Goal: Contribute content: Add original content to the website for others to see

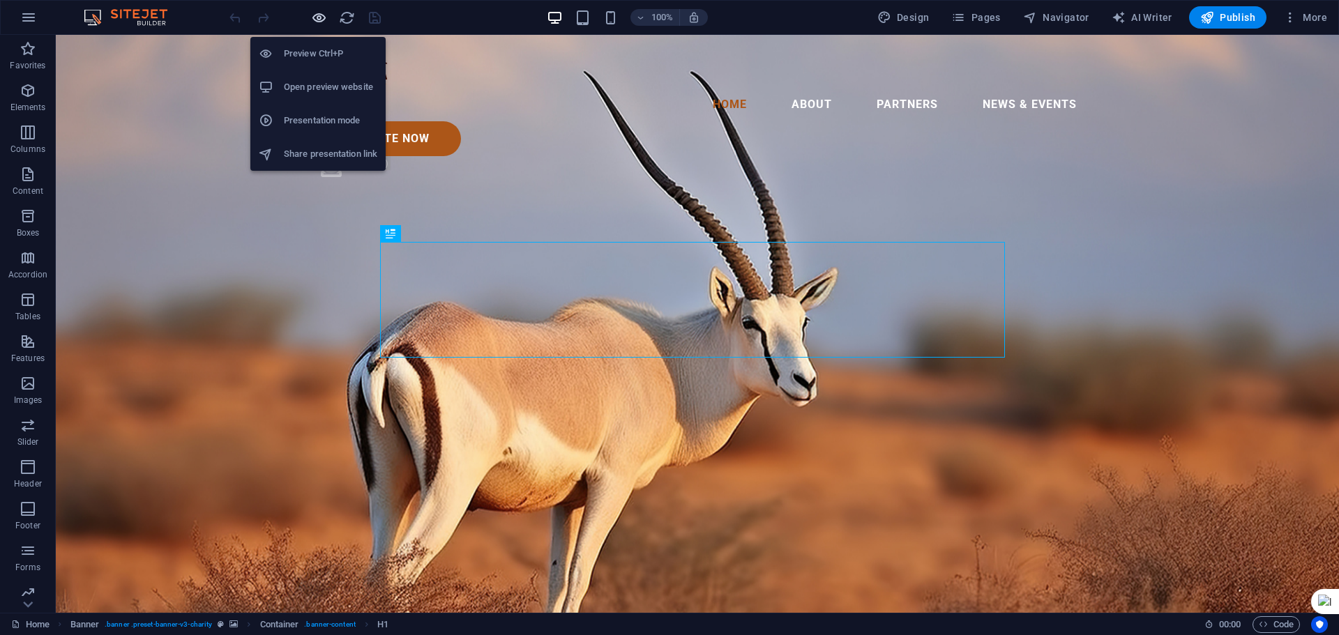
click at [315, 17] on icon "button" at bounding box center [319, 18] width 16 height 16
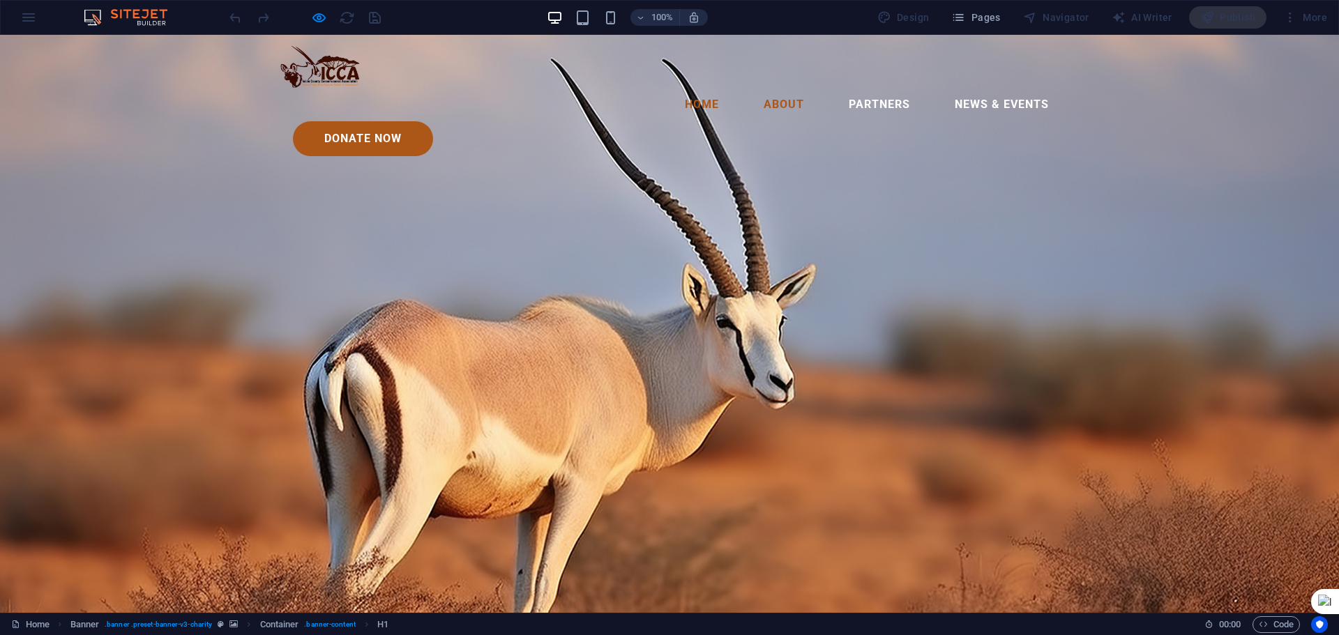
click at [752, 88] on link "About" at bounding box center [783, 104] width 63 height 33
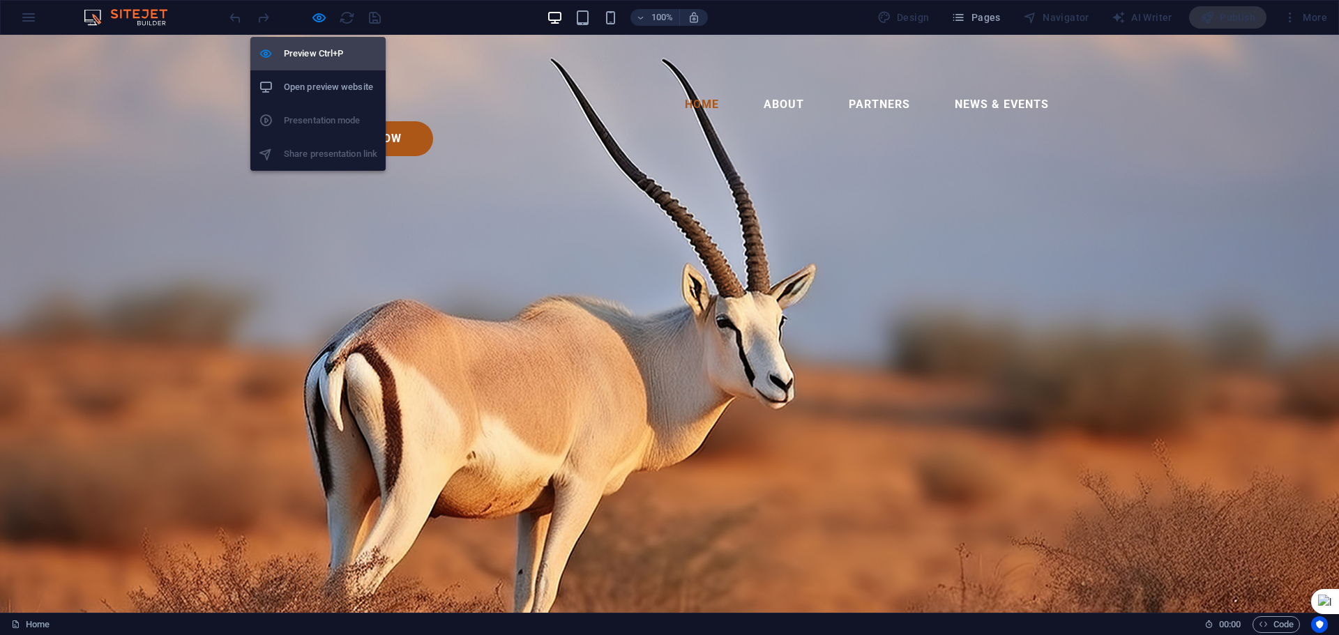
click at [310, 52] on h6 "Preview Ctrl+P" at bounding box center [330, 53] width 93 height 17
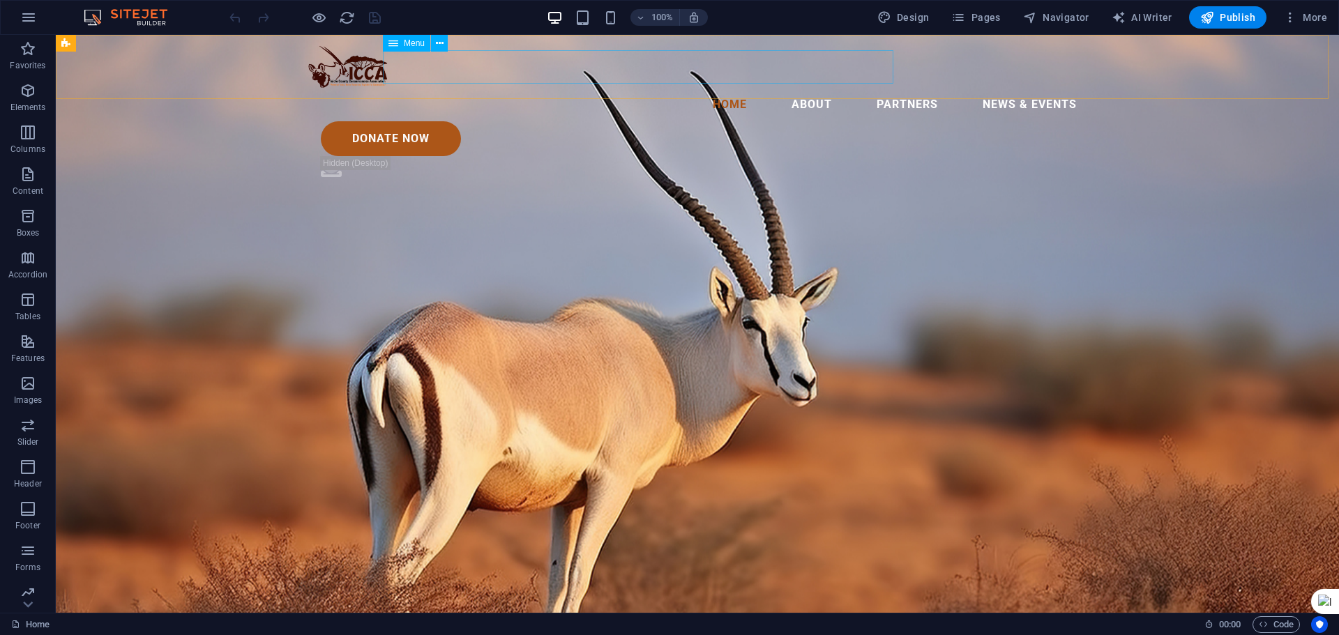
click at [625, 88] on nav "Home About Partners News & Events" at bounding box center [697, 104] width 781 height 33
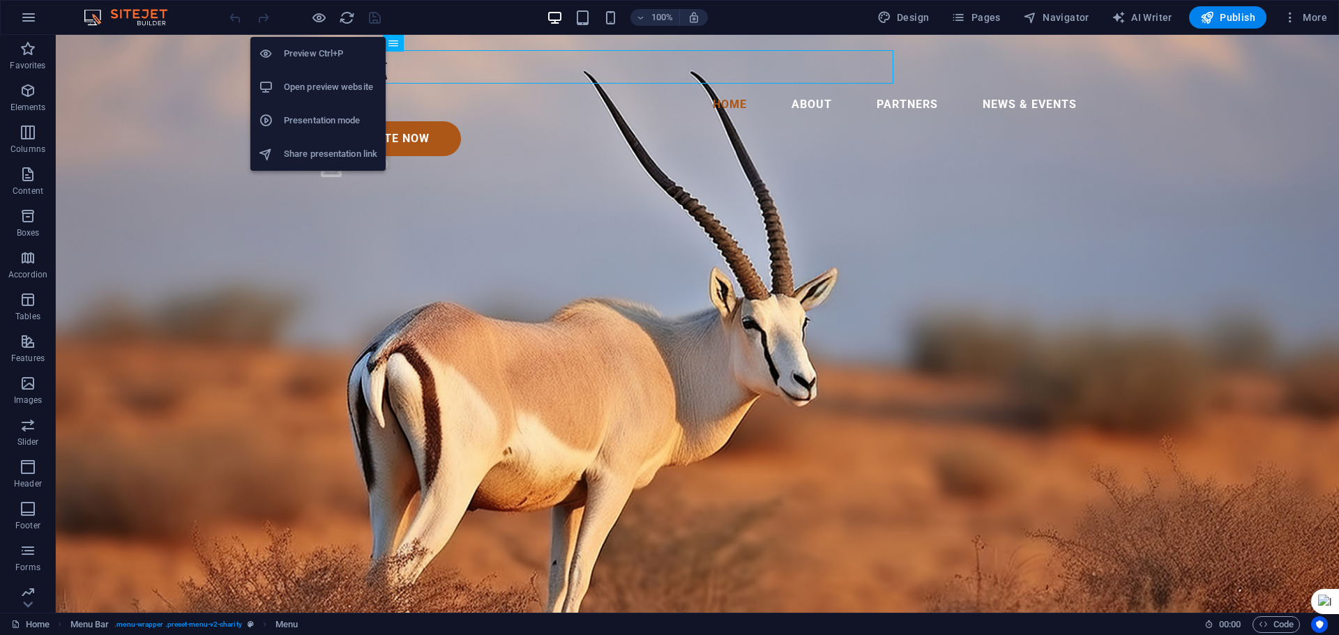
click at [296, 50] on h6 "Preview Ctrl+P" at bounding box center [330, 53] width 93 height 17
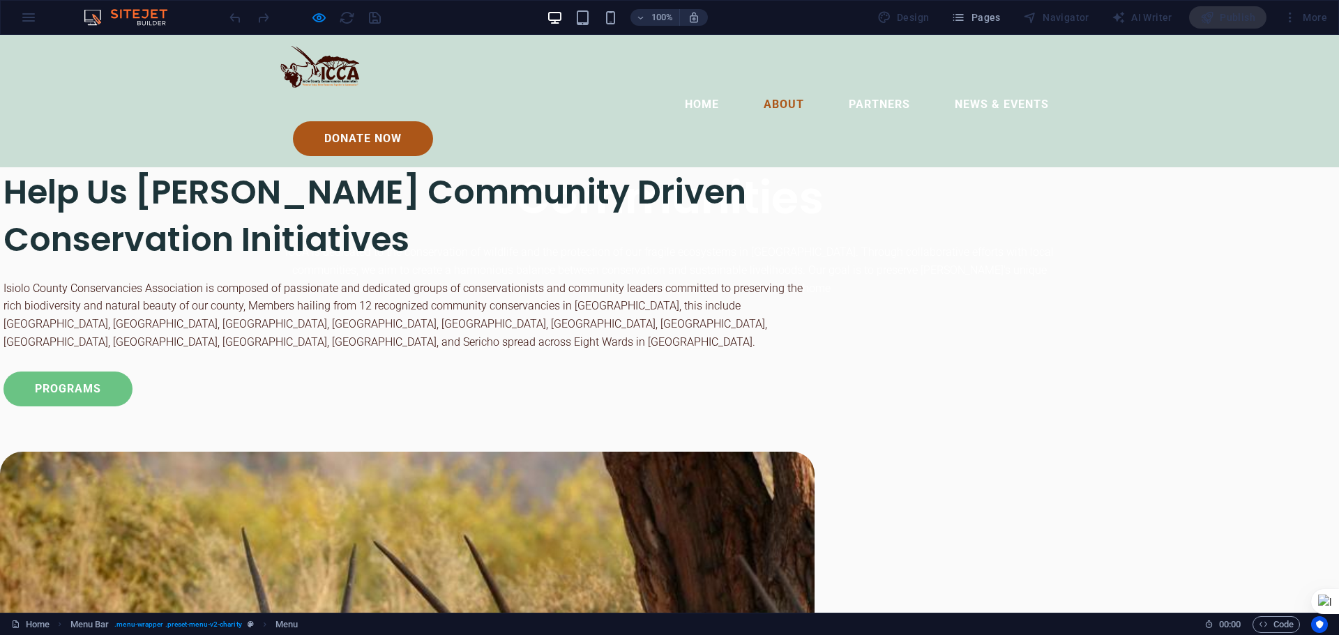
scroll to position [697, 0]
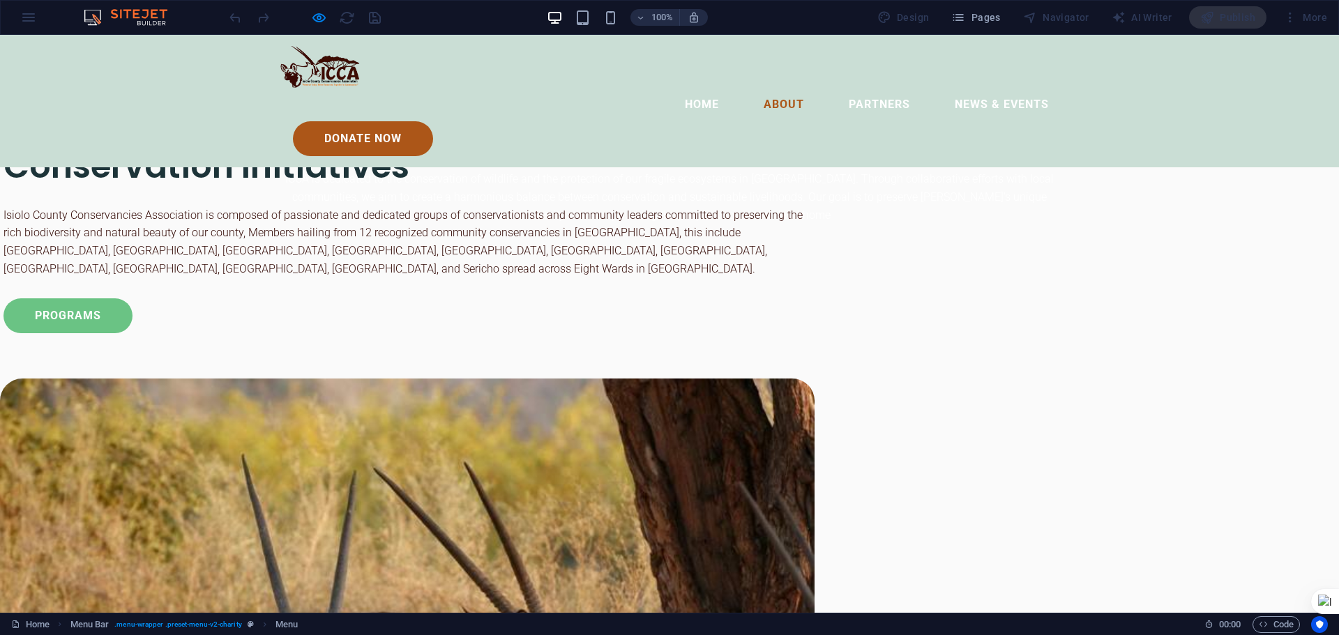
click at [752, 88] on link "About" at bounding box center [783, 104] width 63 height 33
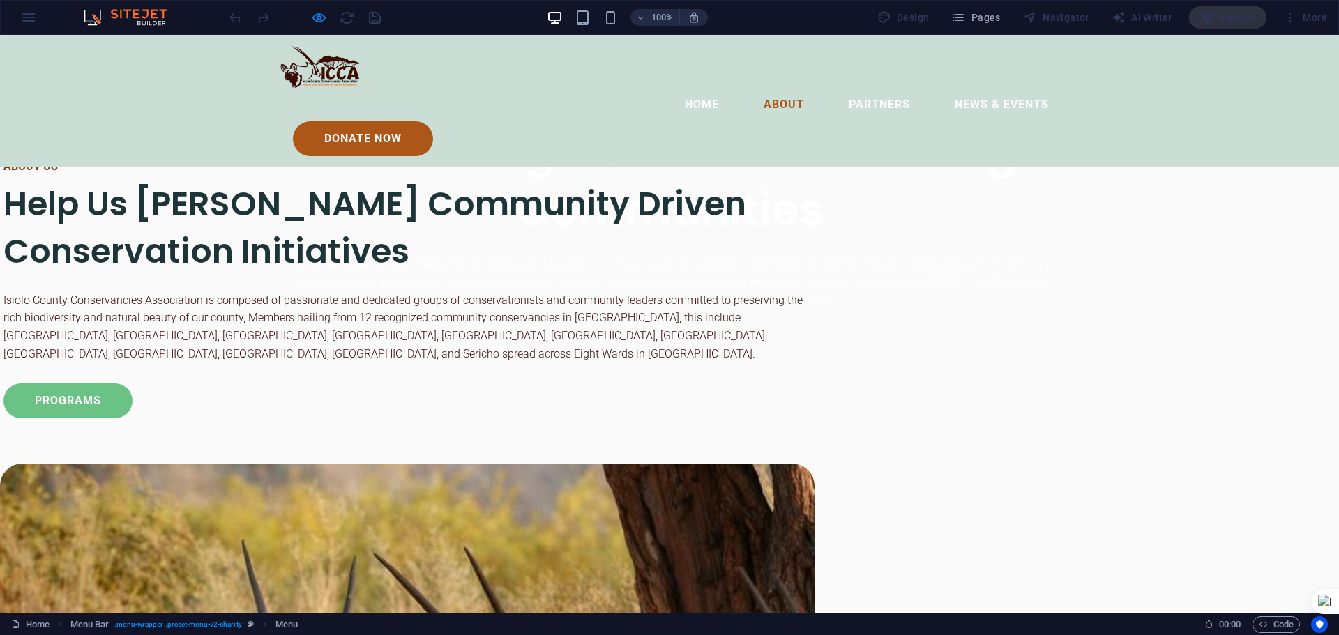
scroll to position [608, 0]
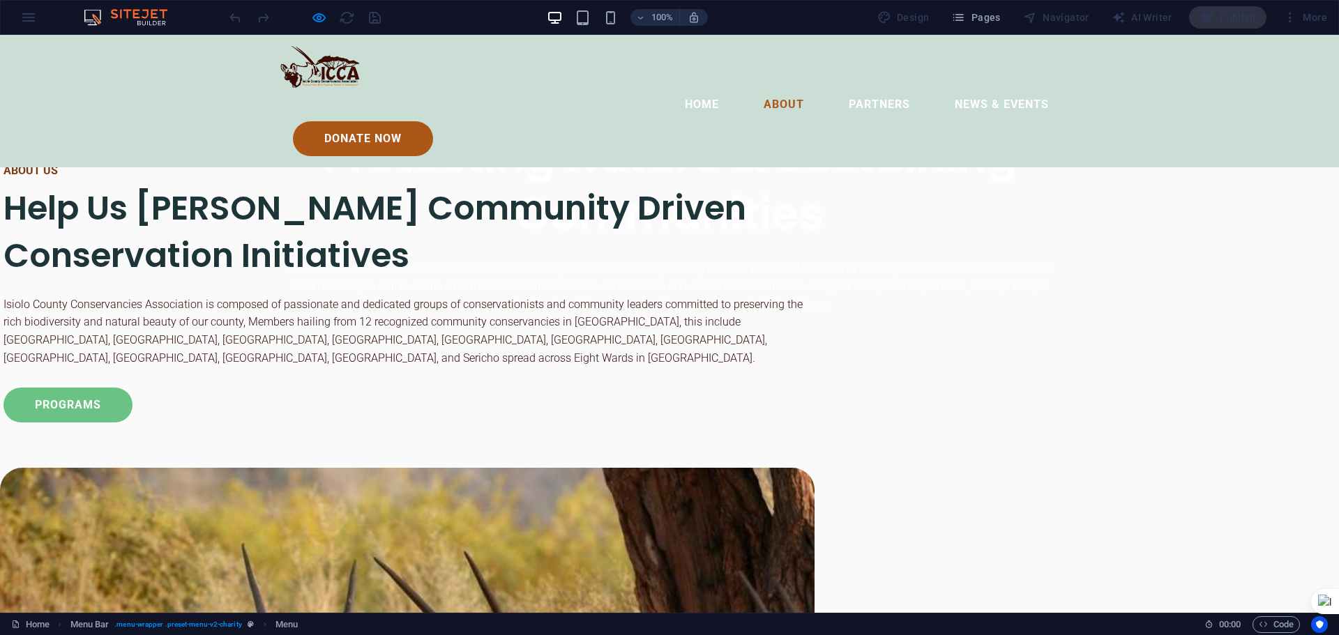
click at [752, 88] on link "About" at bounding box center [783, 104] width 63 height 33
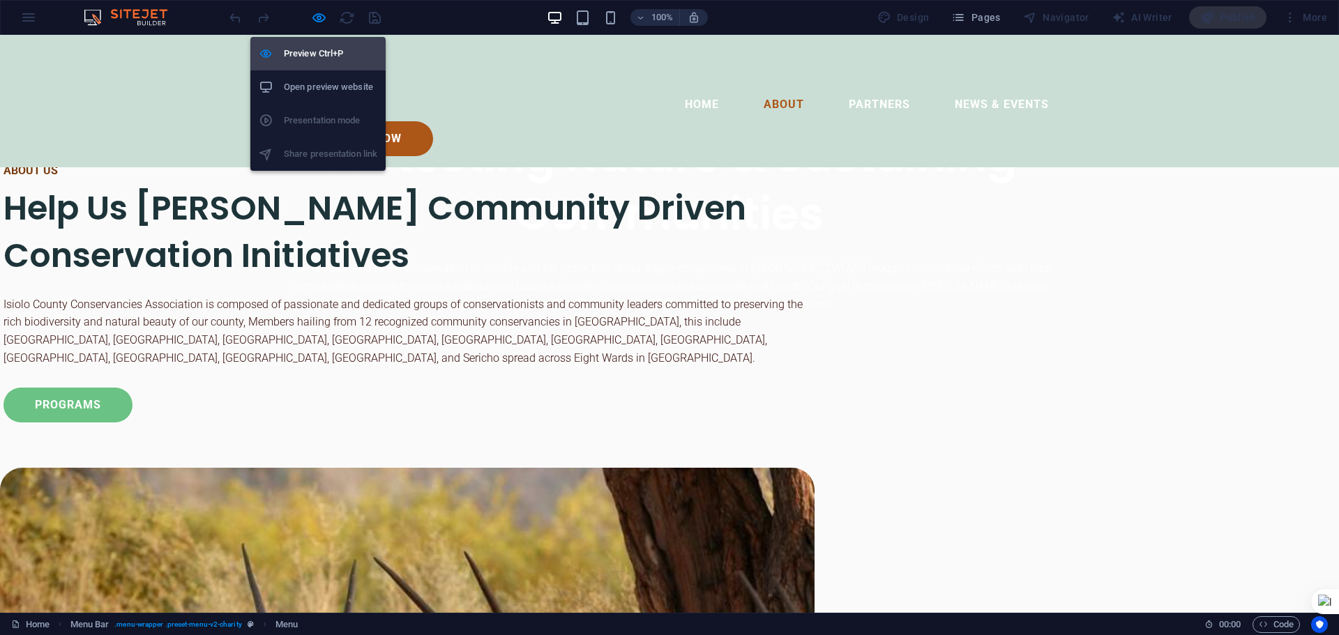
click at [296, 56] on h6 "Preview Ctrl+P" at bounding box center [330, 53] width 93 height 17
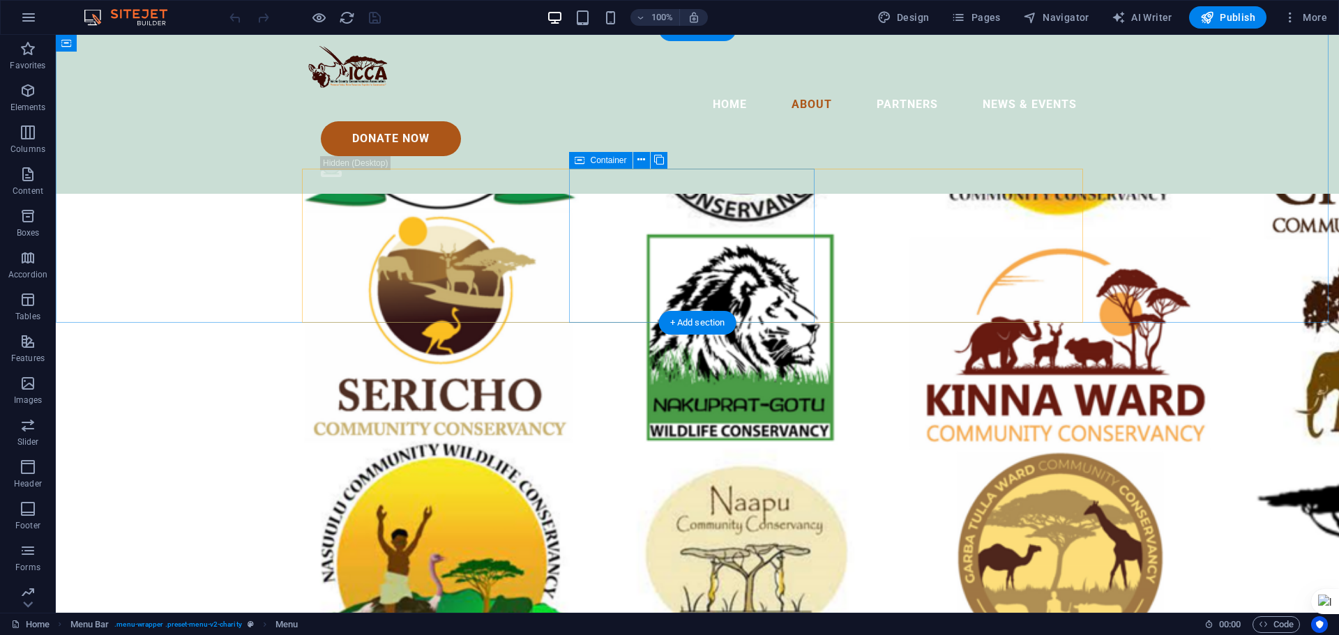
scroll to position [2033, 0]
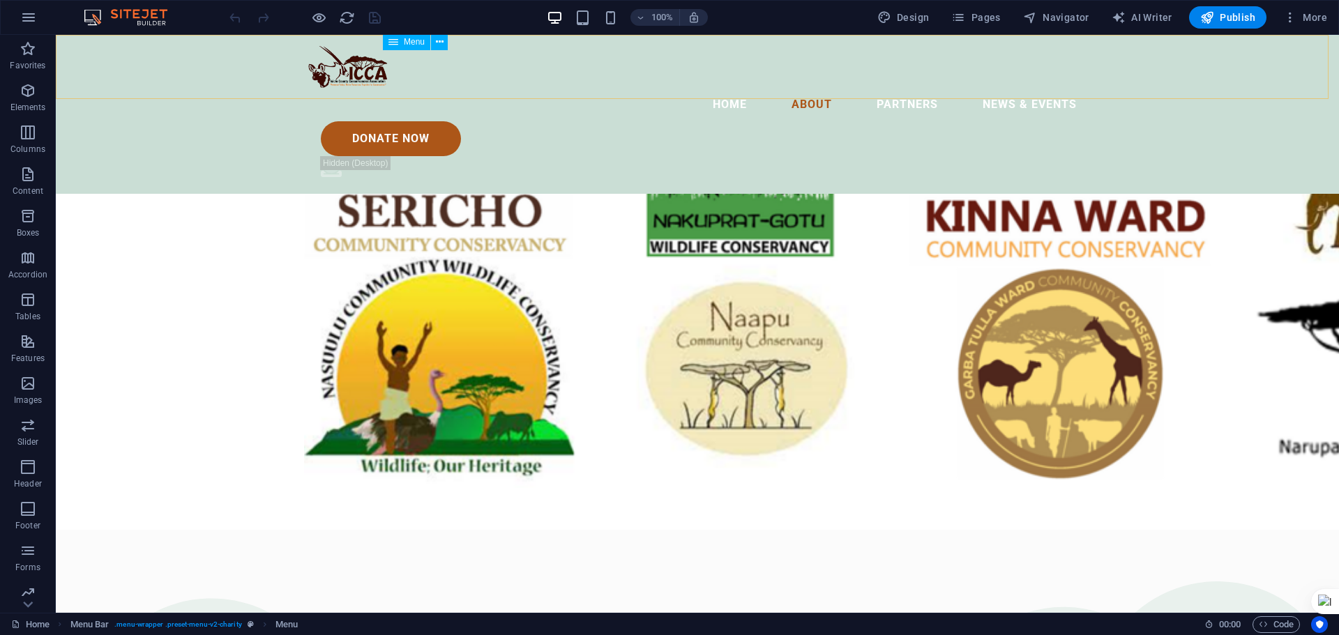
click at [826, 88] on nav "Home About Partners News & Events" at bounding box center [697, 104] width 781 height 33
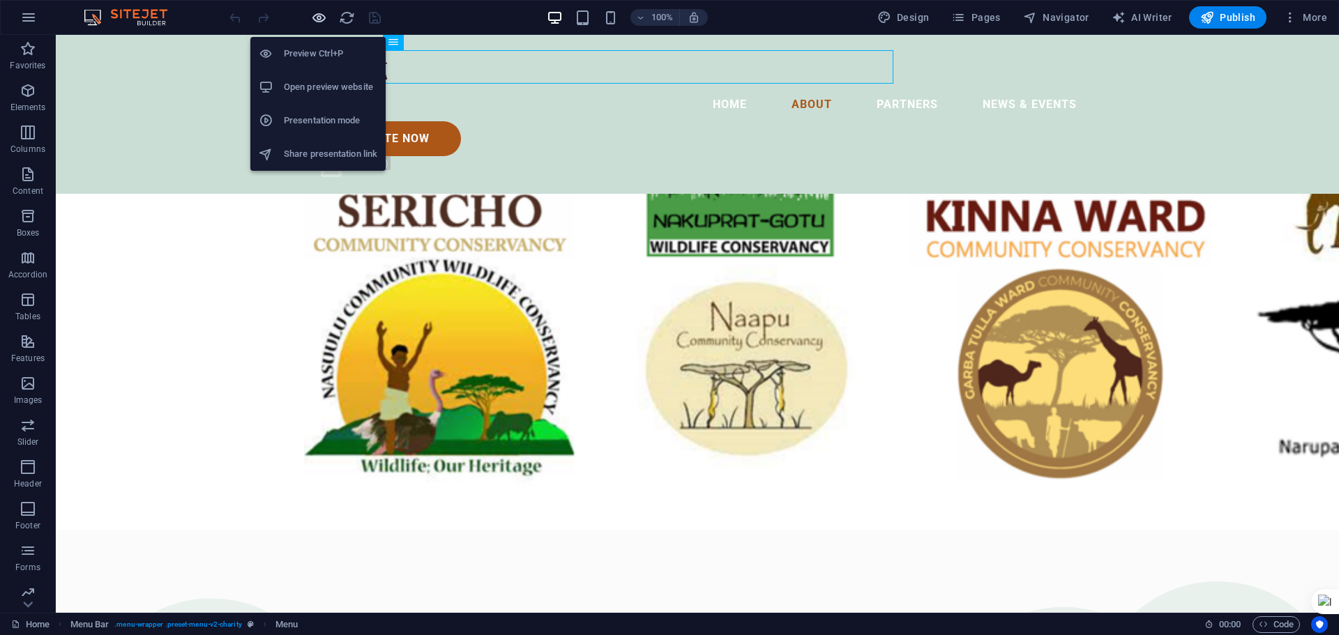
click at [317, 17] on icon "button" at bounding box center [319, 18] width 16 height 16
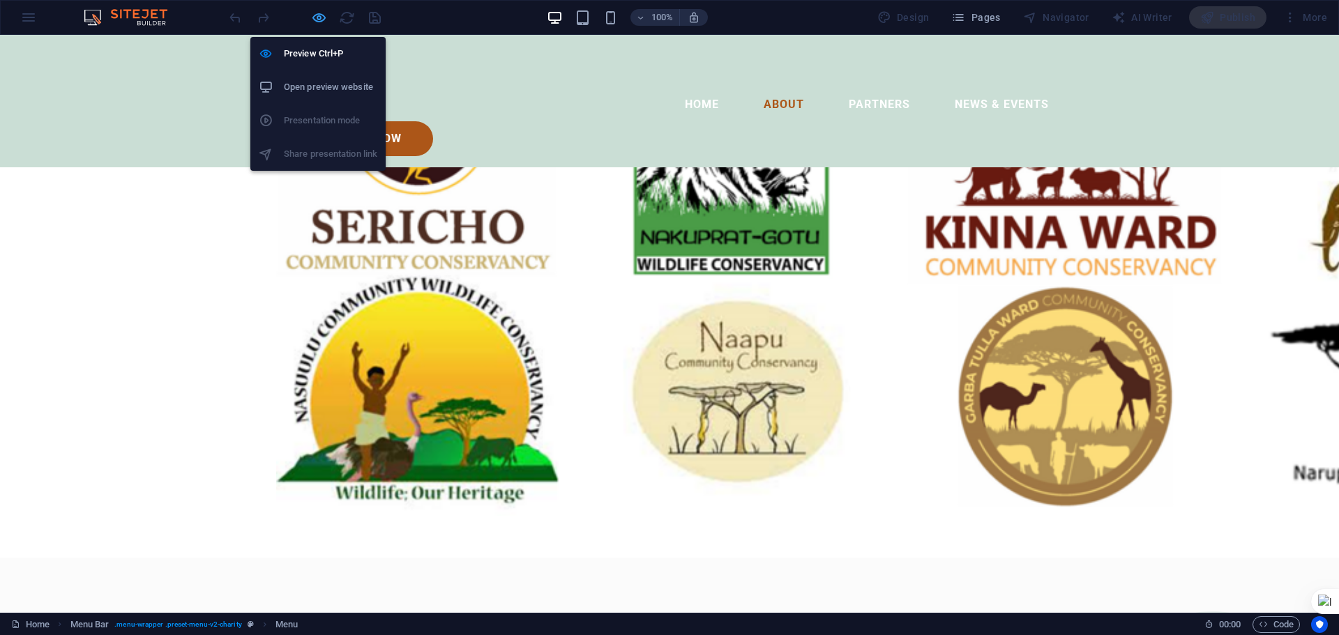
scroll to position [1932, 0]
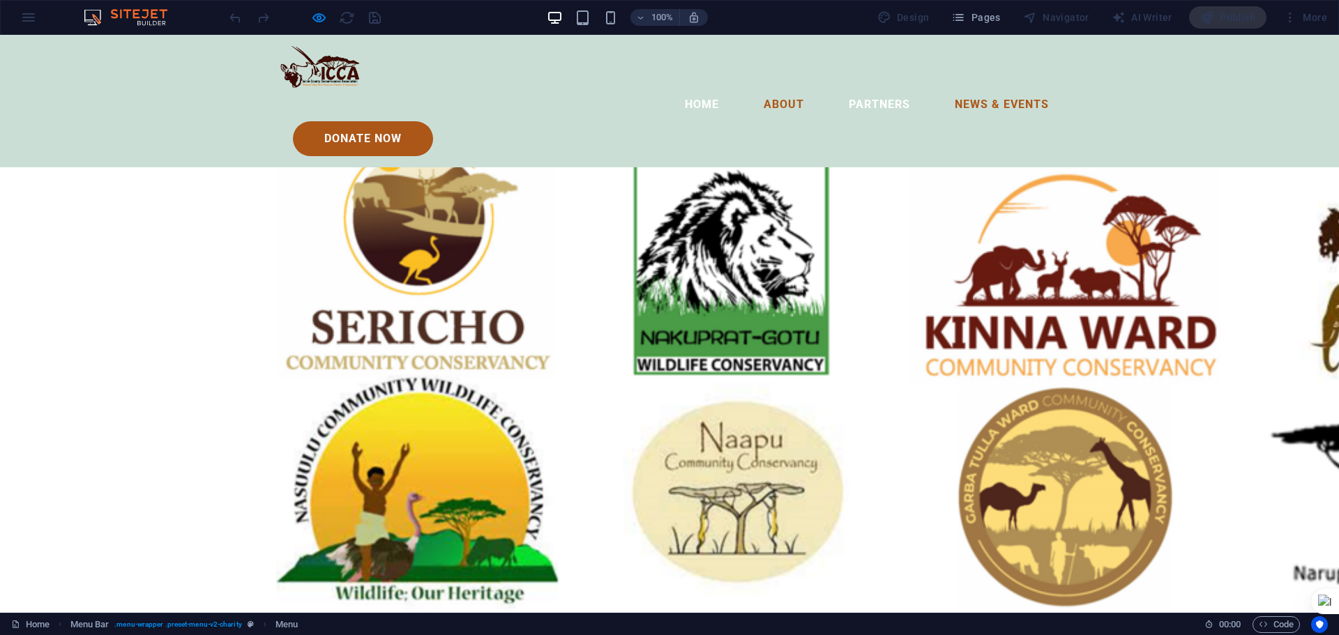
click at [943, 88] on link "News & Events" at bounding box center [1001, 104] width 116 height 33
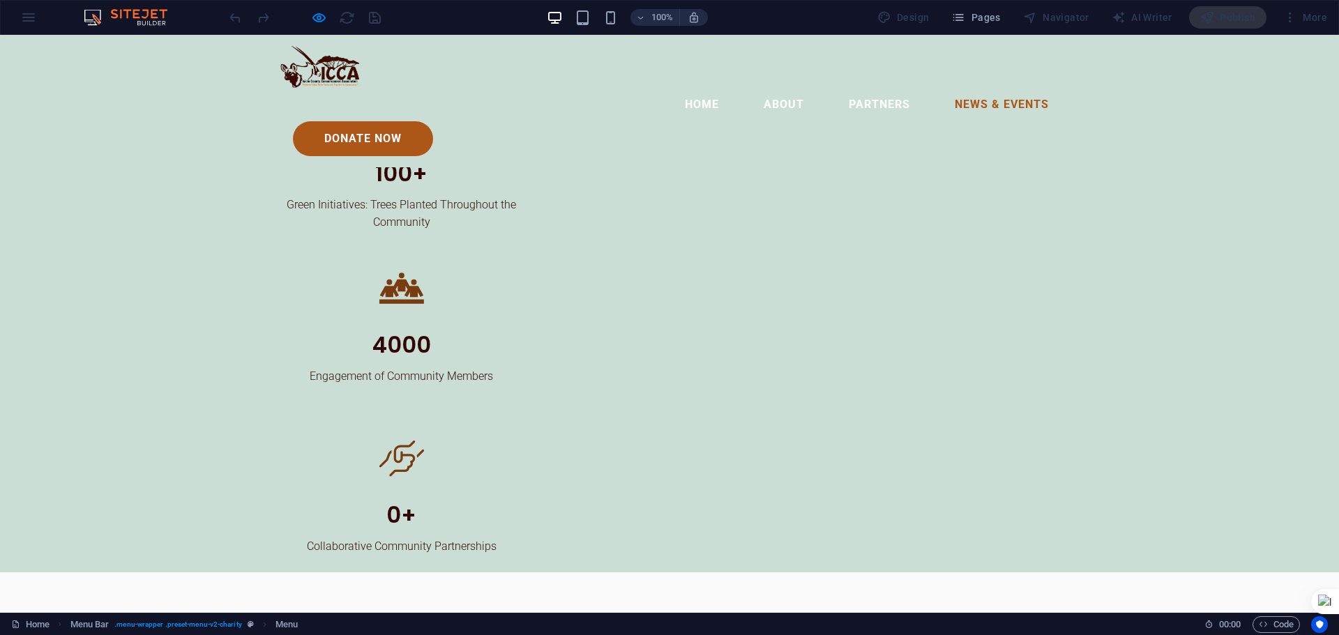
scroll to position [2883, 0]
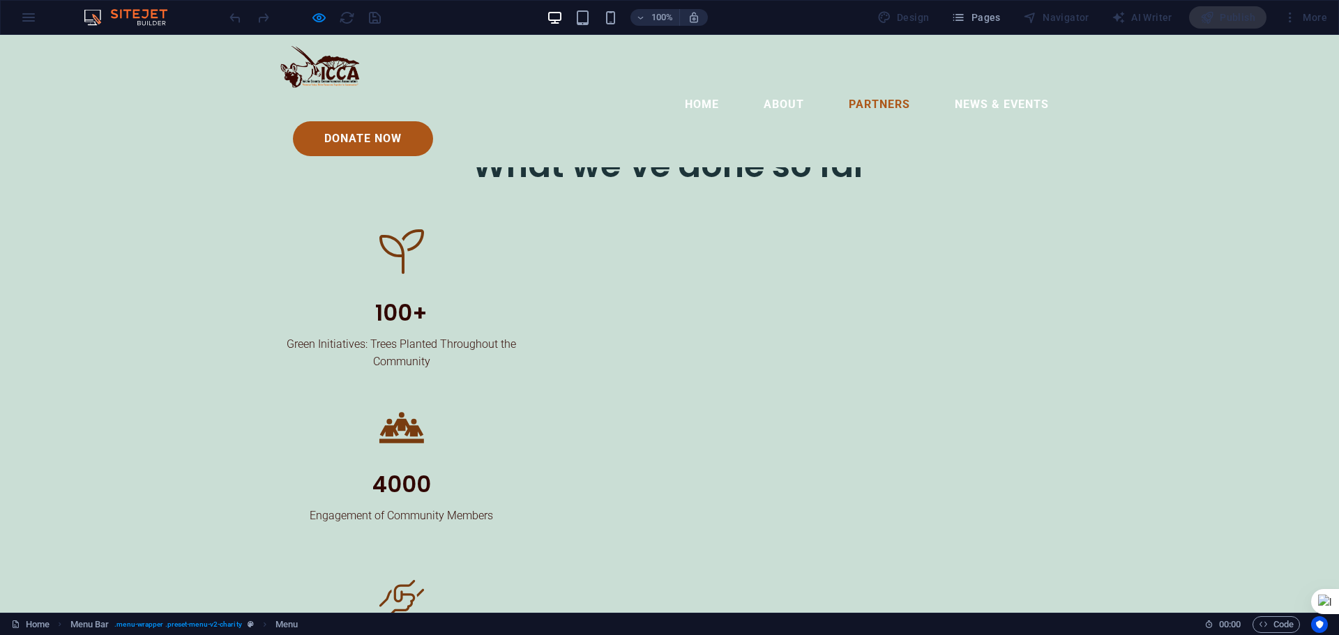
click at [837, 88] on link "Partners" at bounding box center [879, 104] width 84 height 33
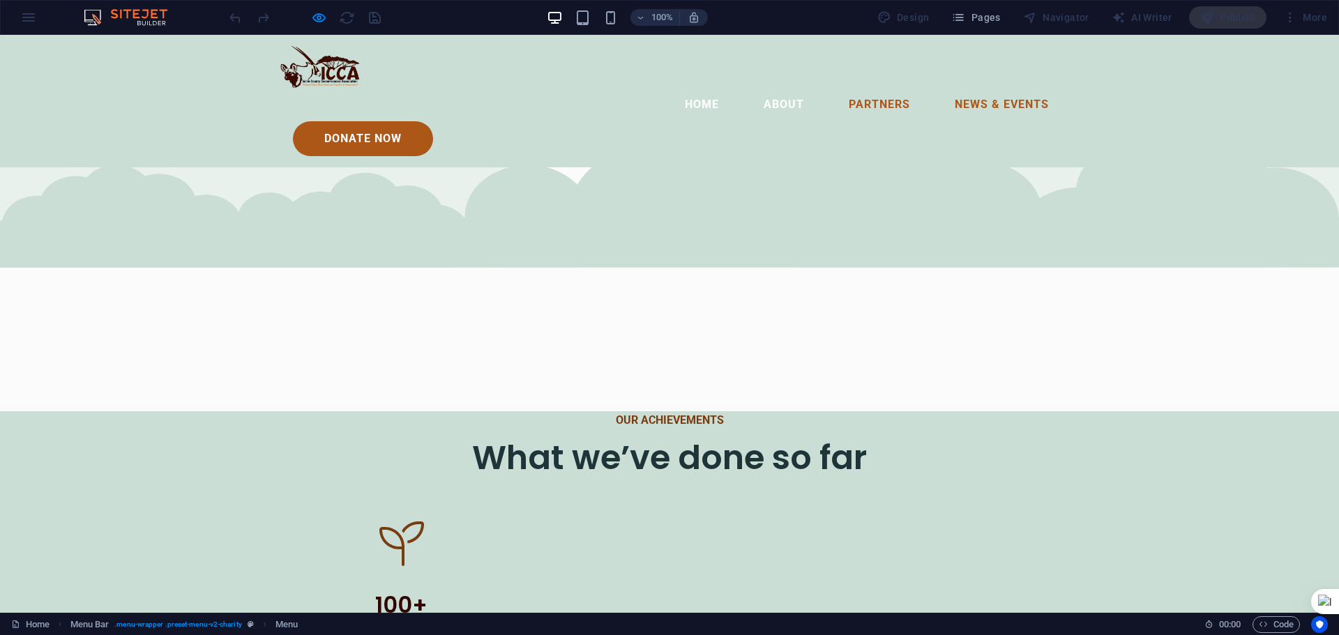
click at [943, 88] on link "News & Events" at bounding box center [1001, 104] width 116 height 33
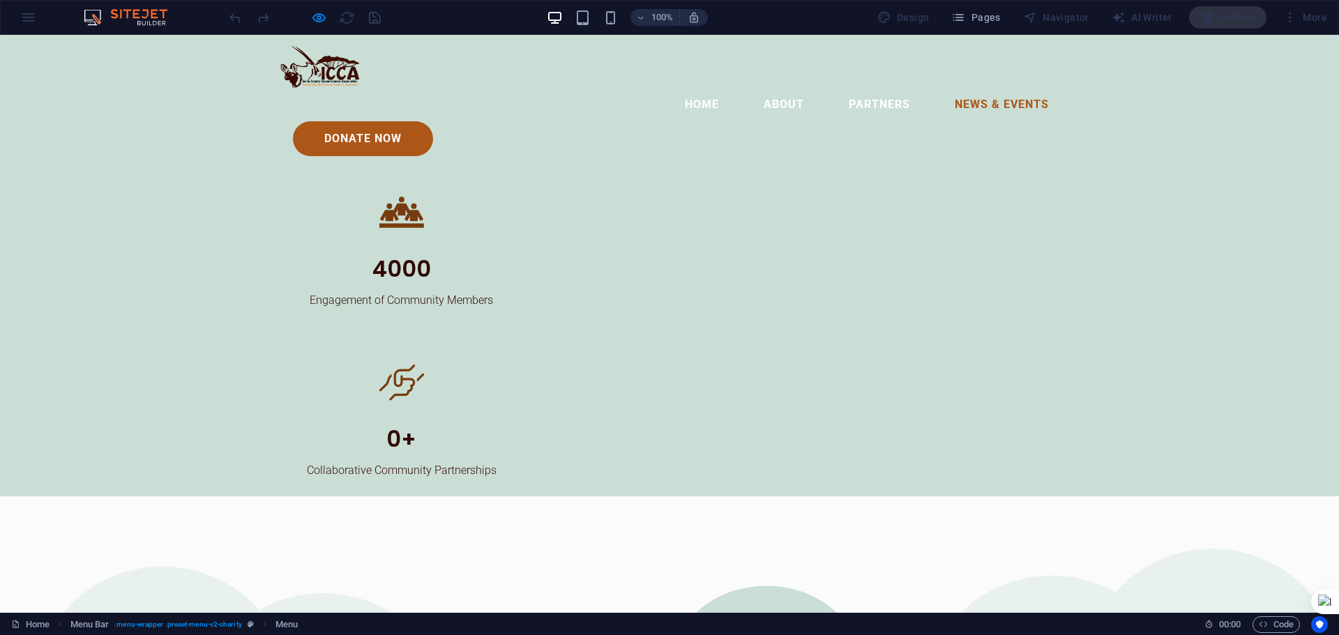
scroll to position [3102, 0]
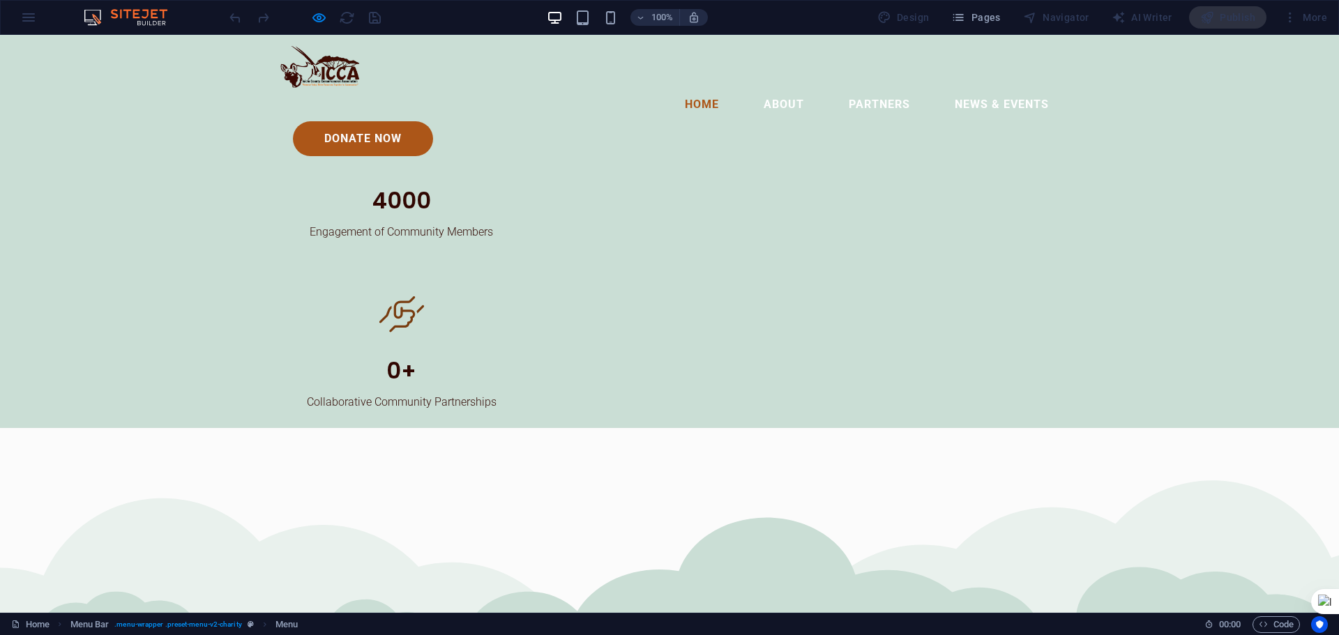
scroll to position [0, 0]
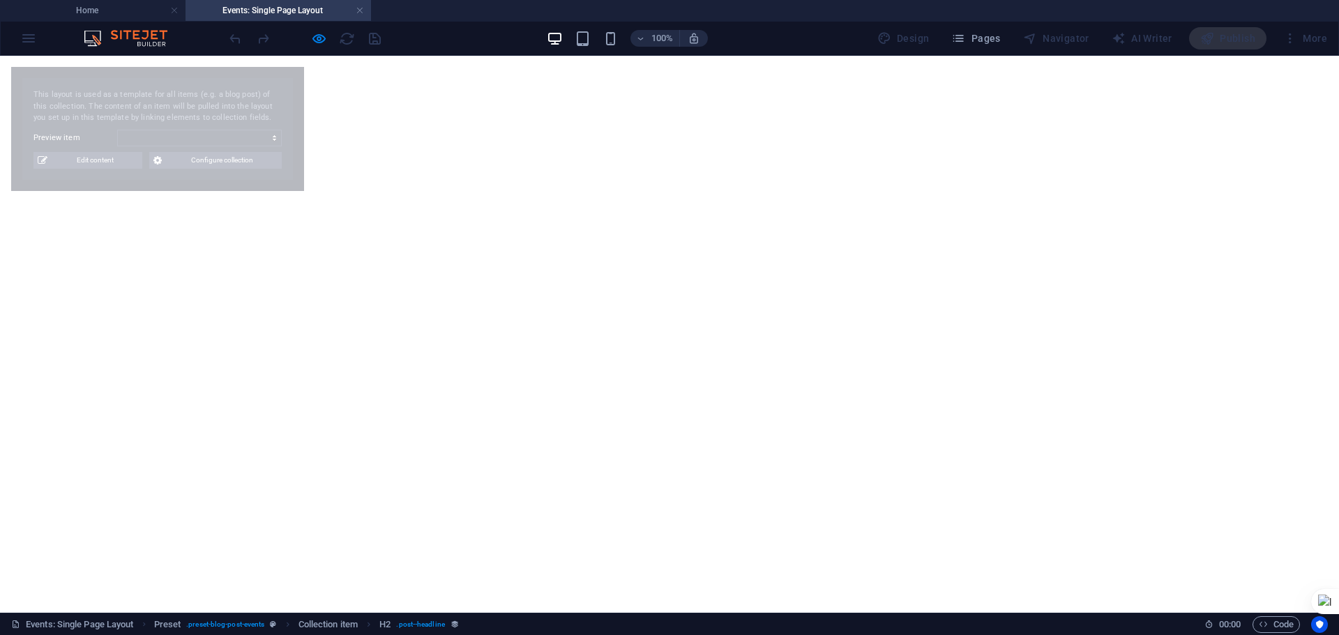
select select "6816aeb4dd7ad9db1c070683"
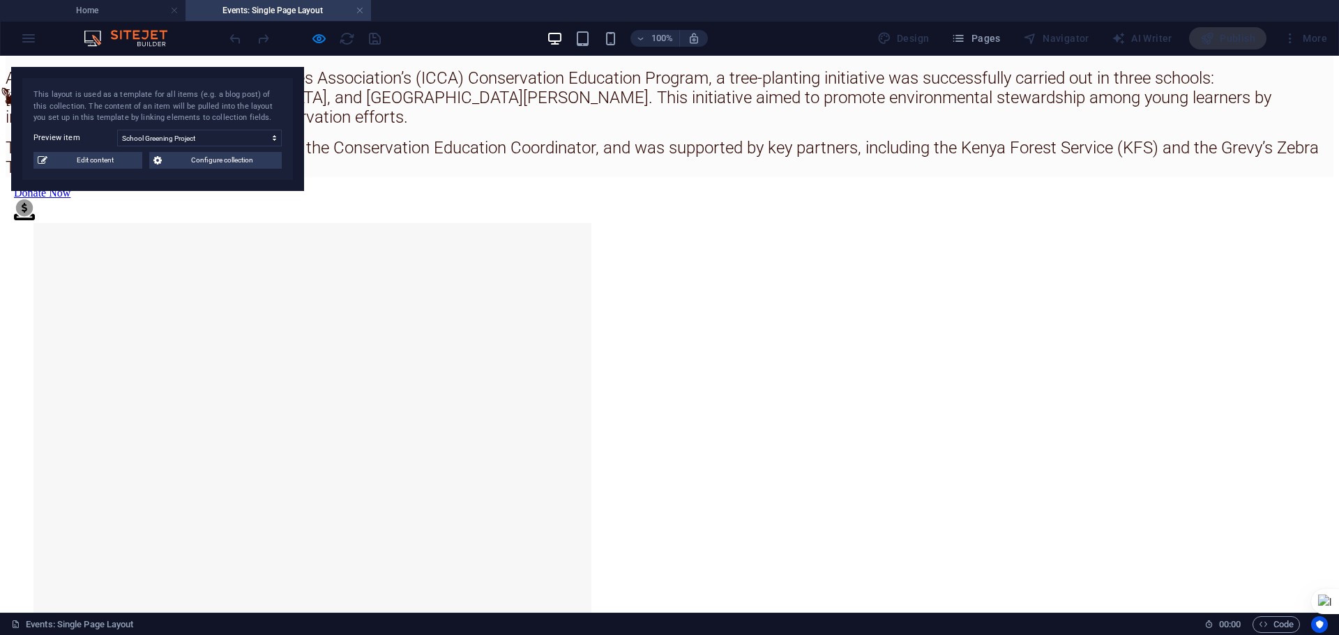
scroll to position [902, 0]
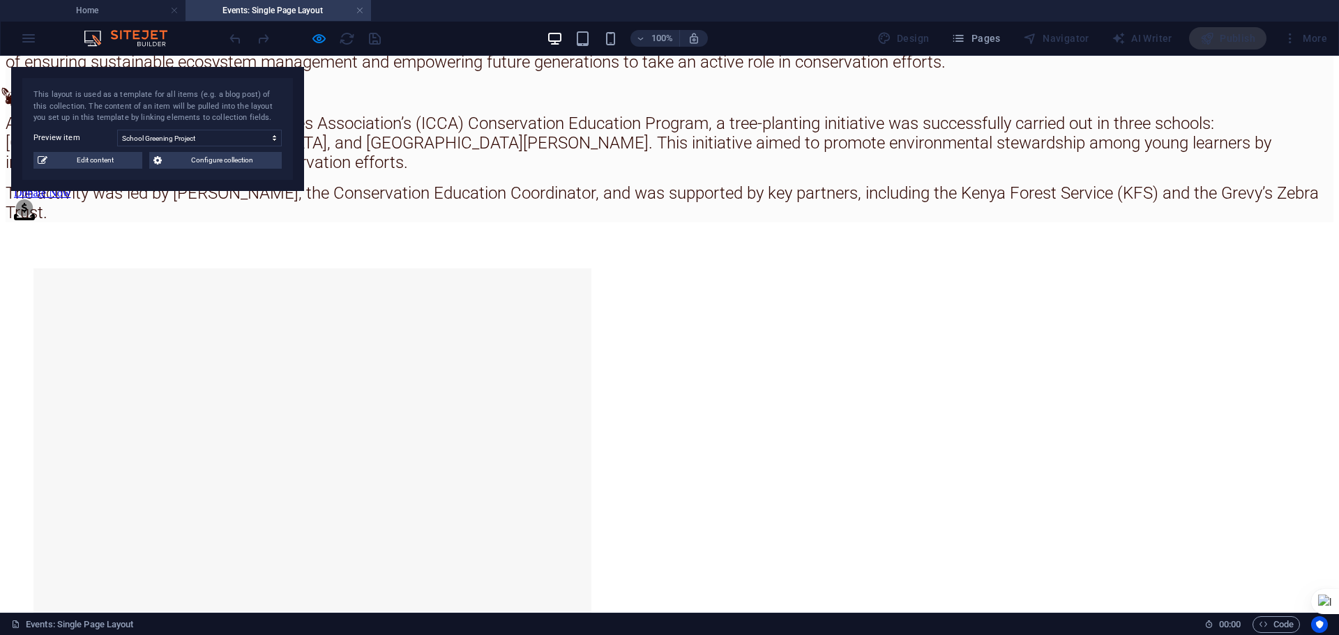
click at [479, 365] on li at bounding box center [312, 548] width 558 height 561
click at [96, 159] on span "Edit content" at bounding box center [95, 160] width 86 height 17
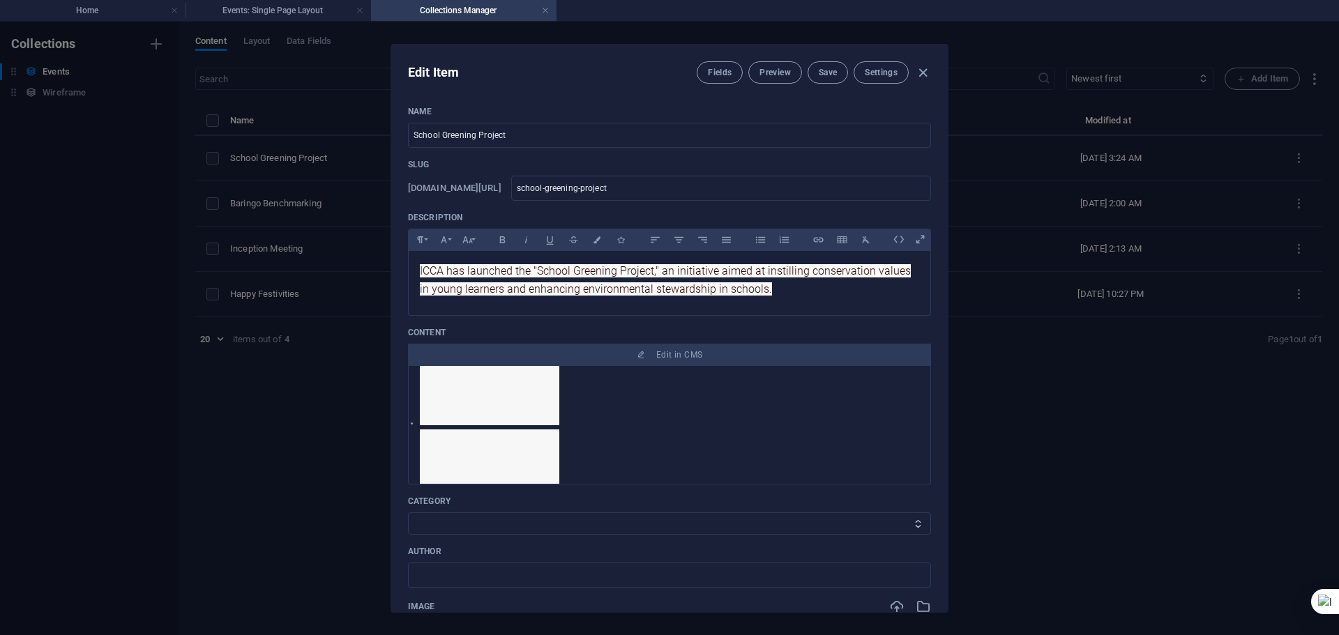
scroll to position [298, 0]
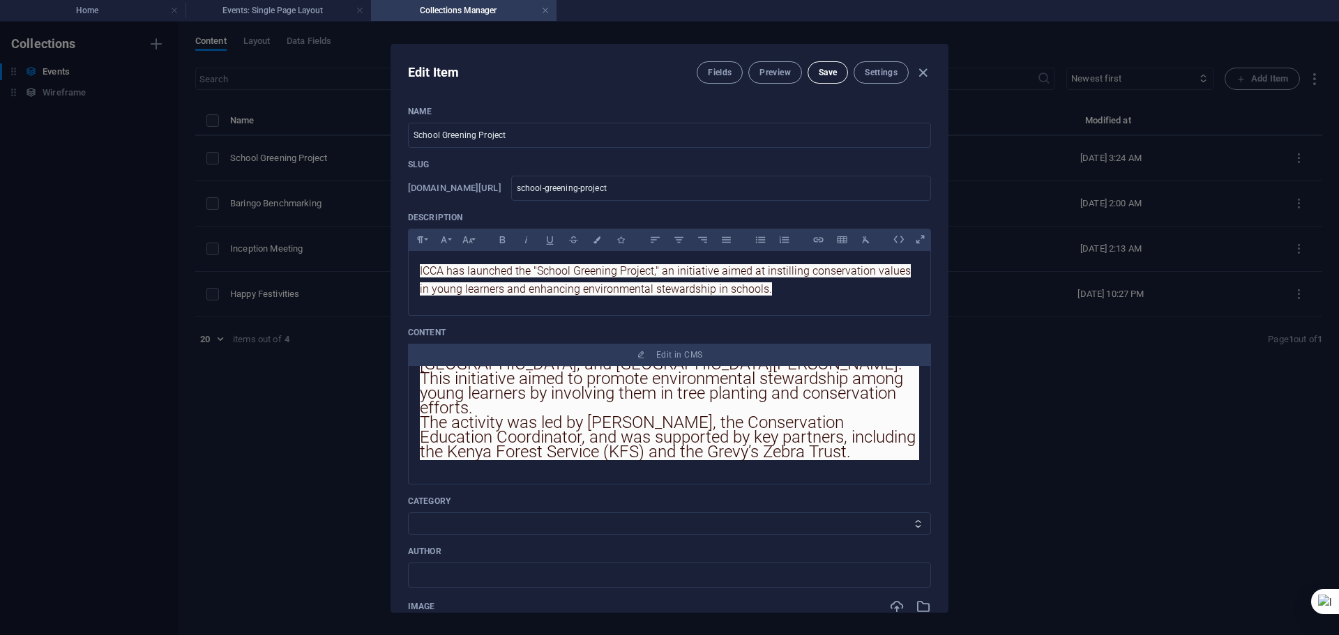
click at [821, 75] on span "Save" at bounding box center [828, 72] width 18 height 11
click at [821, 74] on span "Save" at bounding box center [828, 72] width 18 height 11
click at [921, 73] on icon "button" at bounding box center [923, 73] width 16 height 16
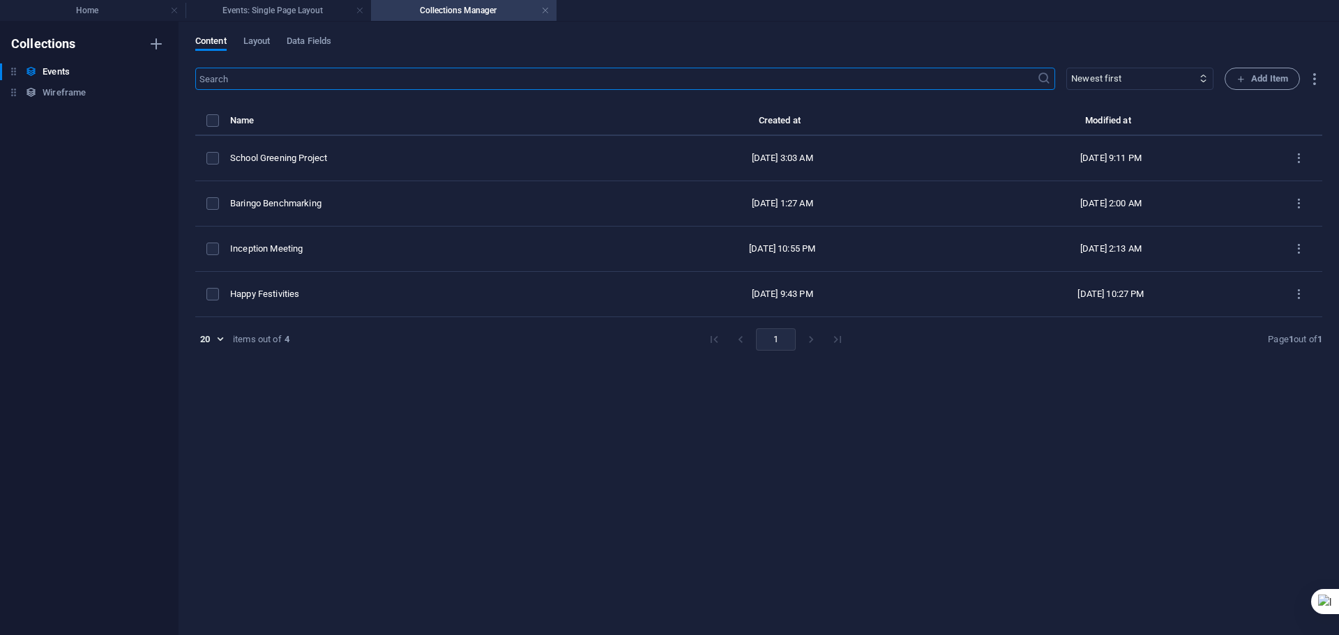
scroll to position [0, 0]
click at [1262, 77] on span "Add Item" at bounding box center [1262, 78] width 52 height 17
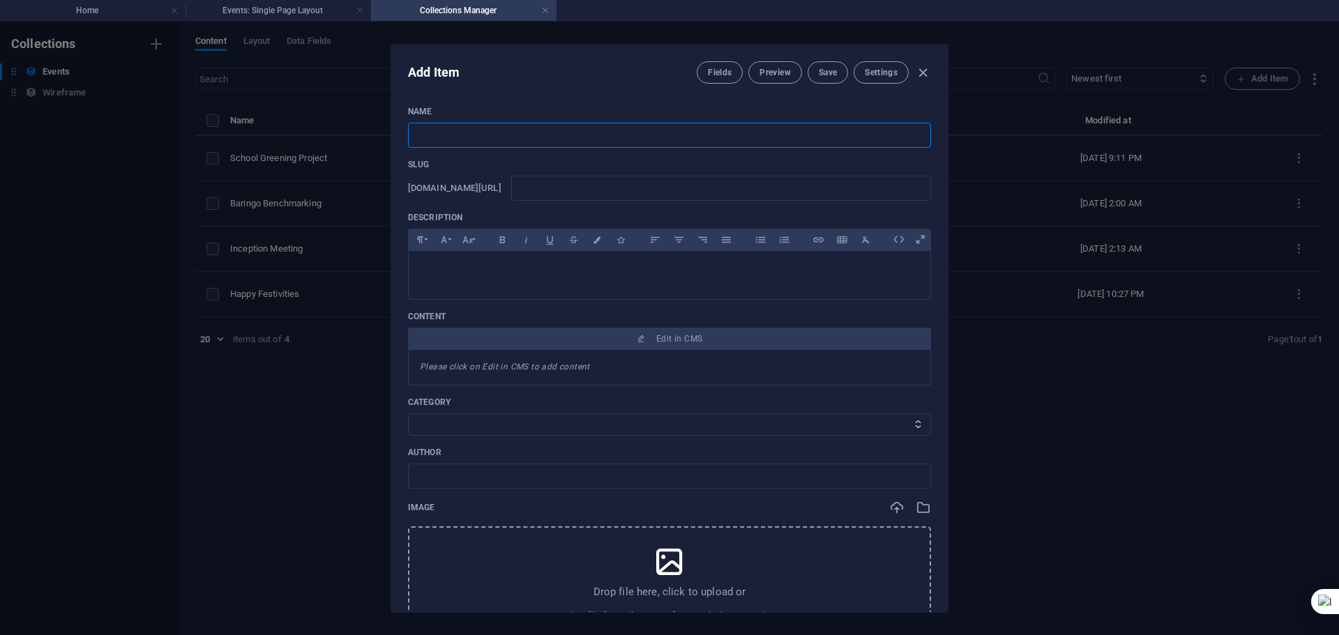
click at [439, 135] on input "text" at bounding box center [669, 135] width 523 height 25
click at [441, 136] on input "text" at bounding box center [669, 135] width 523 height 25
type input "W"
type input "w"
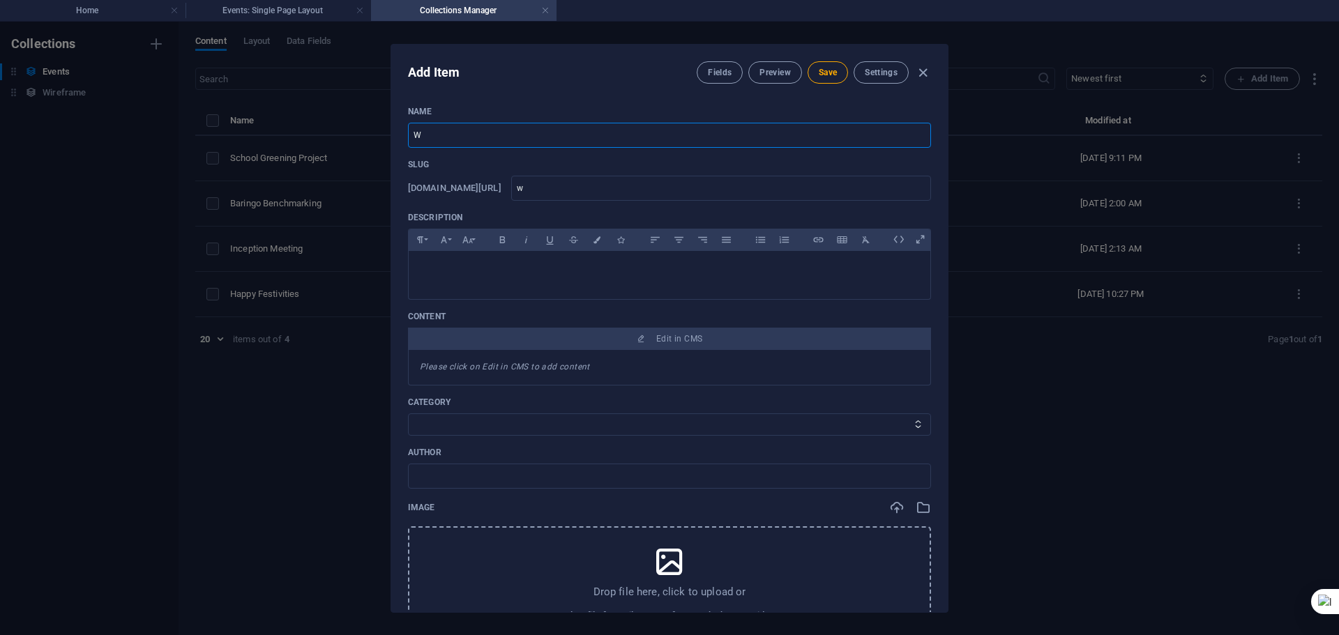
type input "Wo"
type input "wo"
type input "Wor"
type input "wor"
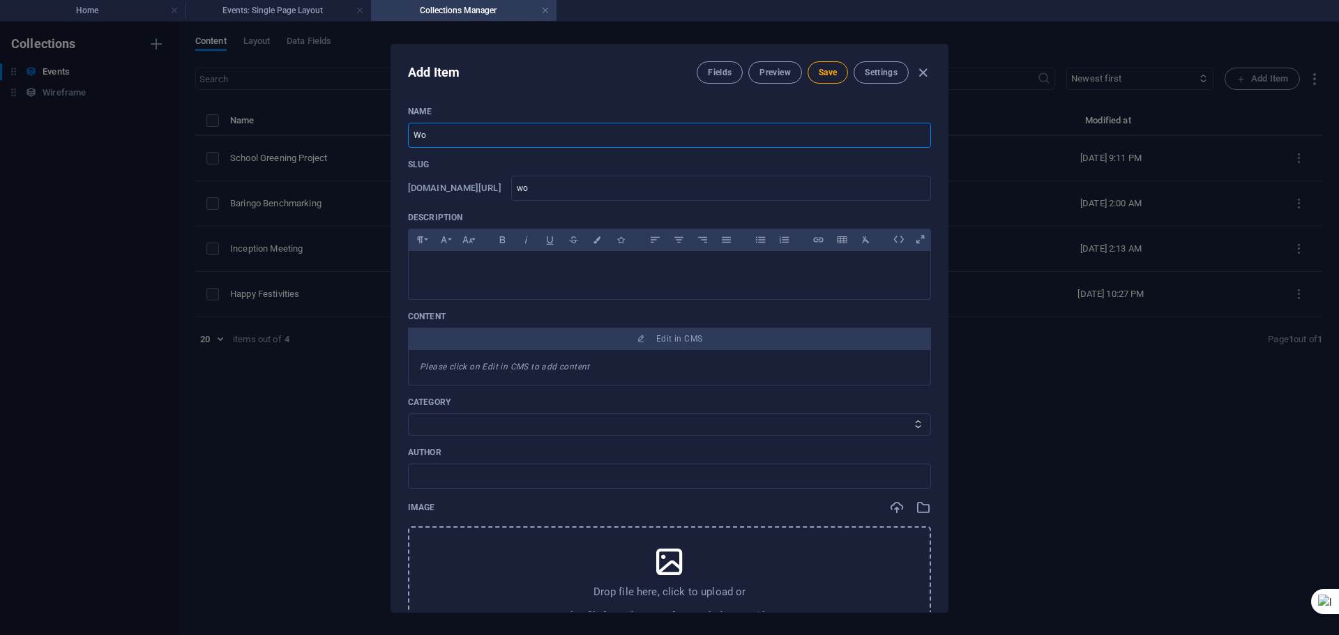
type input "wor"
type input "Worl"
type input "worl"
type input "World"
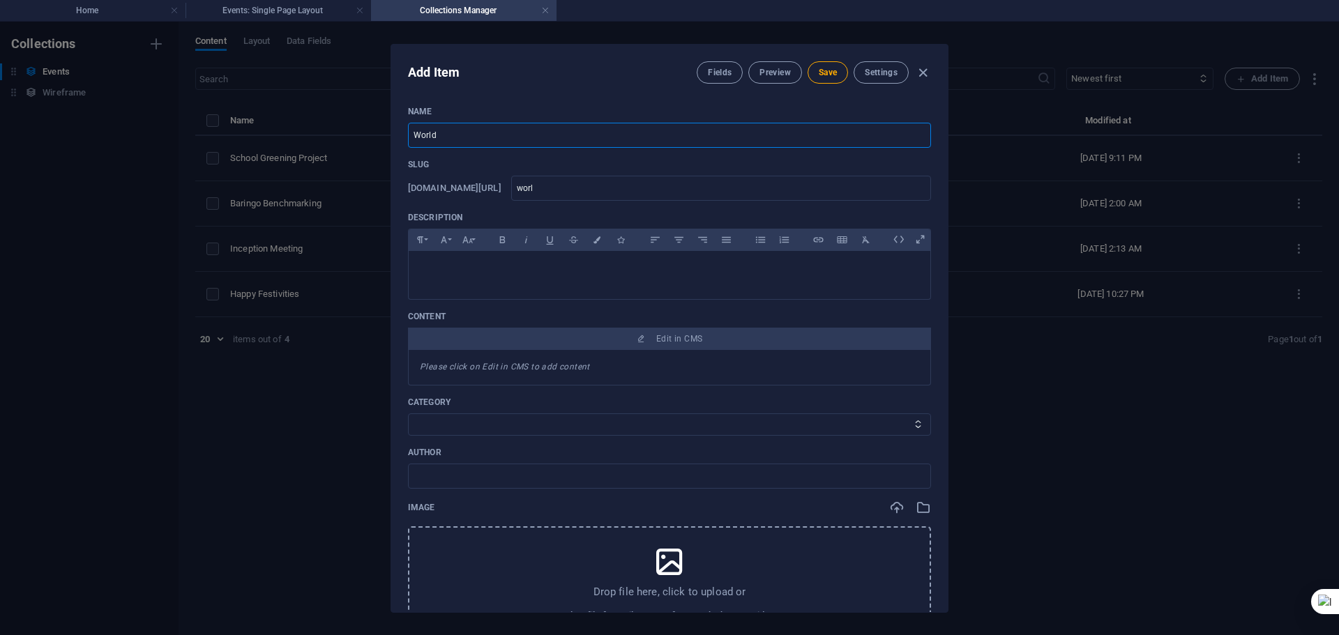
type input "world"
type input "World R"
type input "world-r"
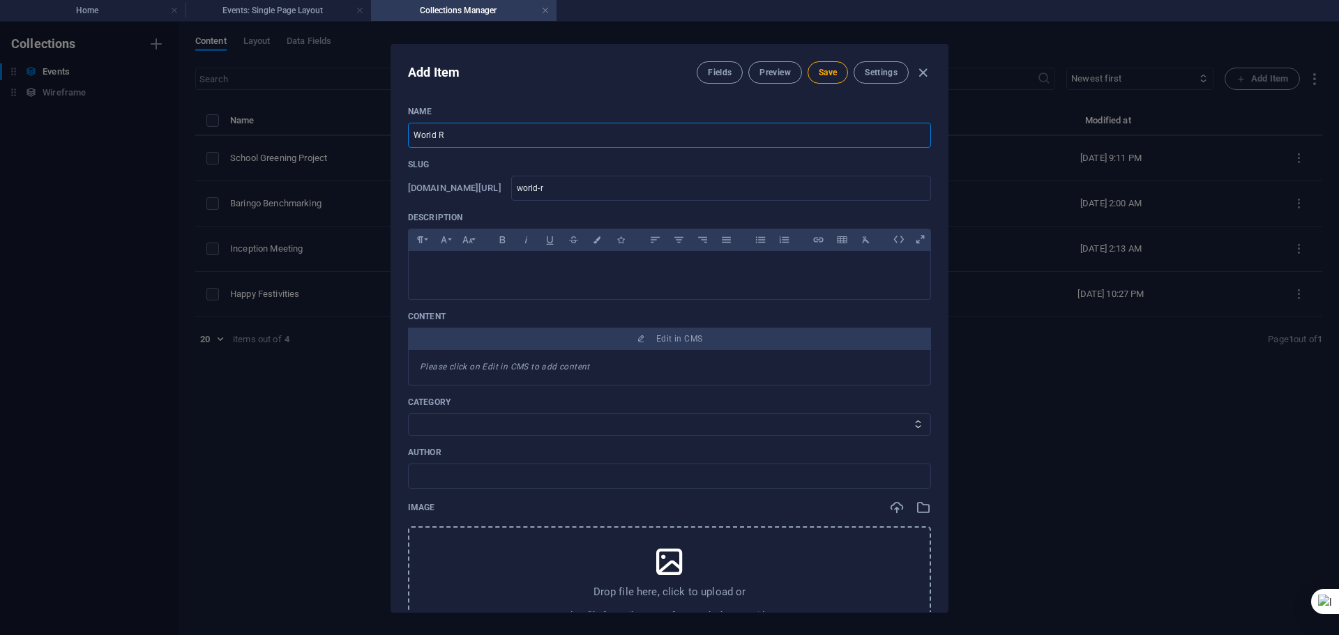
type input "World Rh"
type input "world-rh"
type input "World Rhi"
type input "world-rhi"
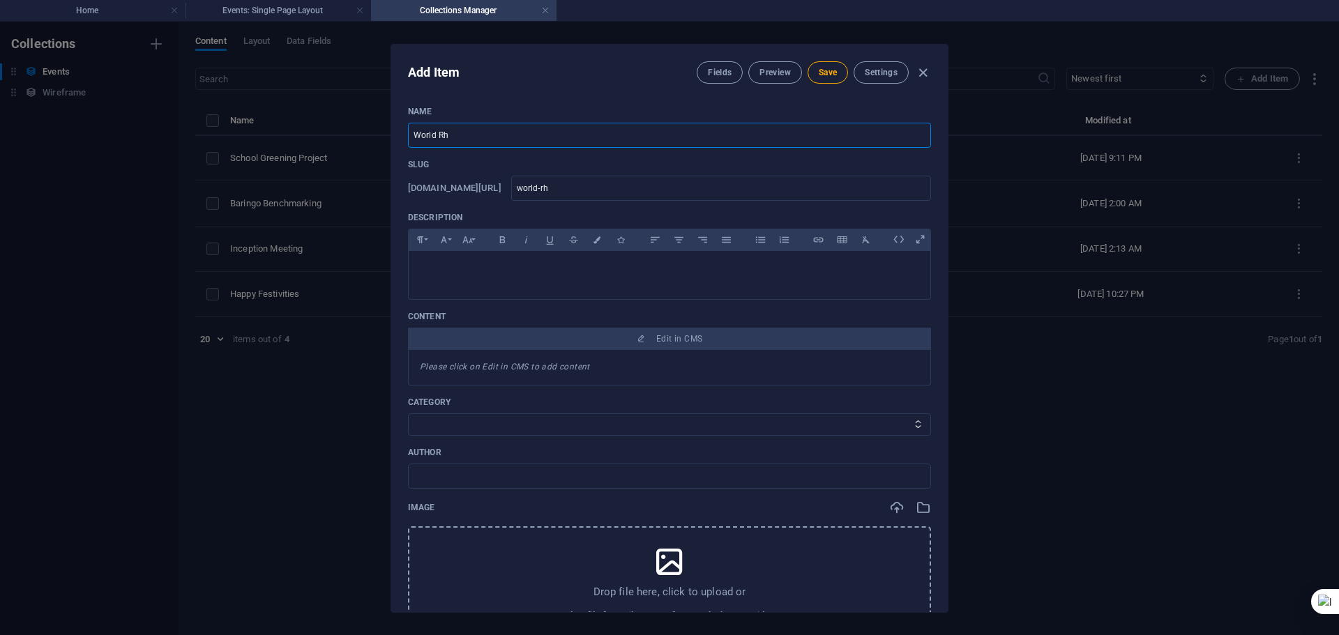
type input "world-rhi"
type input "World Rhino"
type input "world-rhino"
type input "World Rhinon"
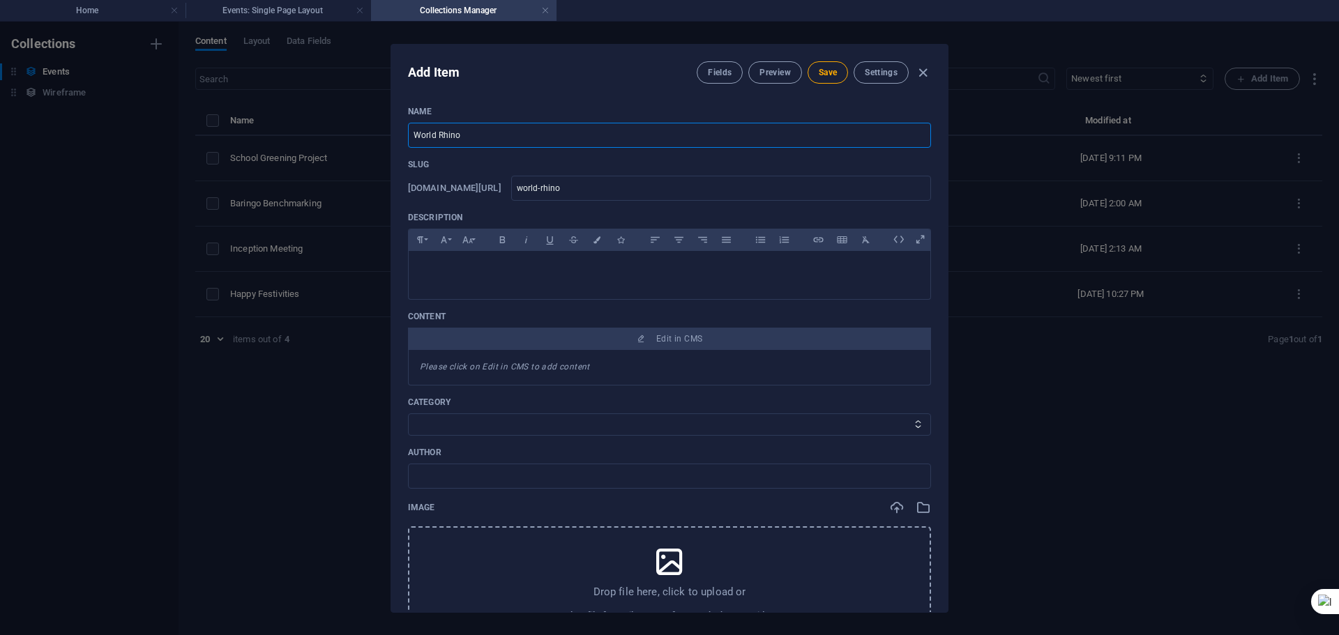
type input "world-rhinon"
type input "World Rhino"
type input "world-rhino"
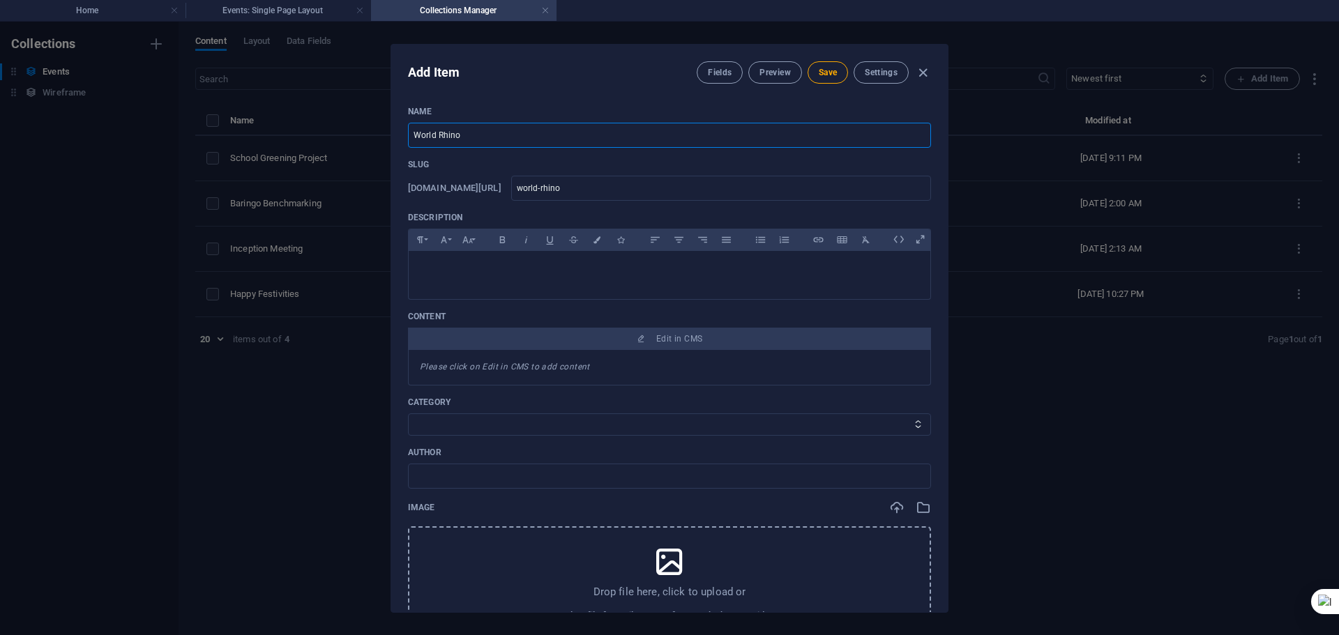
type input "World Rhino D"
type input "world-rhino-d"
type input "World Rhino Da"
type input "world-rhino-da"
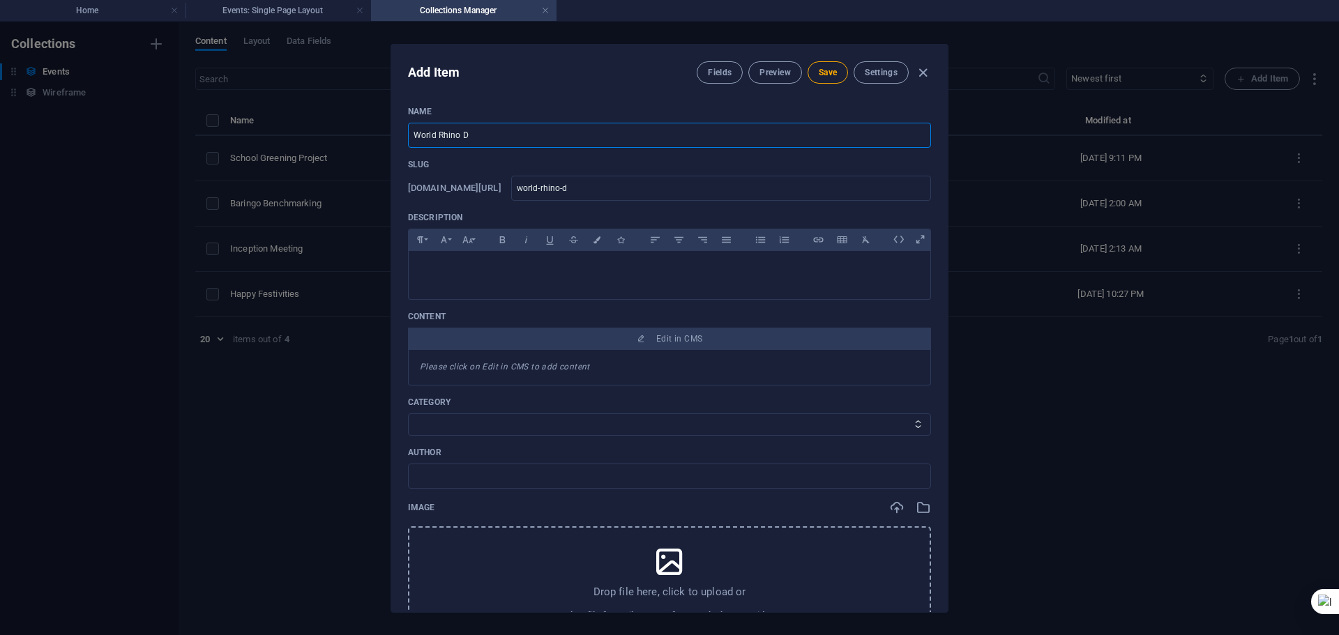
type input "world-rhino-da"
type input "World Rhino Day"
type input "world-rhino-day"
type input "World Rhino Day"
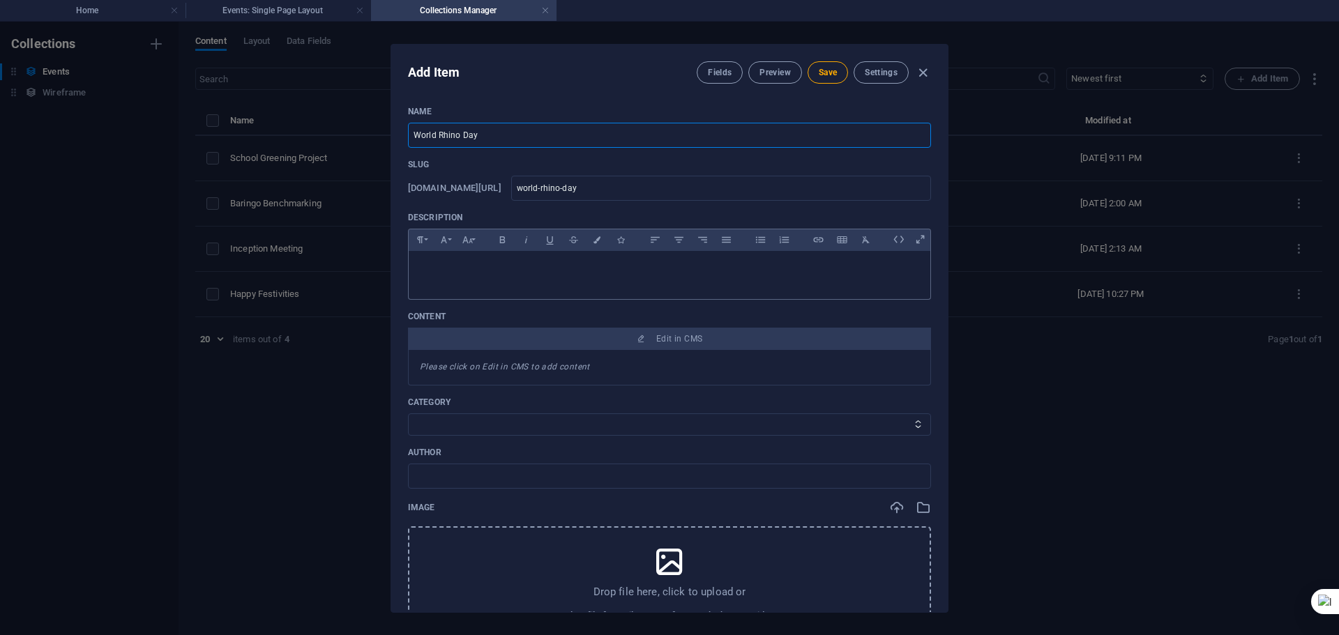
click at [446, 274] on p at bounding box center [669, 268] width 499 height 13
click at [425, 271] on p "To enrich screen reader interactions, please activate Accessibility in Grammarl…" at bounding box center [669, 268] width 499 height 13
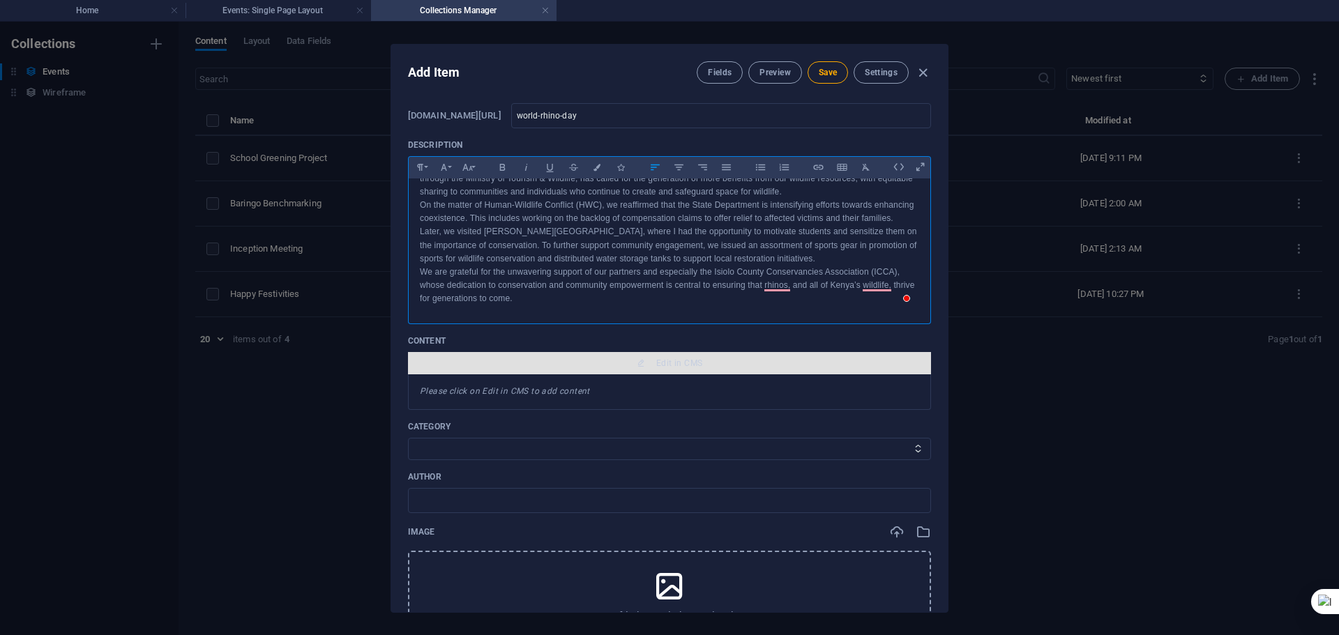
scroll to position [209, 0]
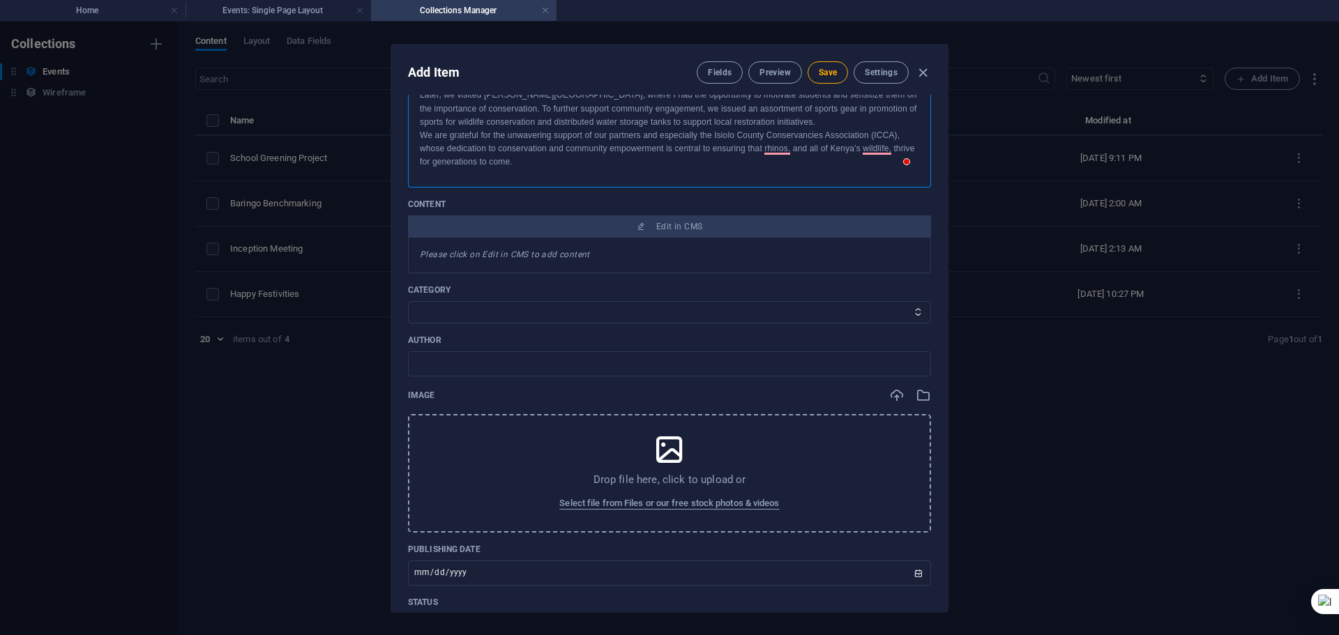
click at [665, 449] on icon at bounding box center [669, 449] width 35 height 35
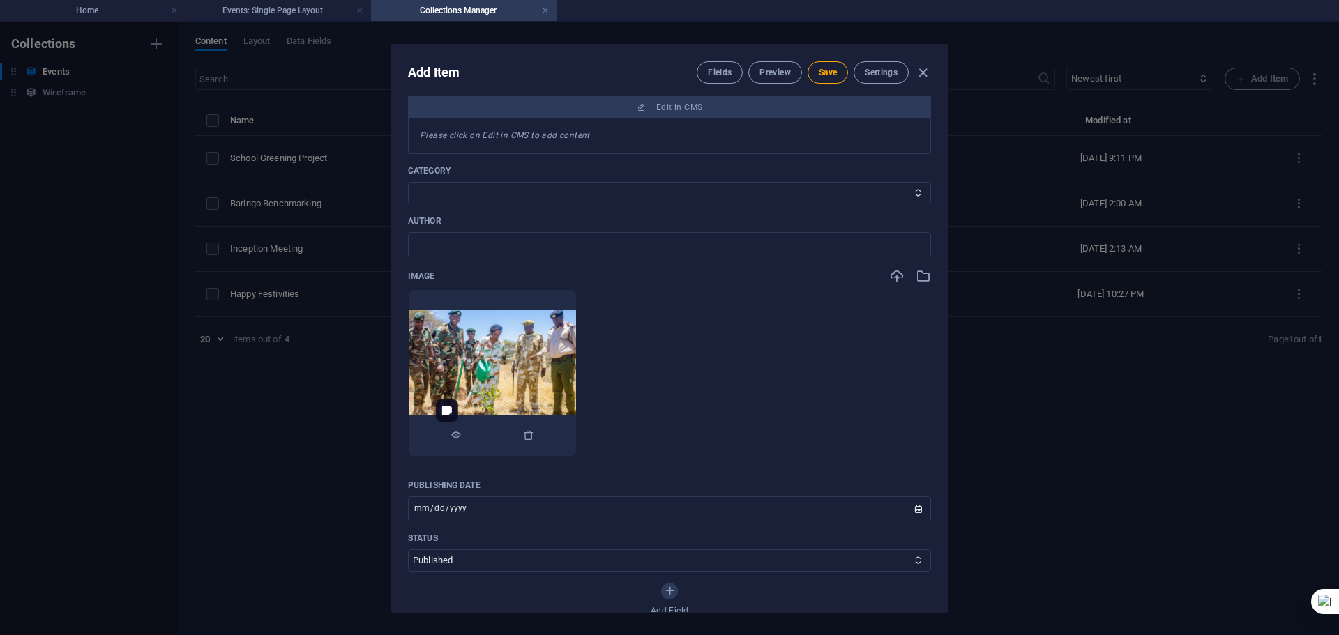
scroll to position [488, 0]
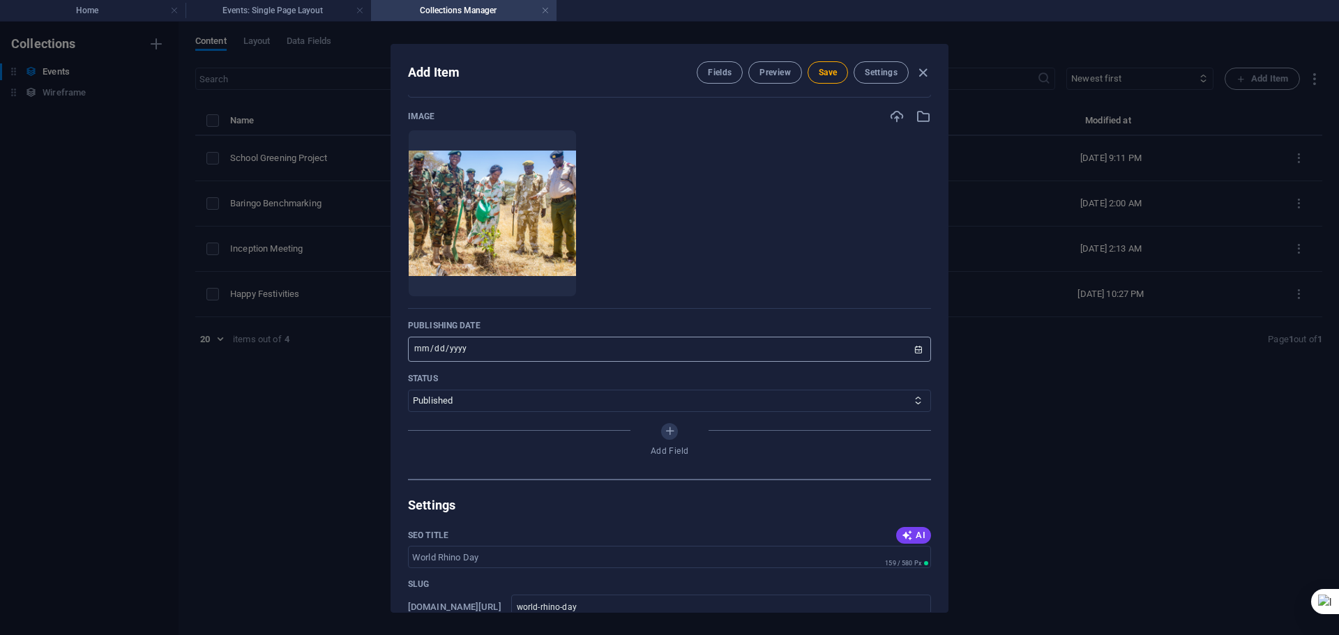
click at [428, 345] on input "[DATE]" at bounding box center [669, 349] width 523 height 25
click at [466, 349] on input "[DATE]" at bounding box center [669, 349] width 523 height 25
click at [918, 349] on input "[DATE]" at bounding box center [669, 349] width 523 height 25
type input "[DATE]"
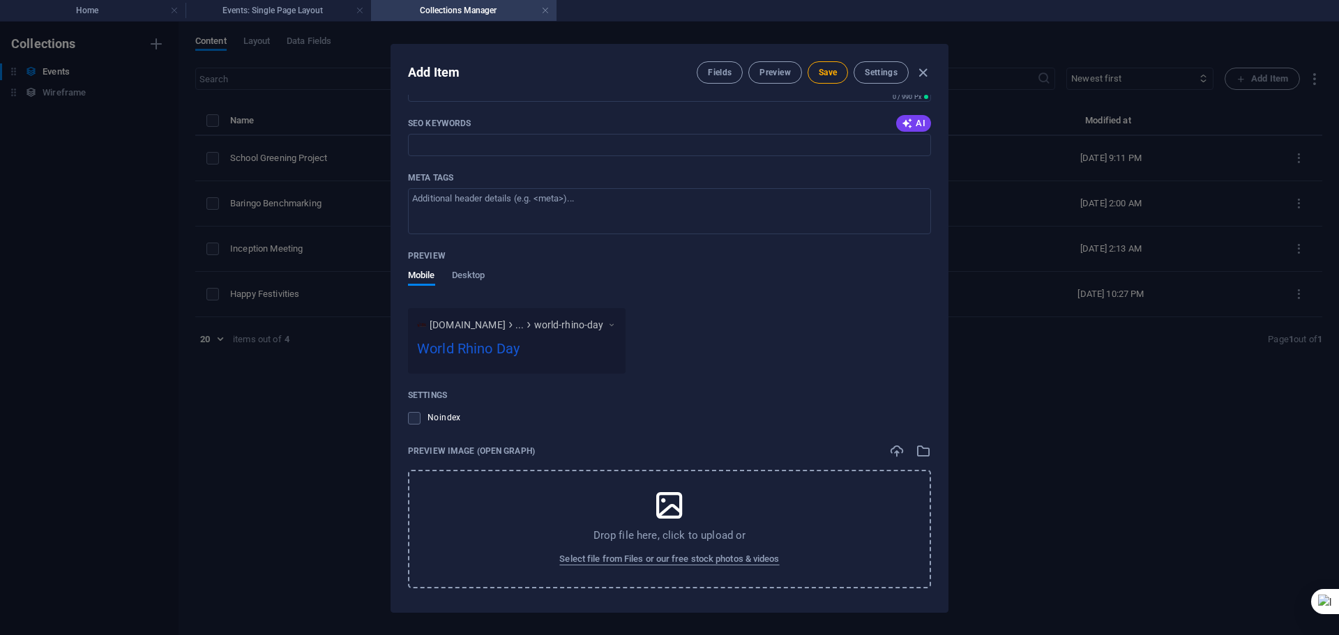
scroll to position [1088, 0]
click at [662, 503] on icon at bounding box center [669, 501] width 35 height 35
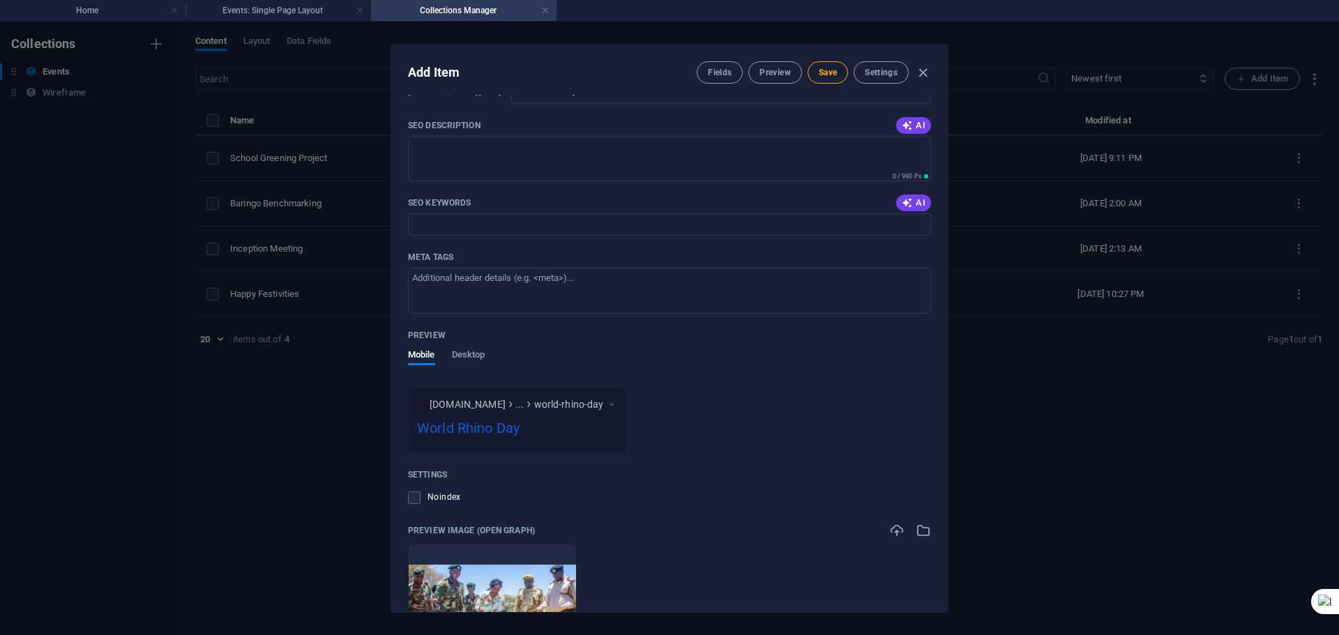
scroll to position [1143, 0]
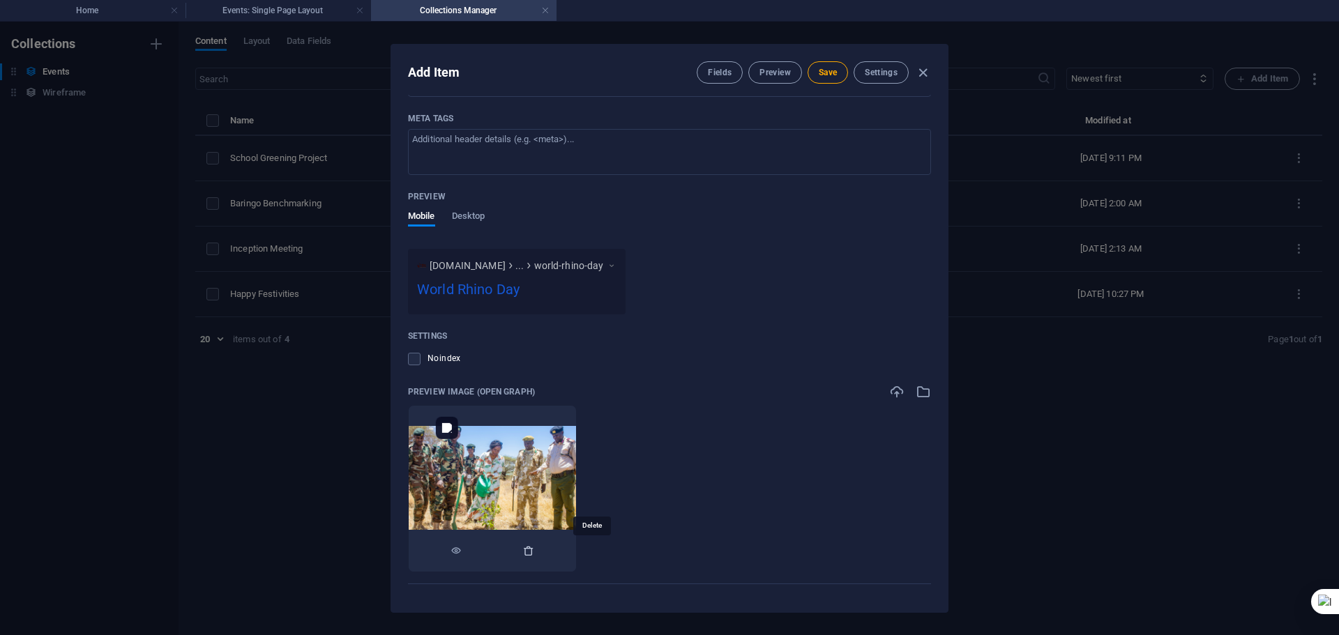
click at [534, 550] on icon "button" at bounding box center [528, 550] width 11 height 11
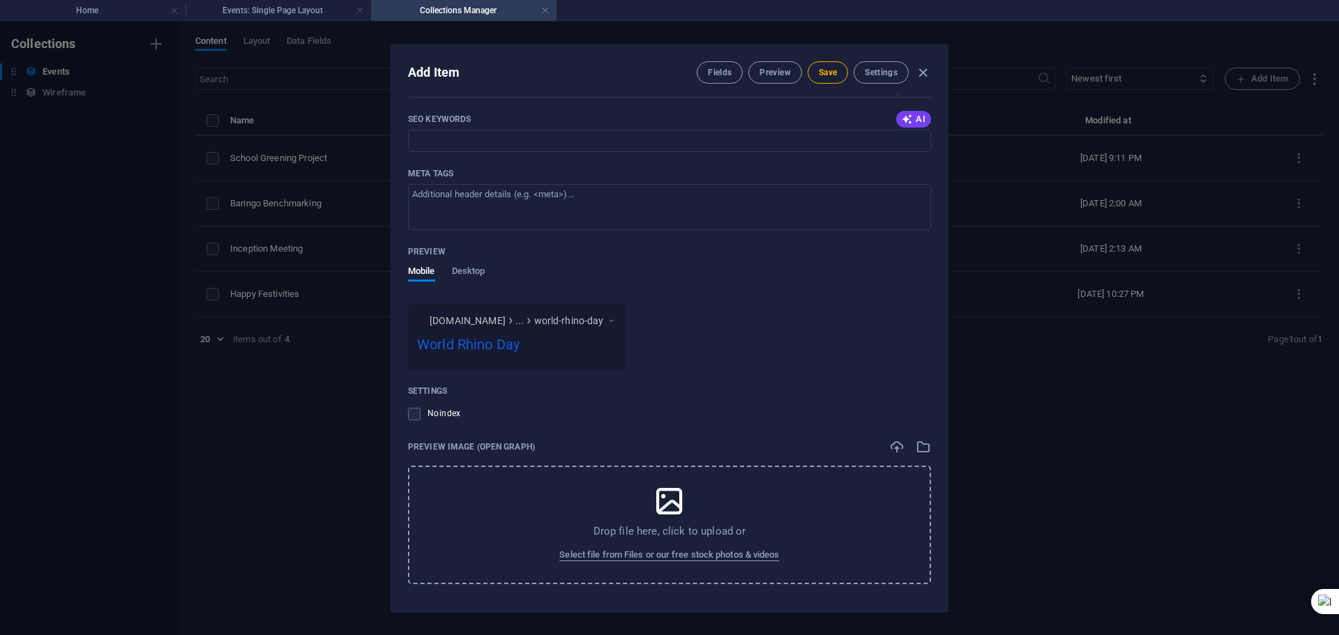
scroll to position [1088, 0]
click at [656, 512] on icon at bounding box center [669, 501] width 35 height 35
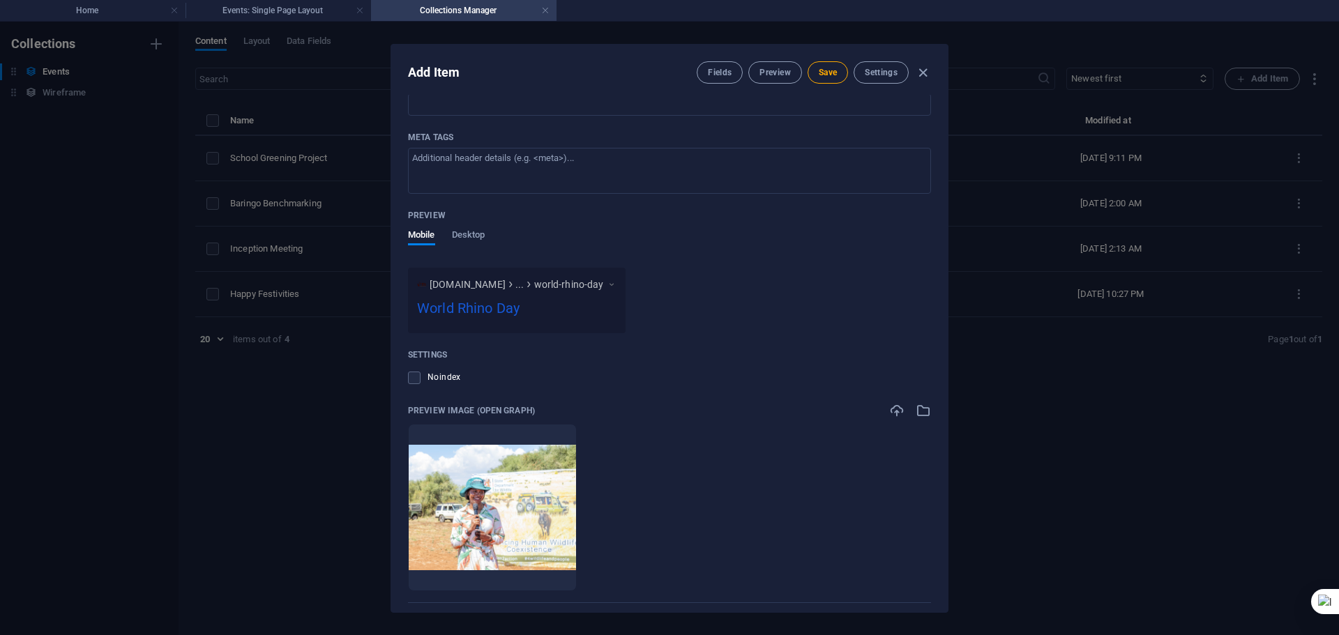
scroll to position [1143, 0]
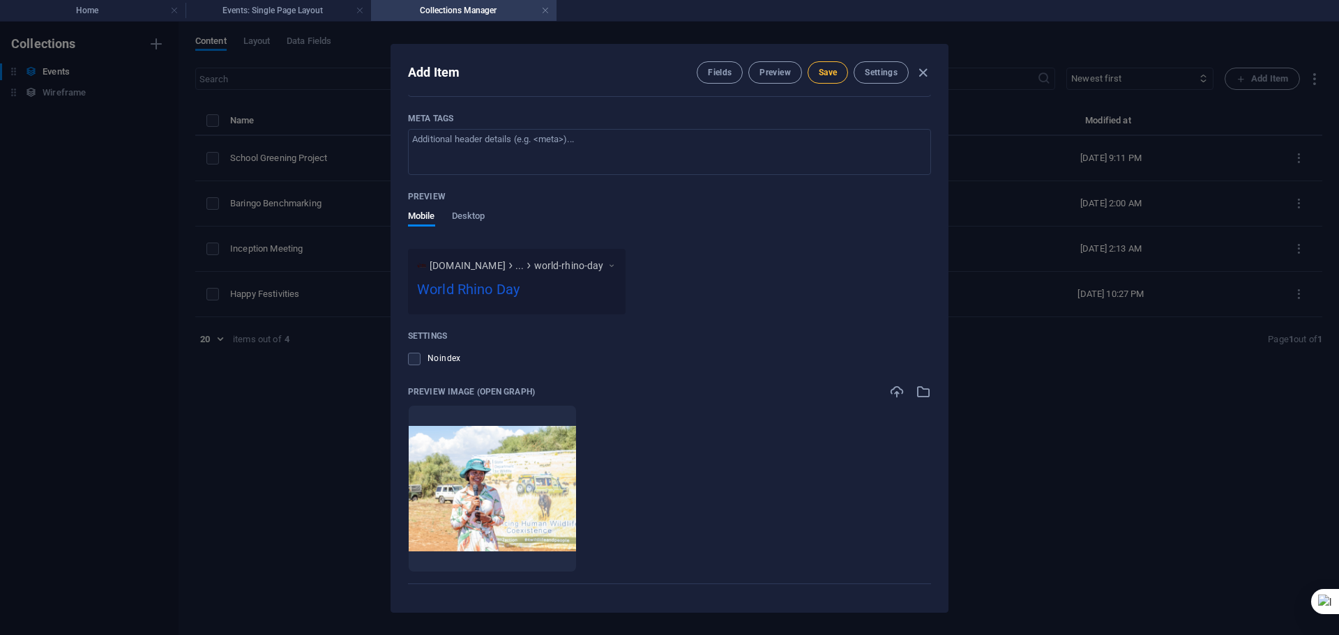
click at [831, 70] on span "Save" at bounding box center [828, 72] width 18 height 11
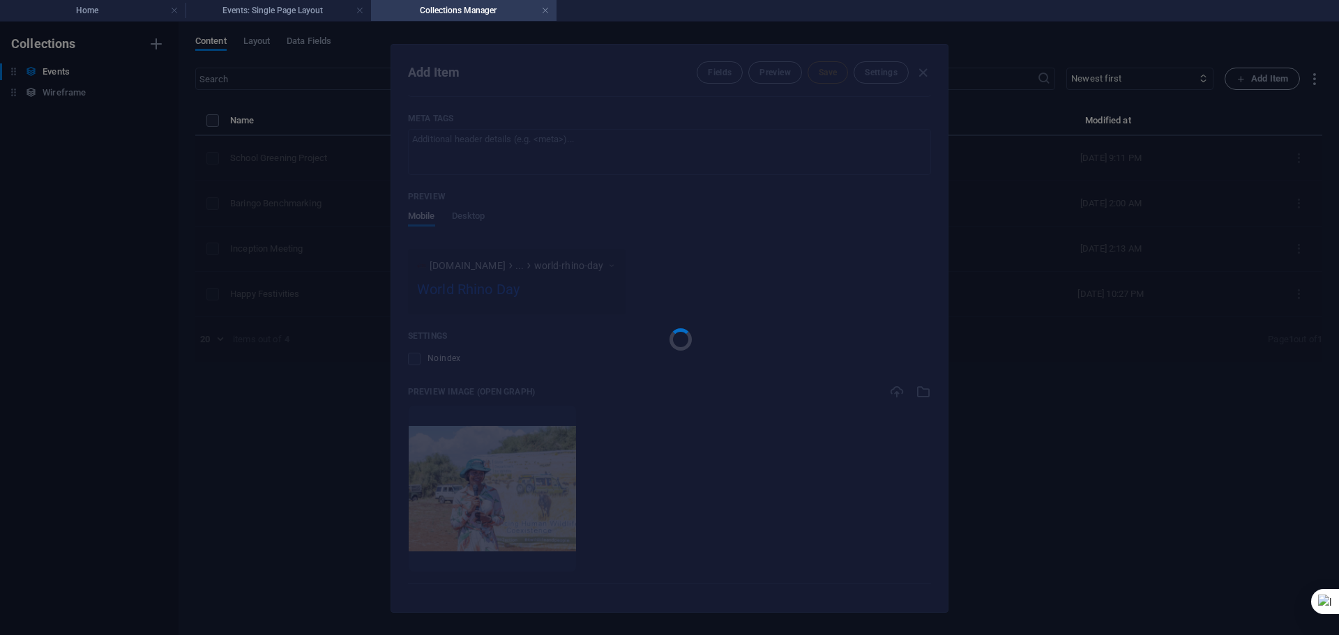
type input "world-rhino-day"
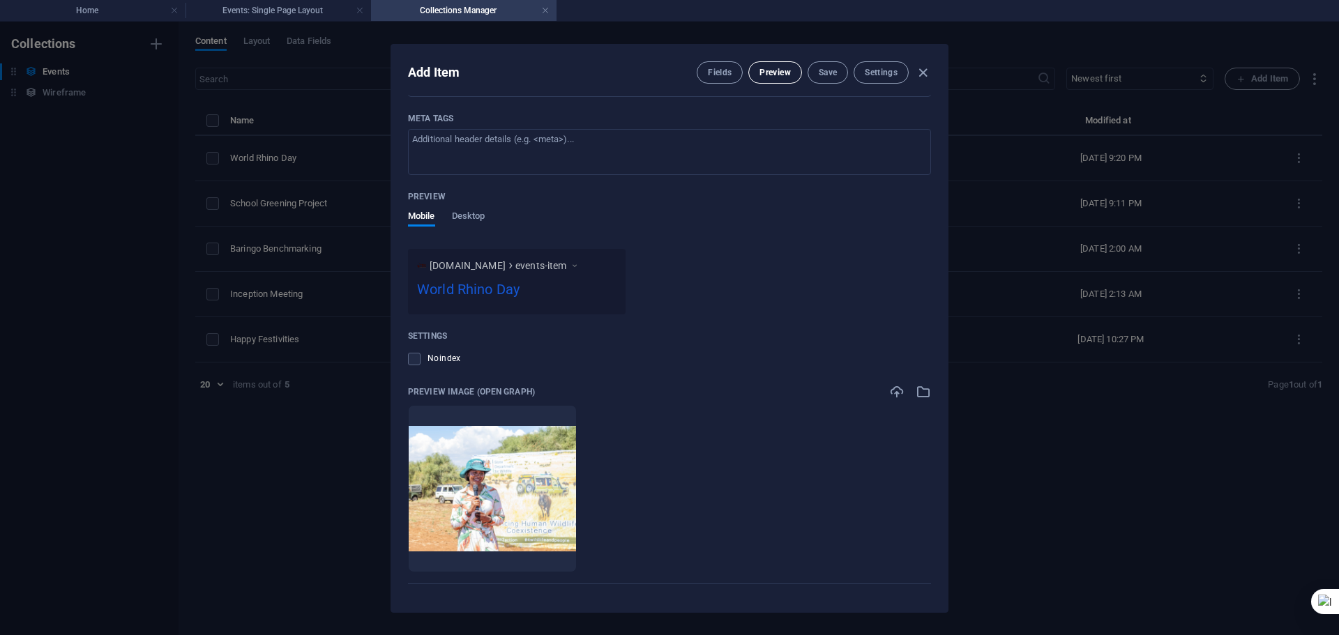
click at [778, 72] on span "Preview" at bounding box center [774, 72] width 31 height 11
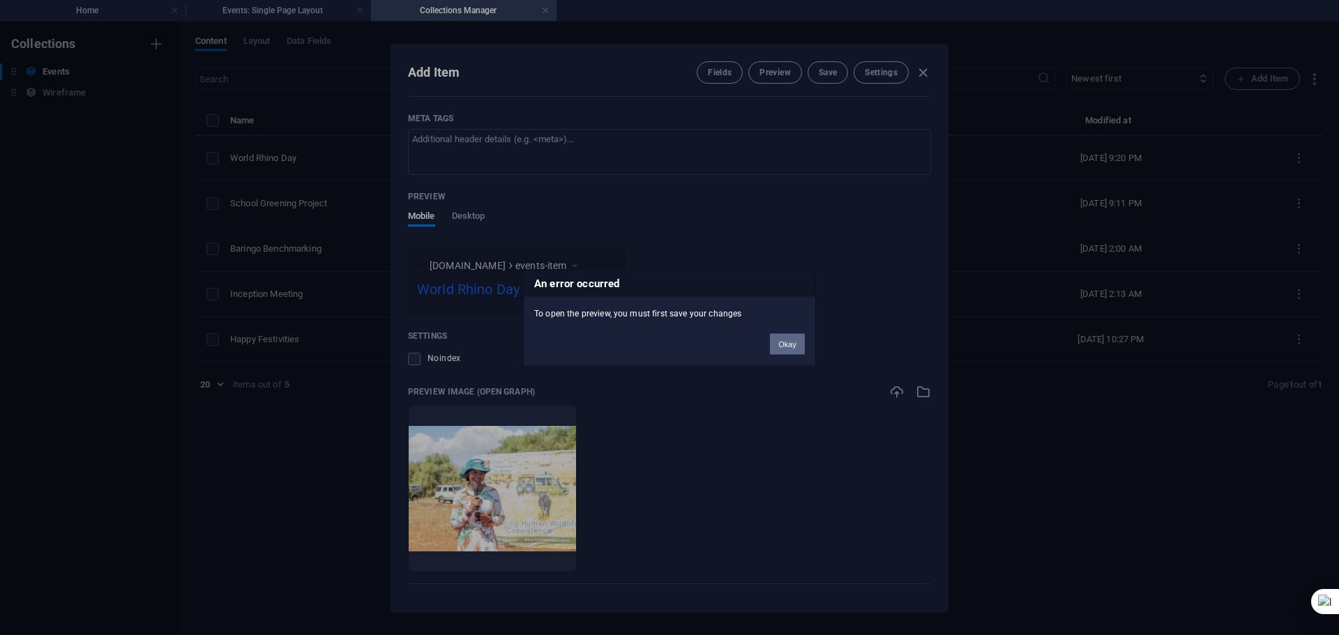
click at [789, 340] on button "Okay" at bounding box center [787, 343] width 35 height 21
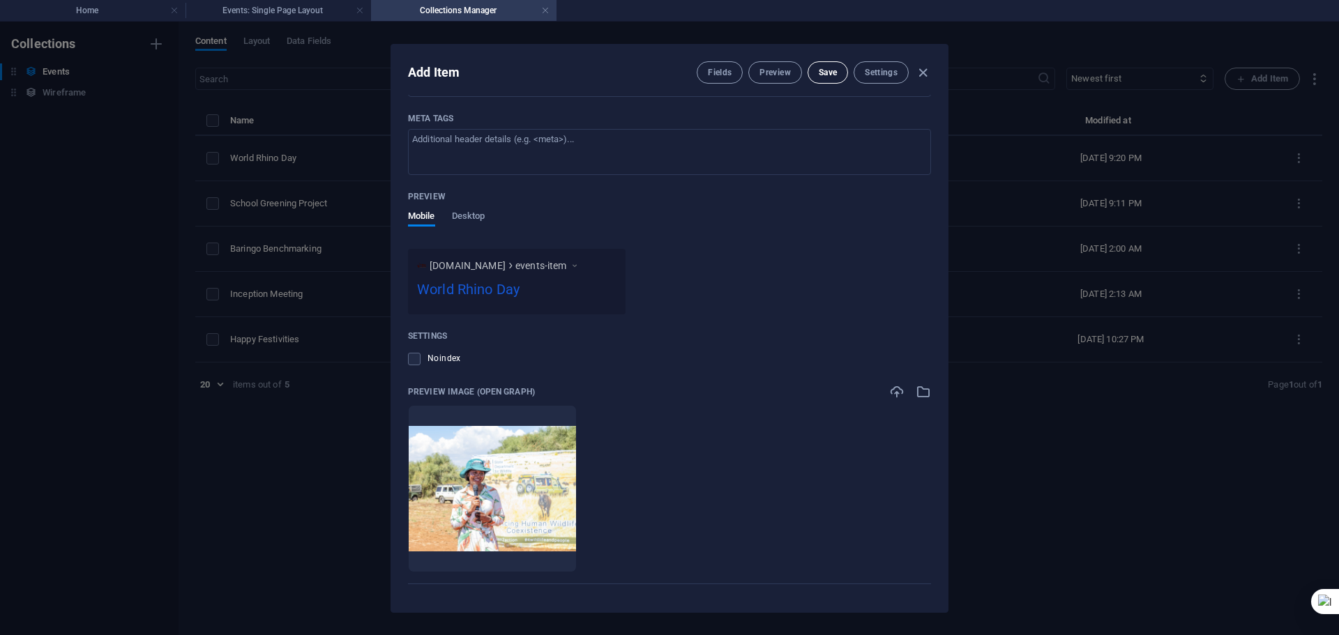
click at [828, 73] on span "Save" at bounding box center [828, 72] width 18 height 11
type input "world-rhino-day"
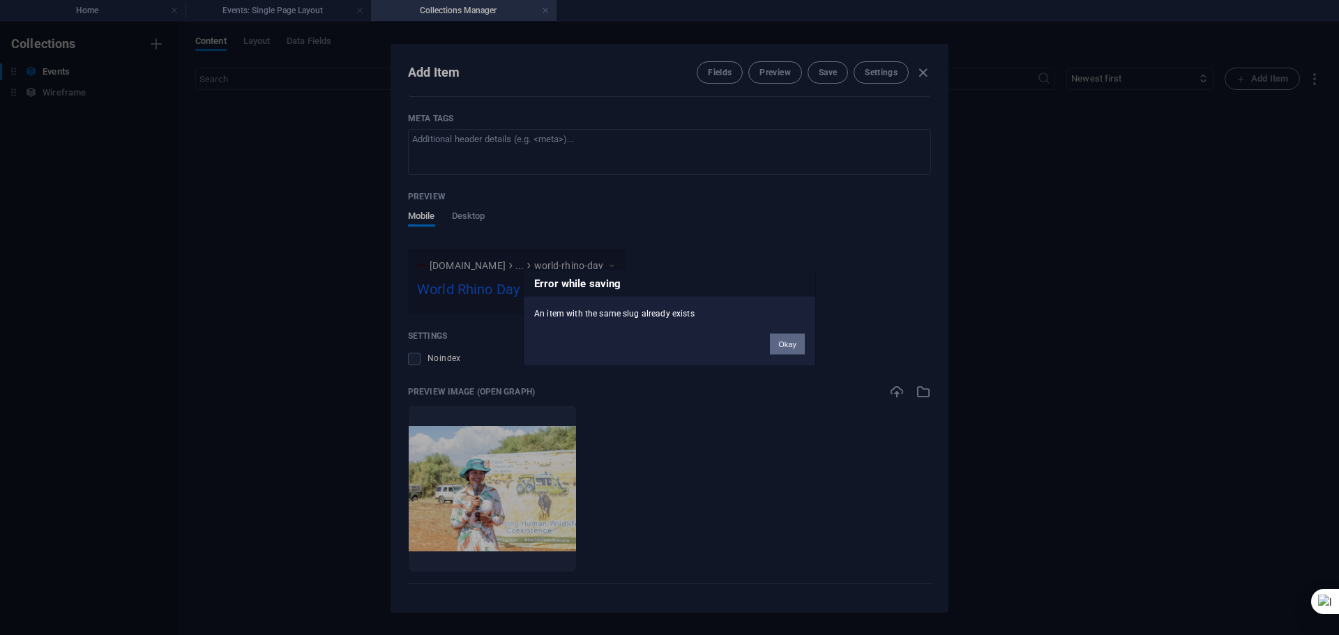
click at [784, 345] on button "Okay" at bounding box center [787, 343] width 35 height 21
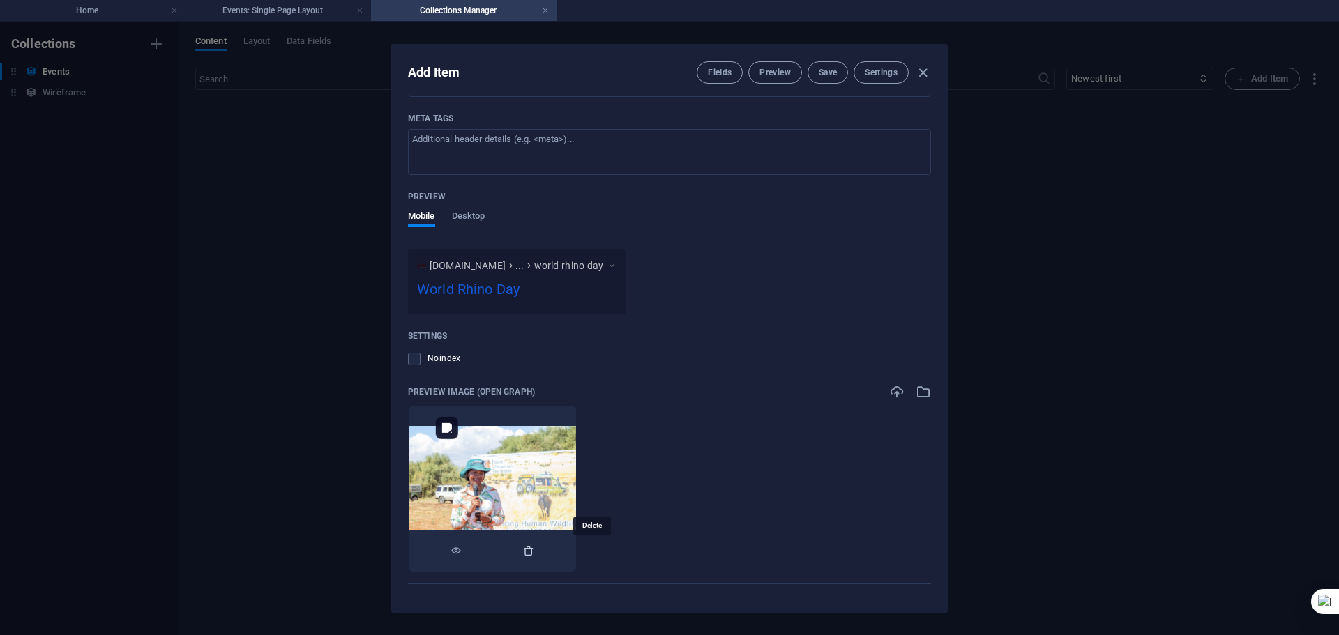
click at [534, 549] on icon "button" at bounding box center [528, 550] width 11 height 11
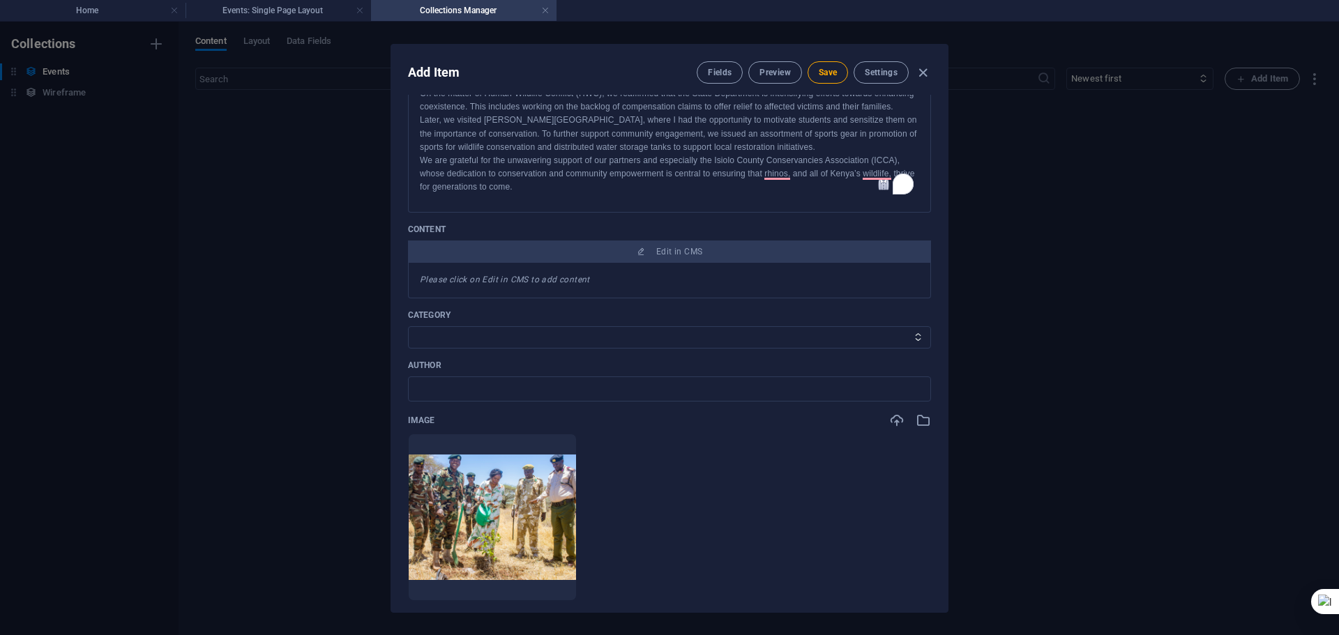
scroll to position [181, 0]
click at [819, 64] on button "Save" at bounding box center [827, 72] width 40 height 22
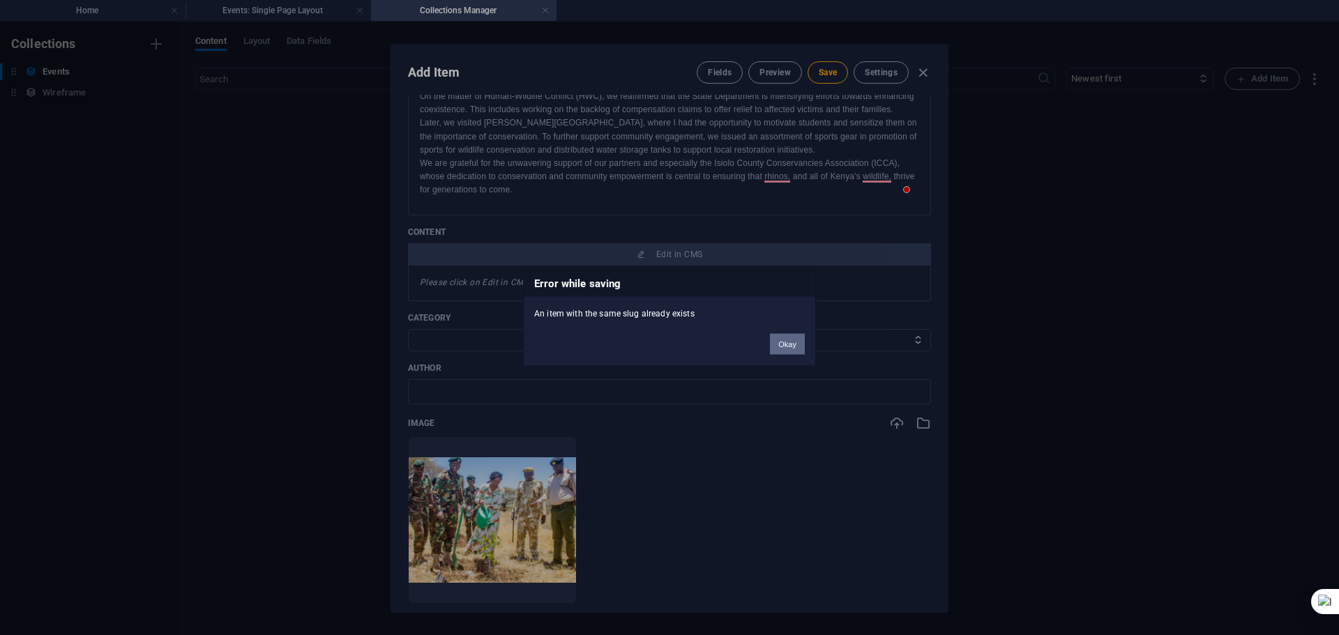
click at [787, 344] on button "Okay" at bounding box center [787, 343] width 35 height 21
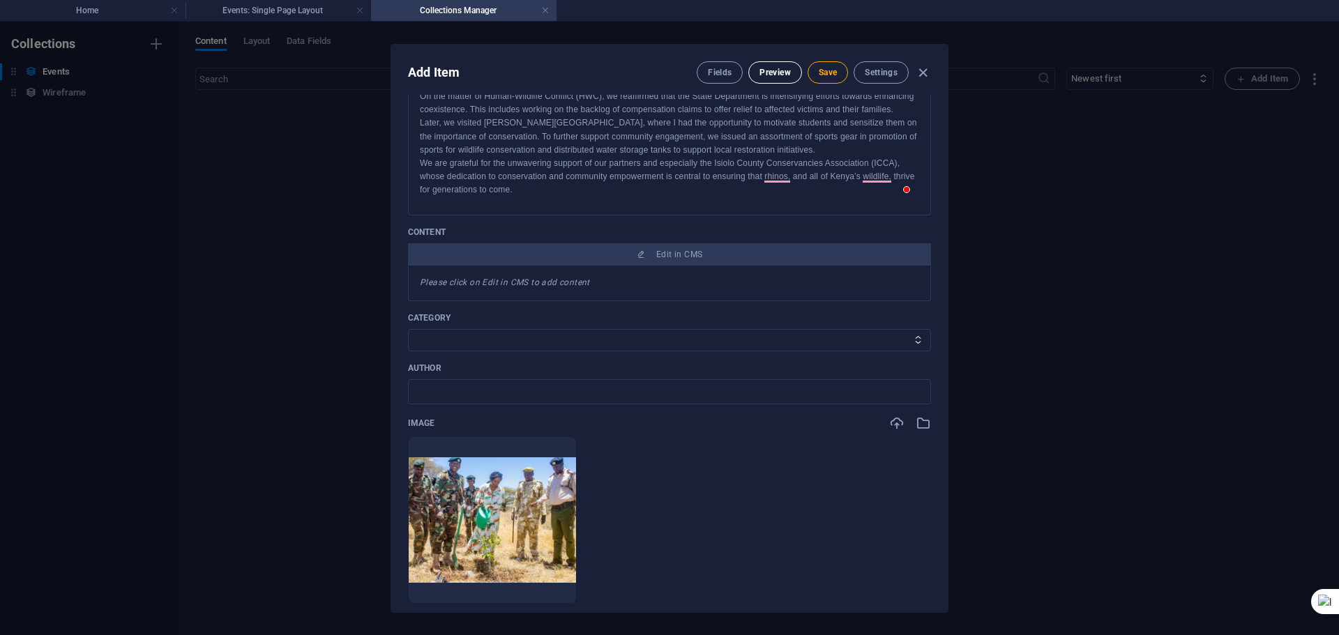
click at [767, 71] on span "Preview" at bounding box center [774, 72] width 31 height 11
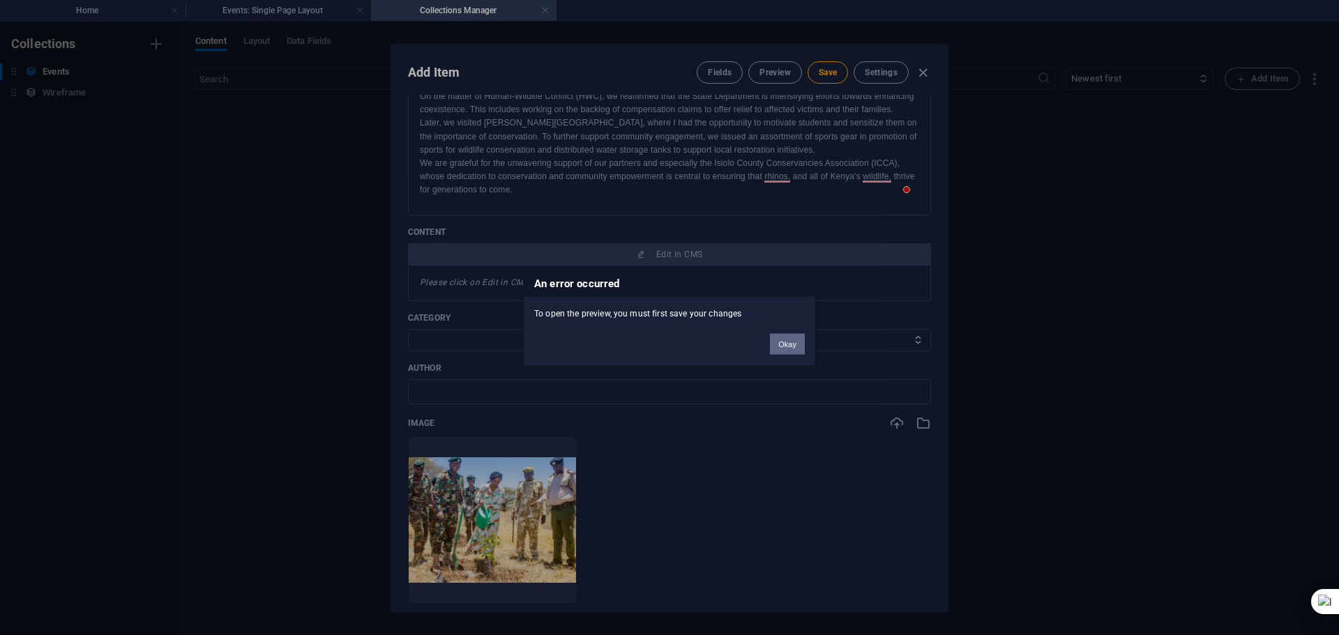
click at [787, 347] on button "Okay" at bounding box center [787, 343] width 35 height 21
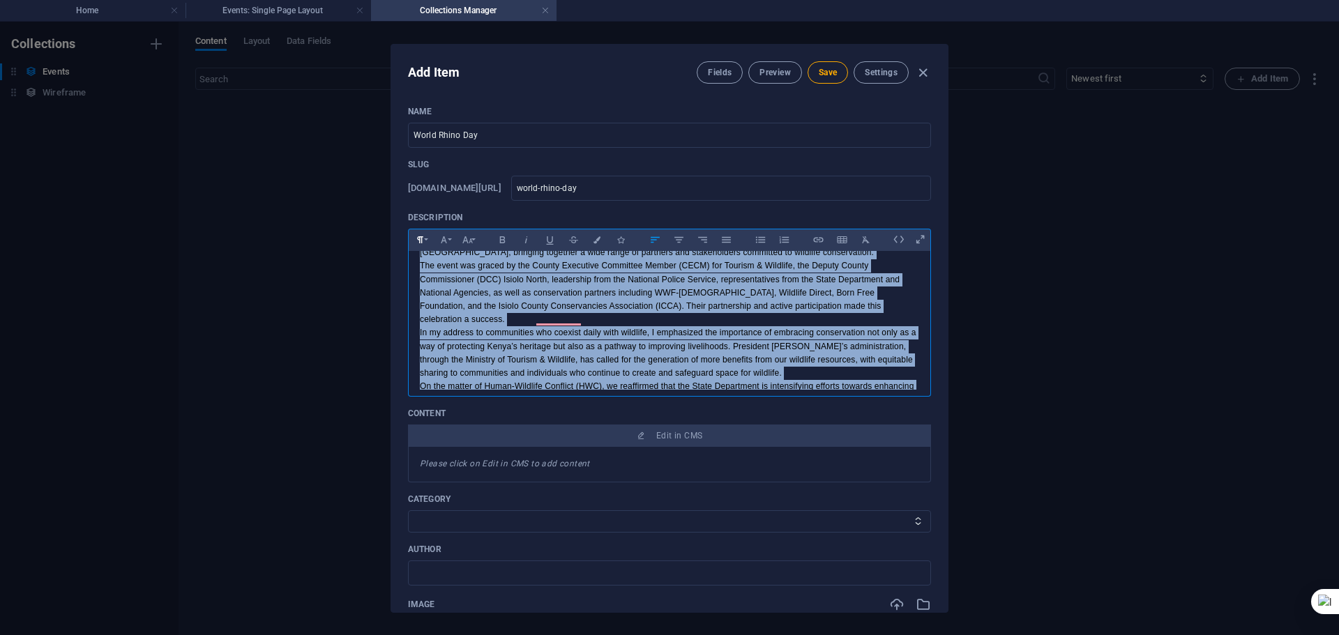
scroll to position [0, 0]
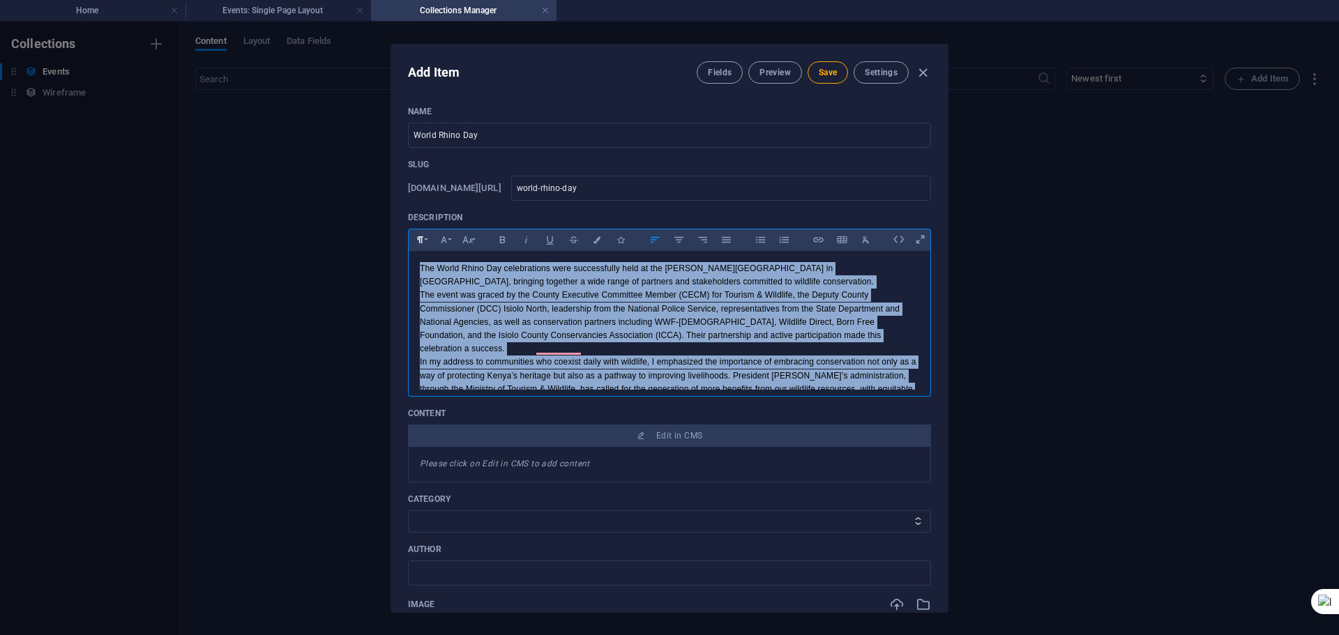
drag, startPoint x: 541, startPoint y: 368, endPoint x: 415, endPoint y: 237, distance: 182.0
click at [415, 237] on div "Paragraph Format Normal Heading 1 Heading 2 Heading 3 Heading 4 Heading 5 Headi…" at bounding box center [669, 313] width 523 height 168
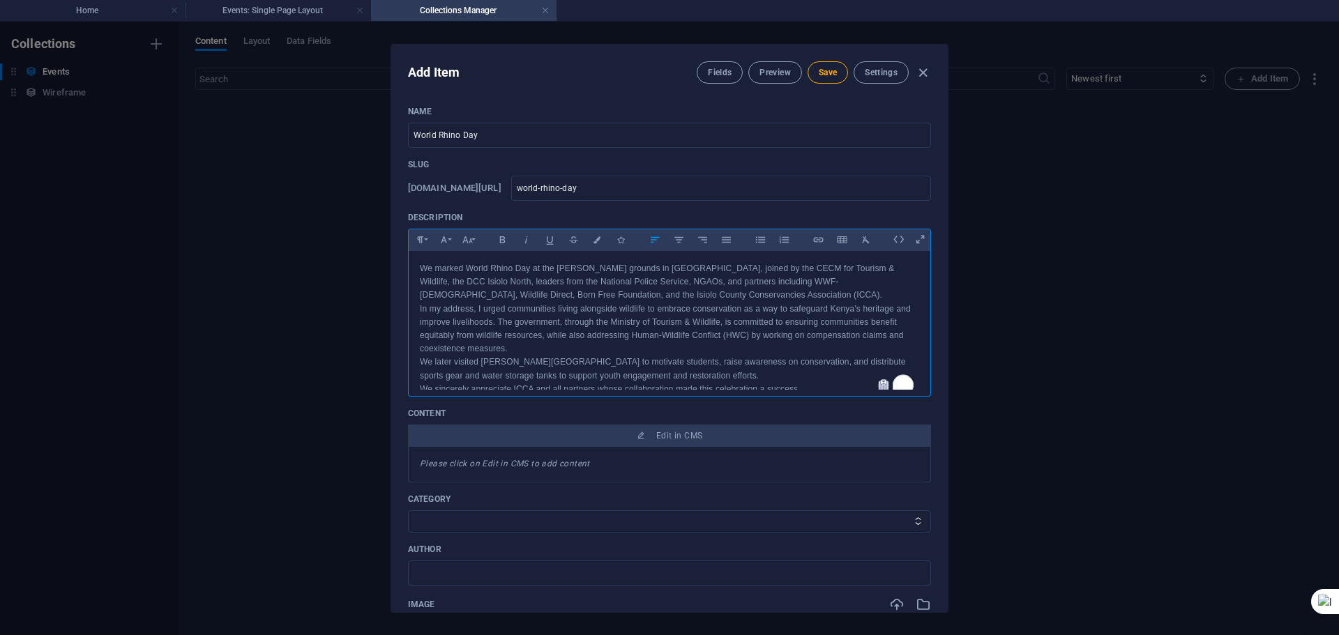
scroll to position [17, 0]
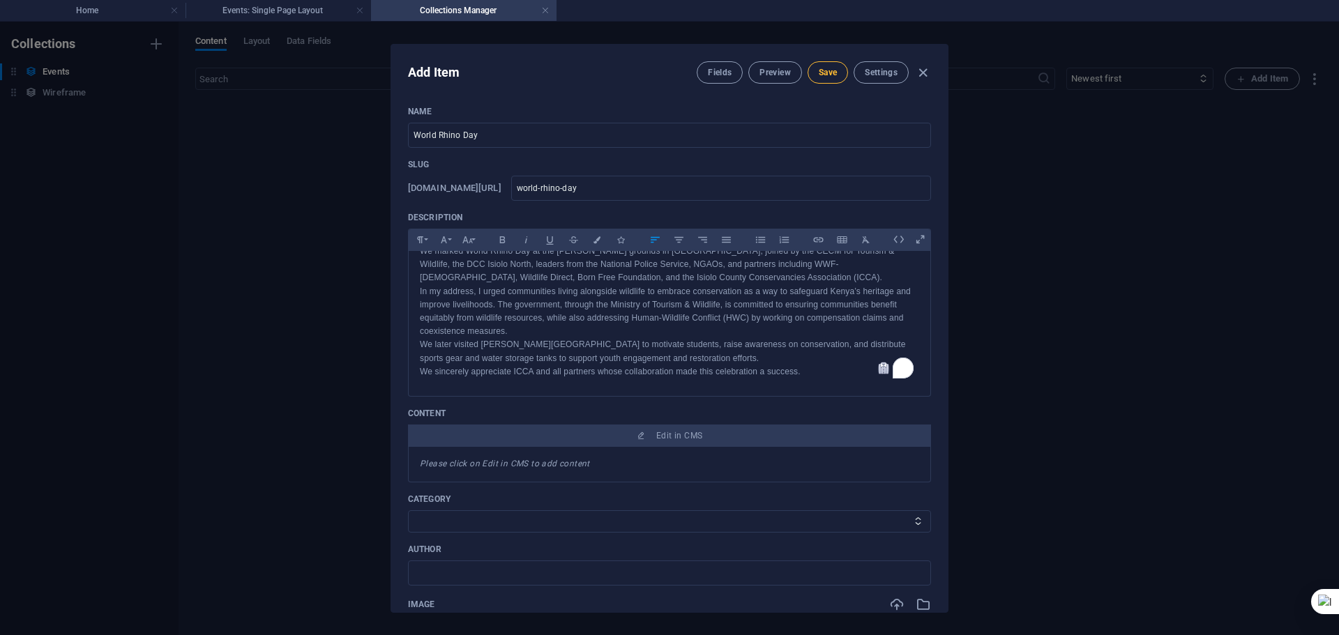
click at [823, 77] on span "Save" at bounding box center [828, 72] width 18 height 11
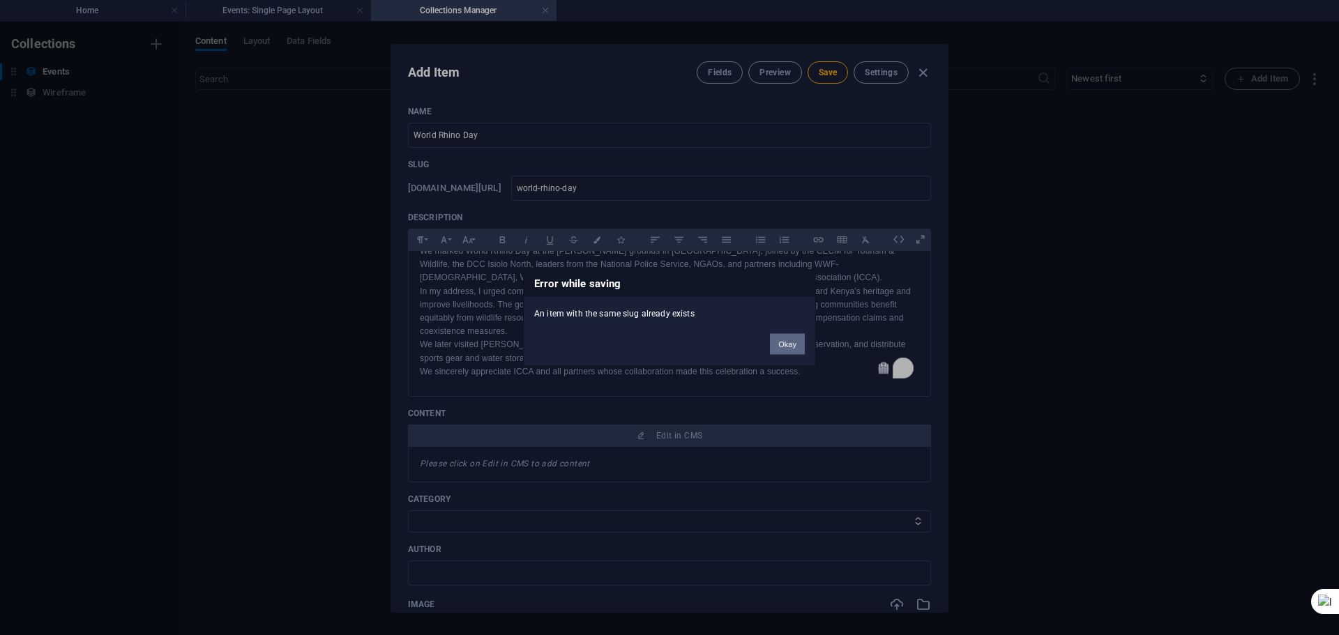
click at [788, 342] on button "Okay" at bounding box center [787, 343] width 35 height 21
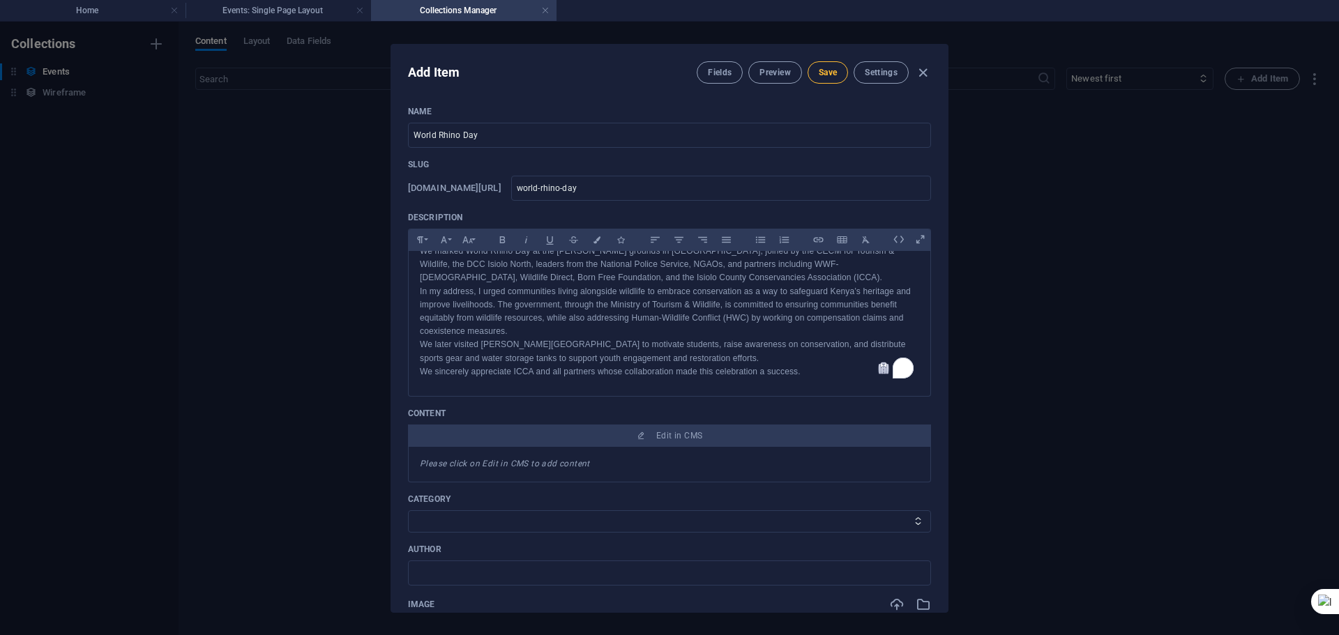
click at [820, 70] on span "Save" at bounding box center [828, 72] width 18 height 11
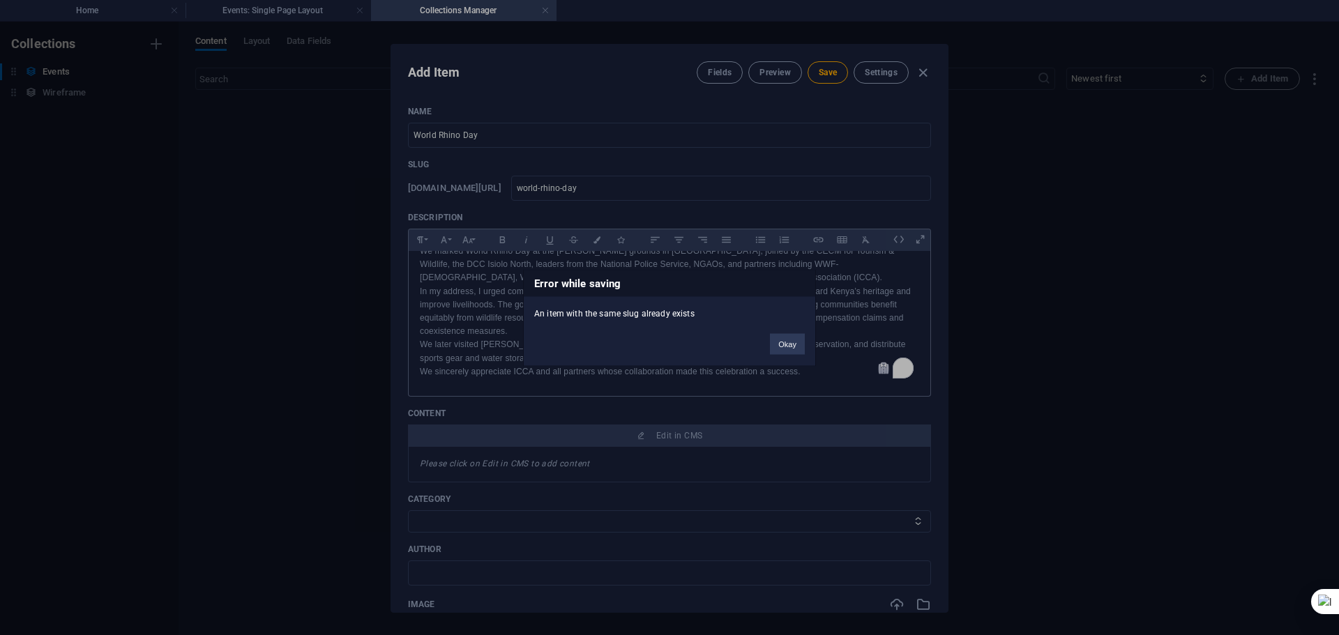
click at [787, 341] on button "Okay" at bounding box center [787, 343] width 35 height 21
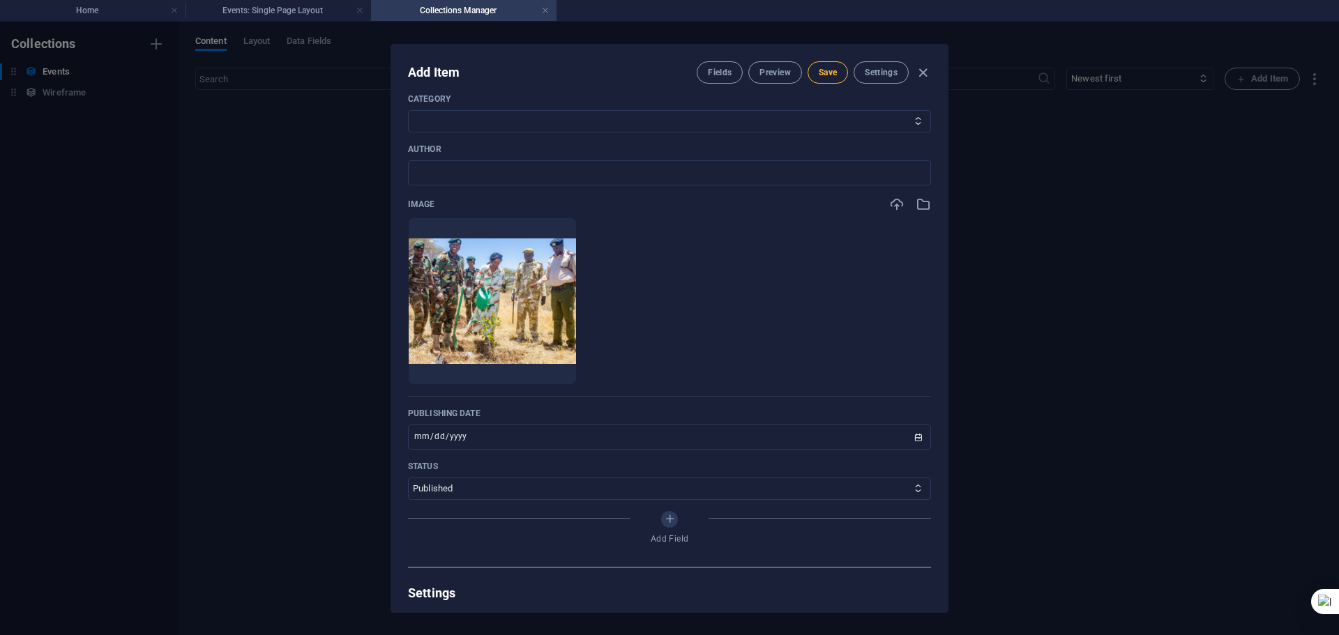
scroll to position [418, 0]
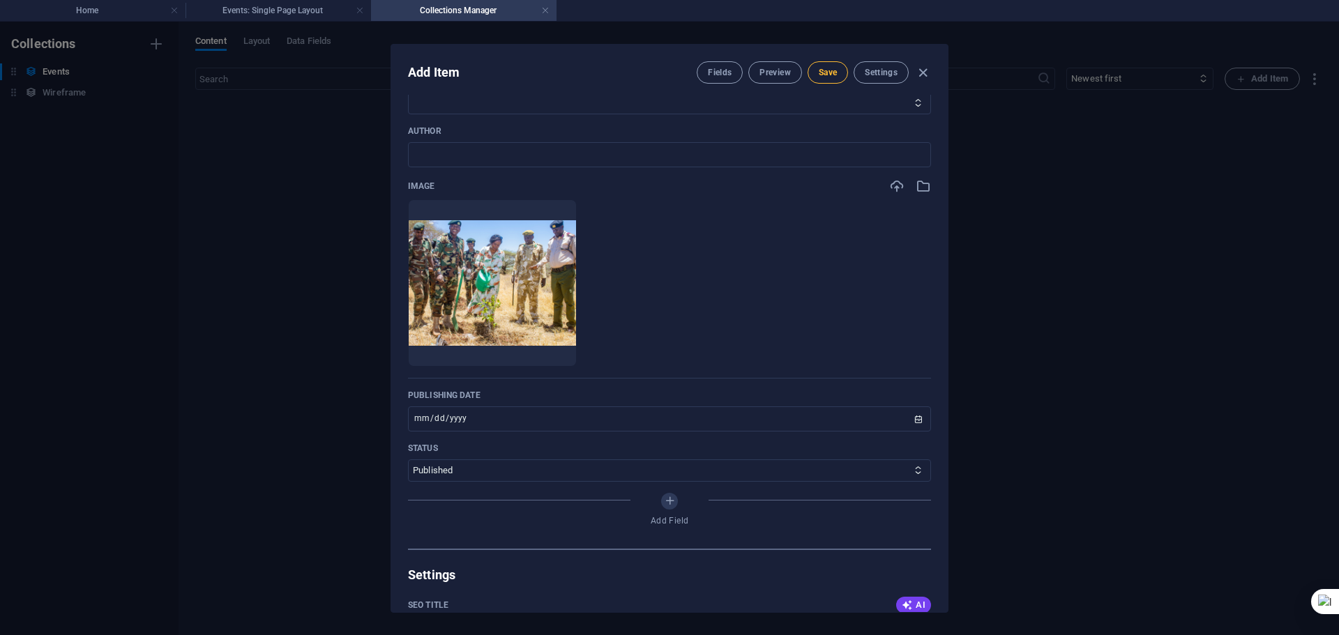
click at [825, 70] on span "Save" at bounding box center [828, 72] width 18 height 11
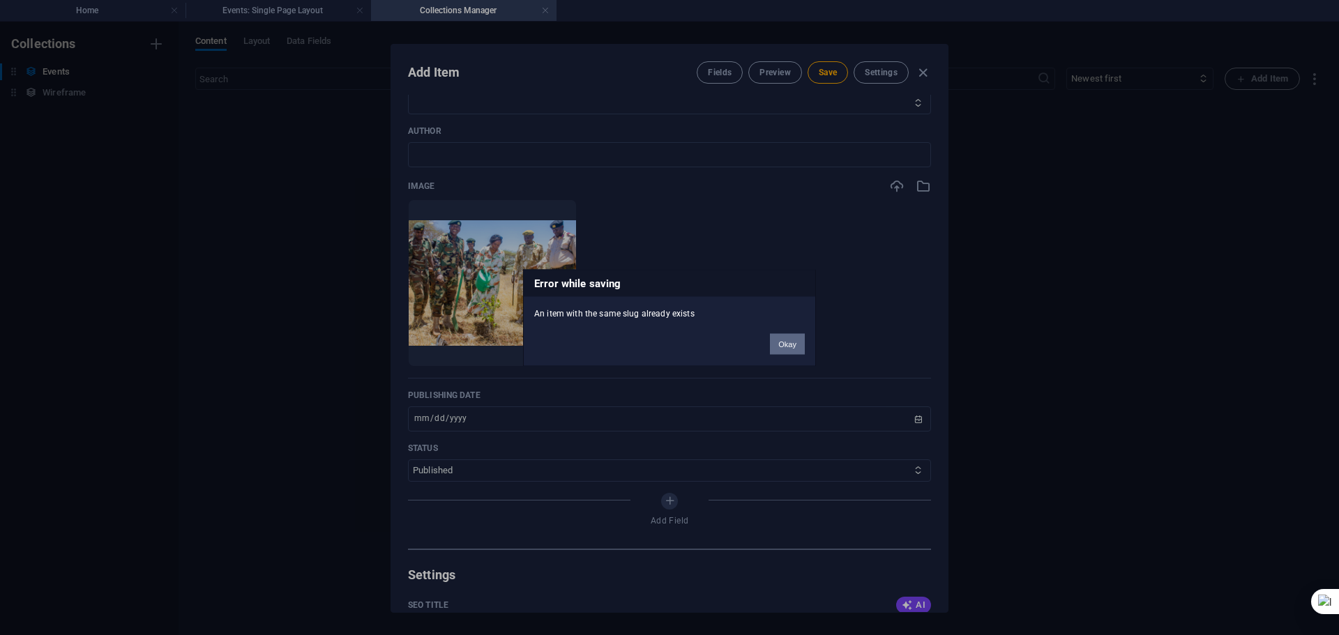
click at [774, 341] on button "Okay" at bounding box center [787, 343] width 35 height 21
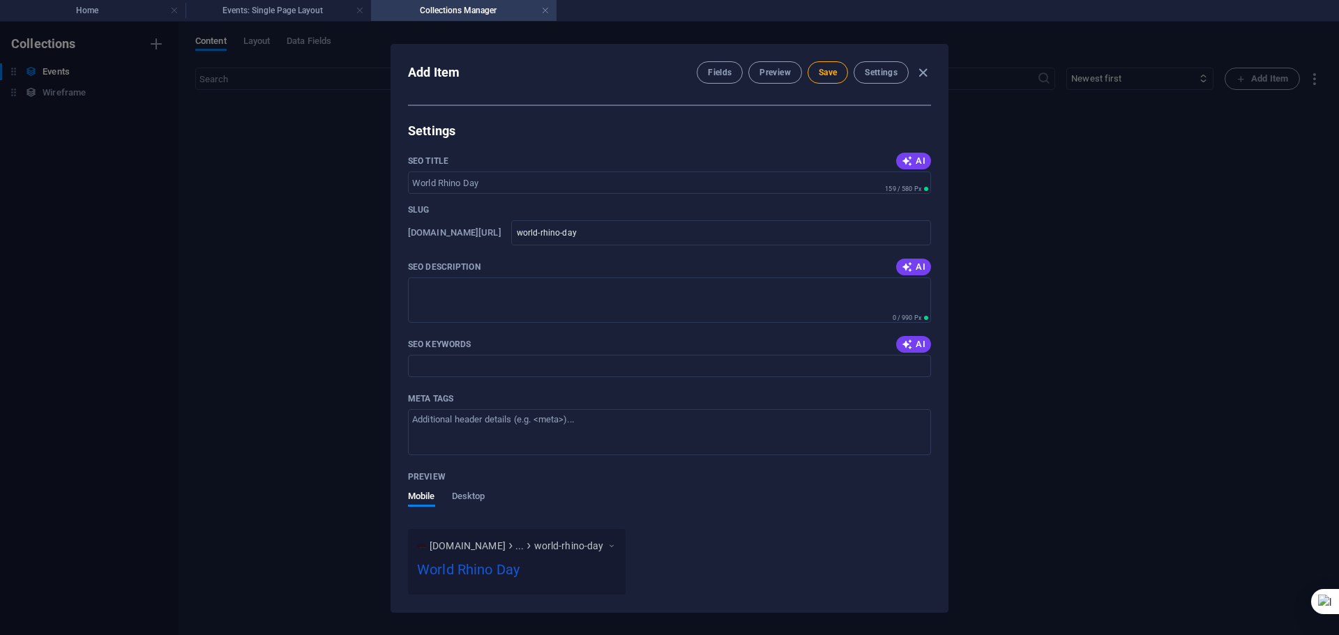
scroll to position [1018, 0]
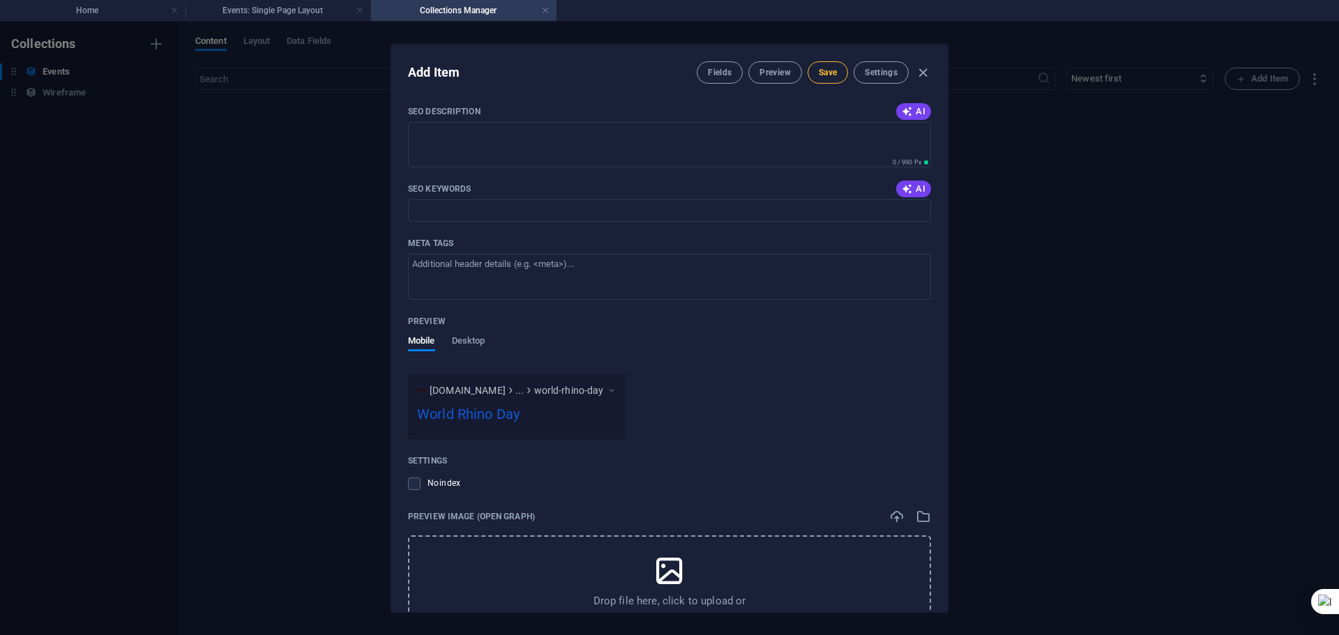
click at [826, 74] on span "Save" at bounding box center [828, 72] width 18 height 11
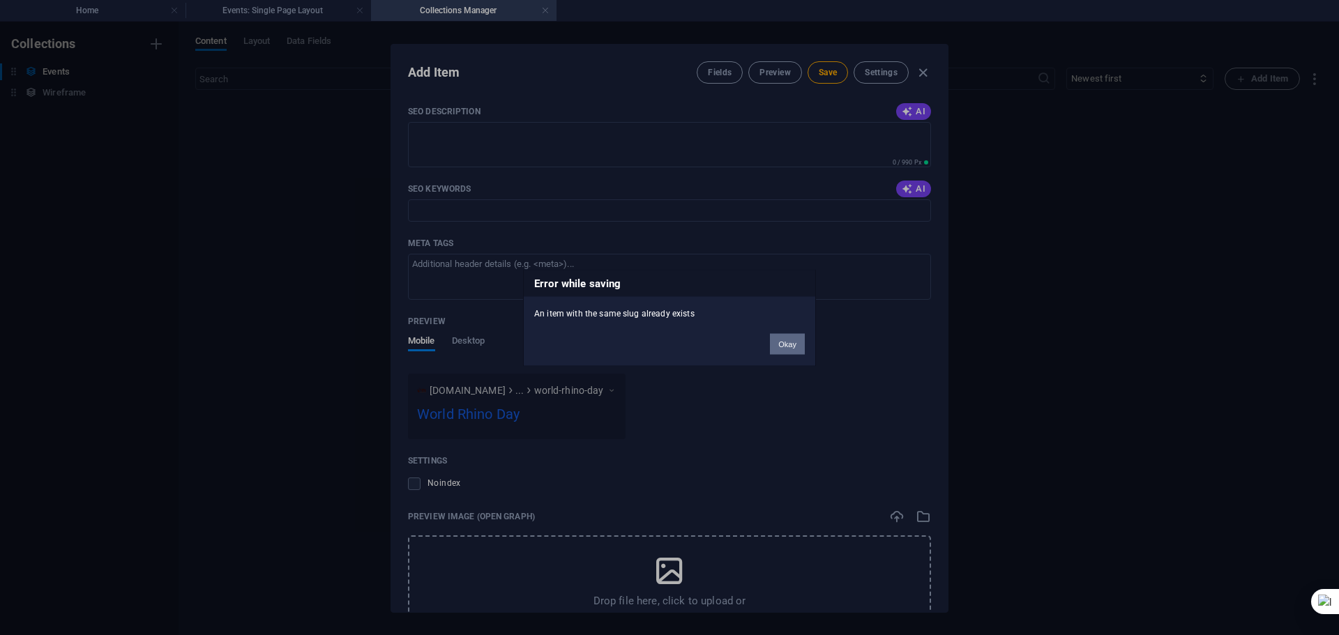
click at [793, 338] on button "Okay" at bounding box center [787, 343] width 35 height 21
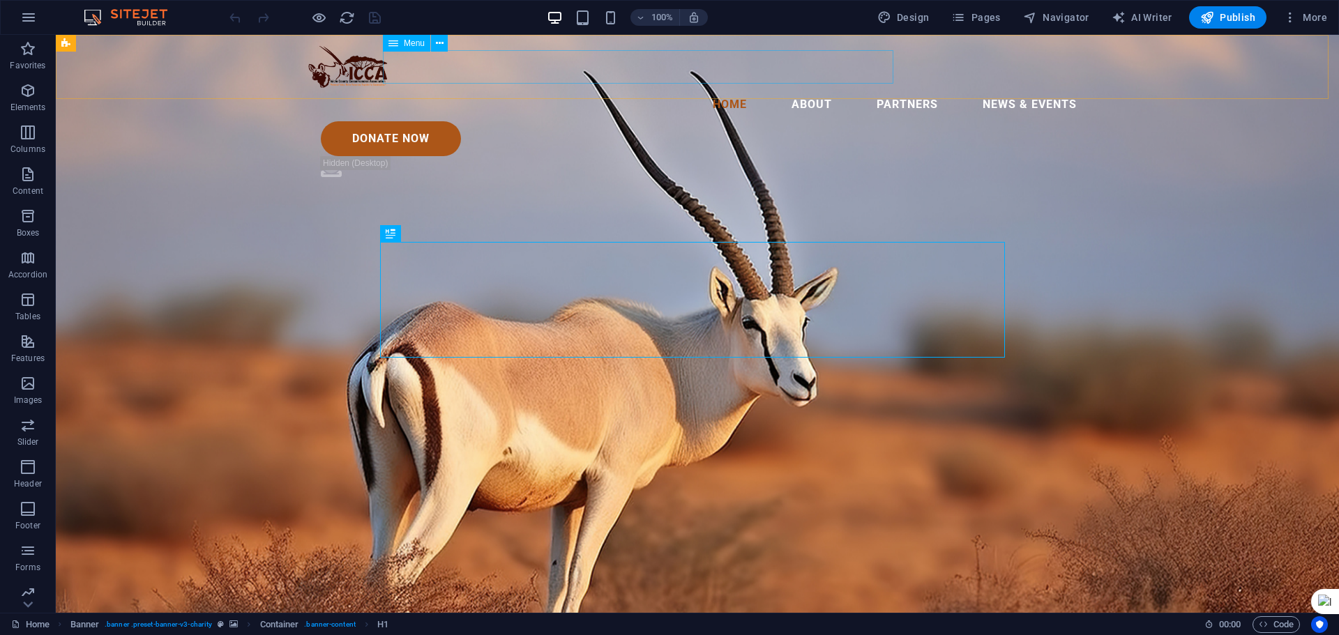
click at [841, 88] on nav "Home About Partners News & Events" at bounding box center [697, 104] width 781 height 33
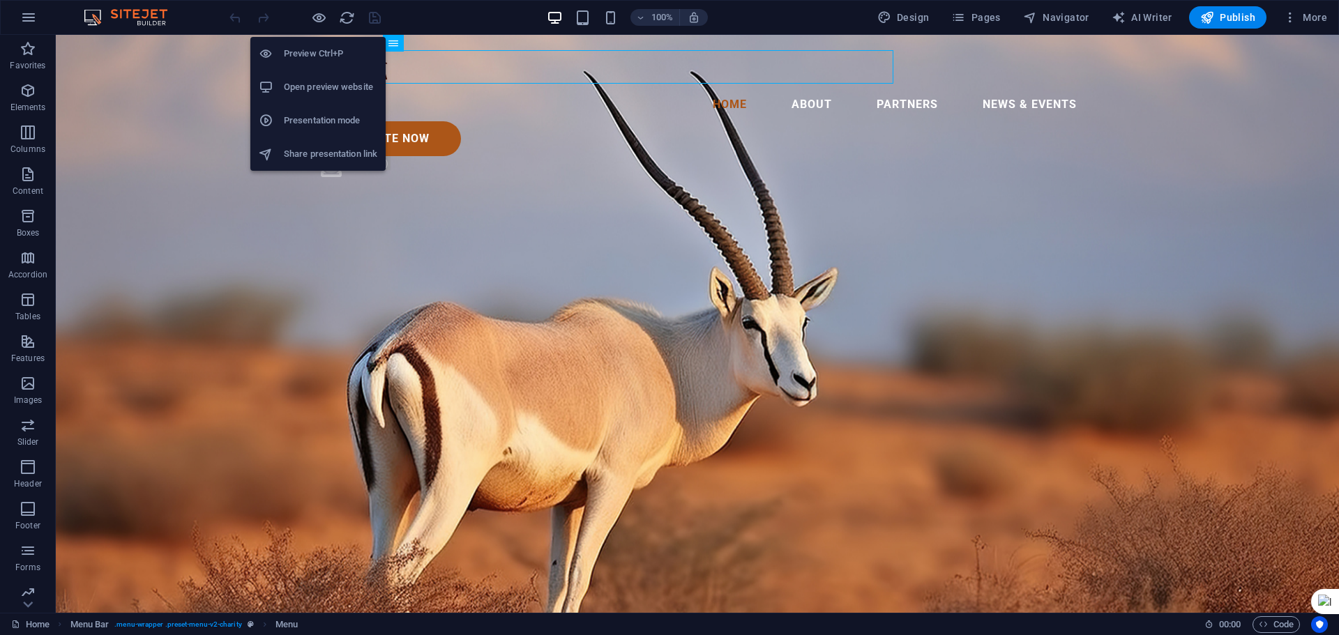
click at [313, 57] on h6 "Preview Ctrl+P" at bounding box center [330, 53] width 93 height 17
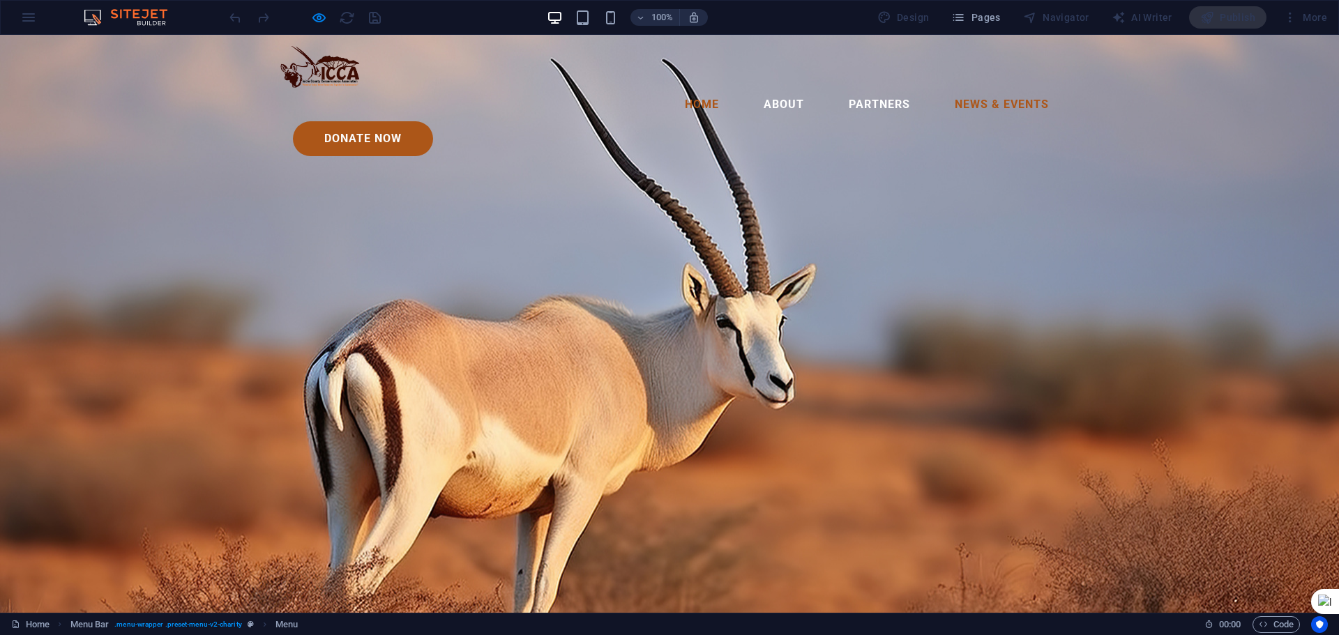
click at [943, 88] on link "News & Events" at bounding box center [1001, 104] width 116 height 33
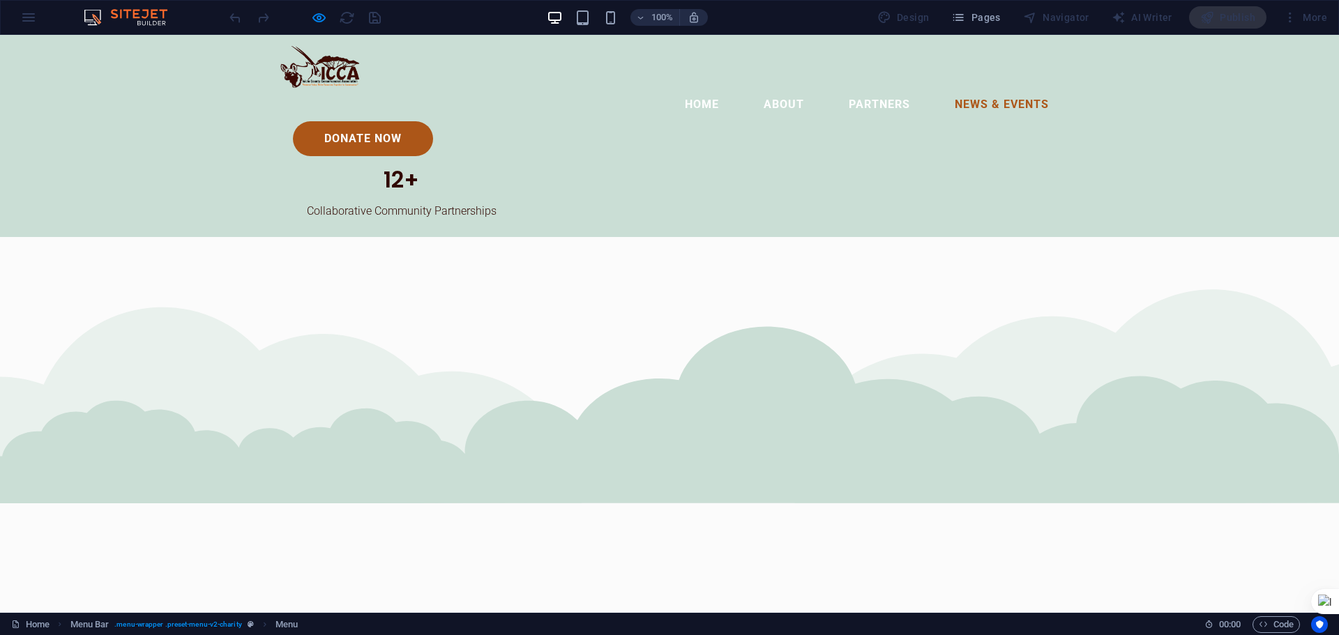
scroll to position [3231, 0]
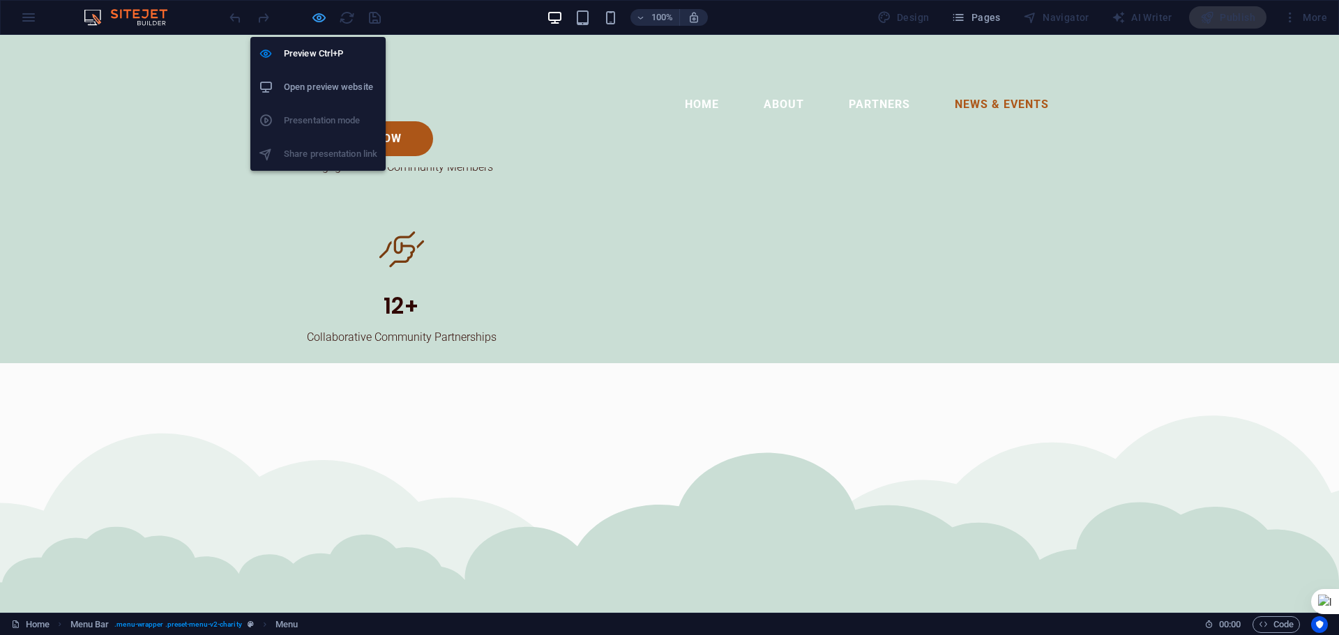
click at [317, 13] on icon "button" at bounding box center [319, 18] width 16 height 16
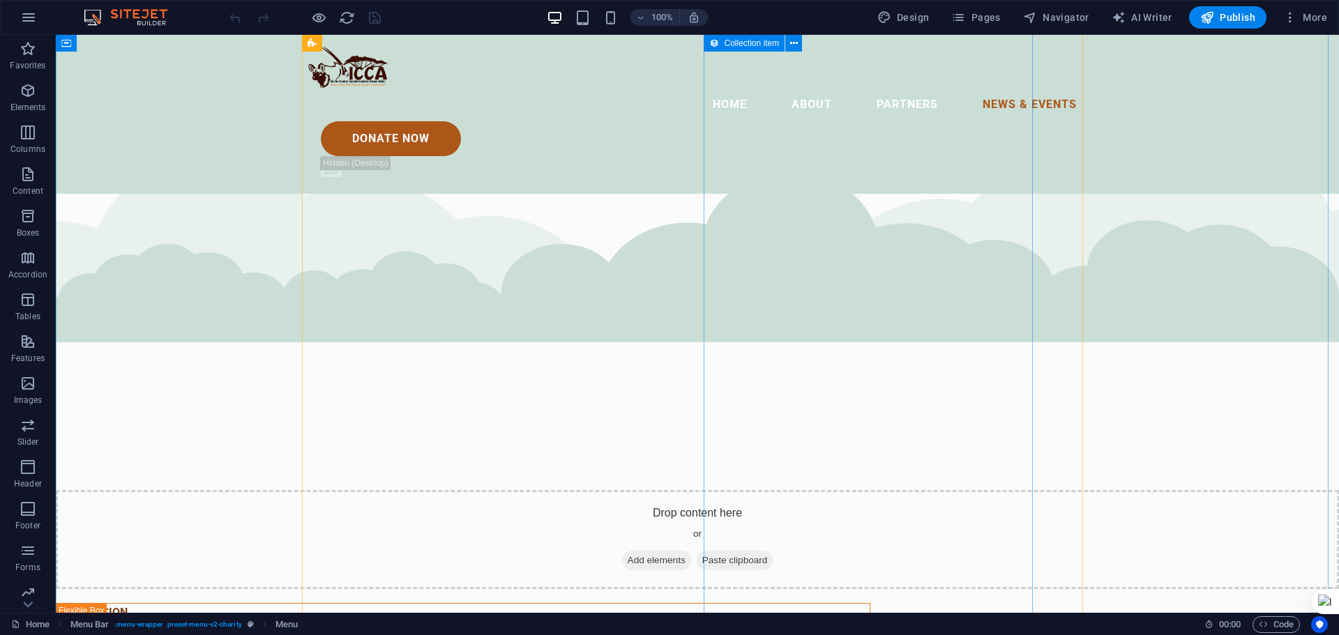
scroll to position [3572, 0]
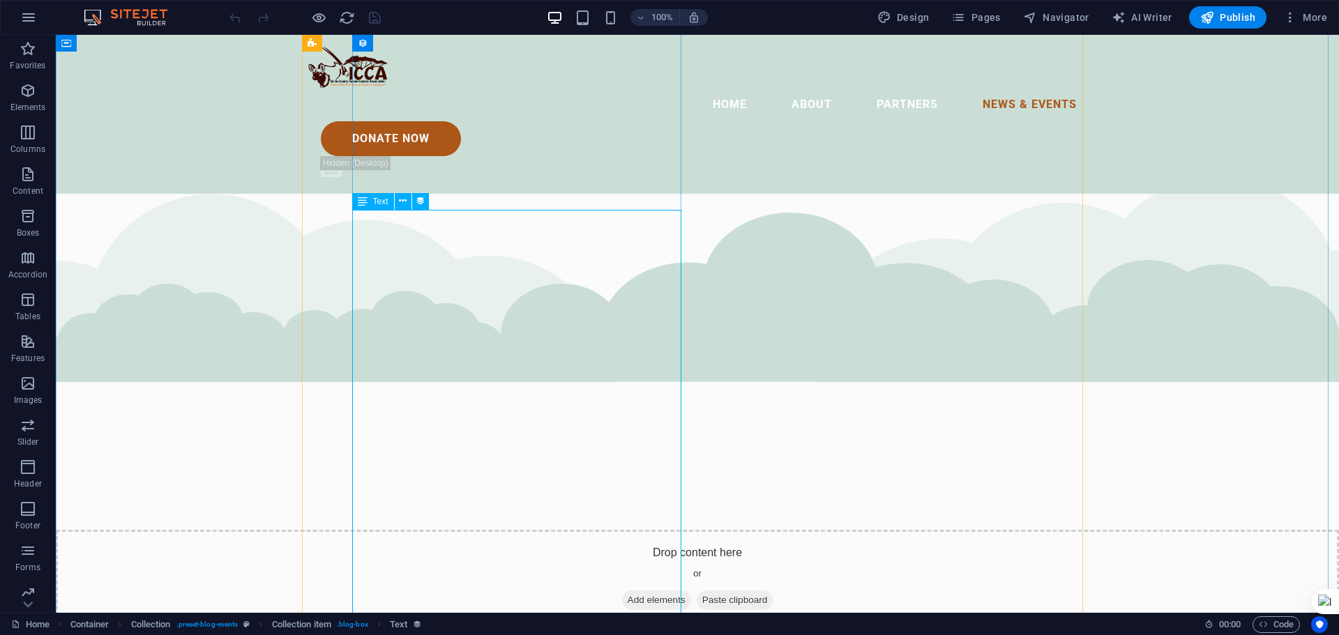
scroll to position [3503, 0]
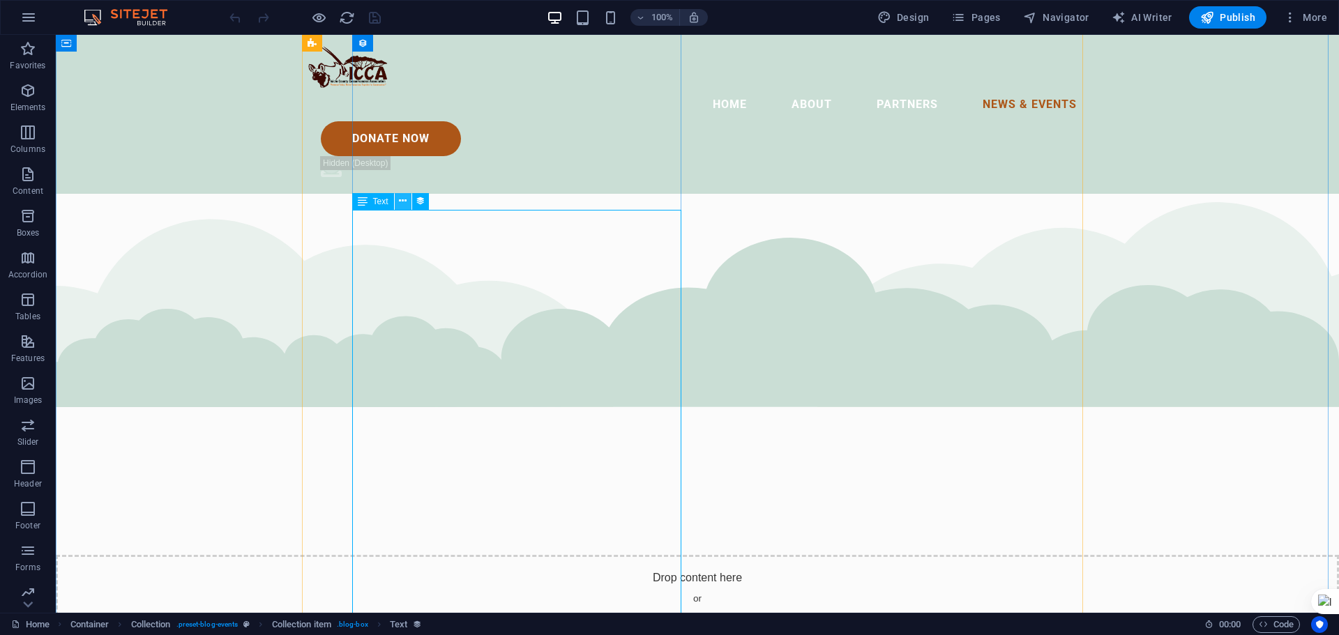
click at [400, 201] on icon at bounding box center [403, 201] width 8 height 15
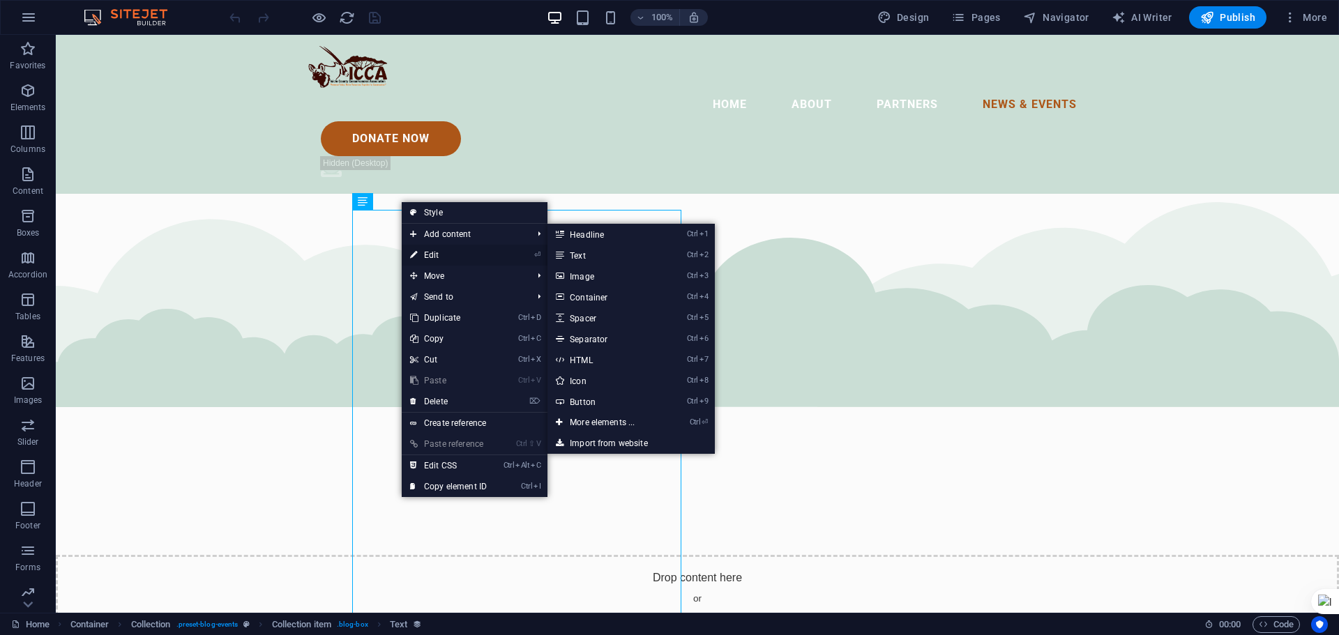
click at [430, 252] on link "⏎ Edit" at bounding box center [448, 255] width 93 height 21
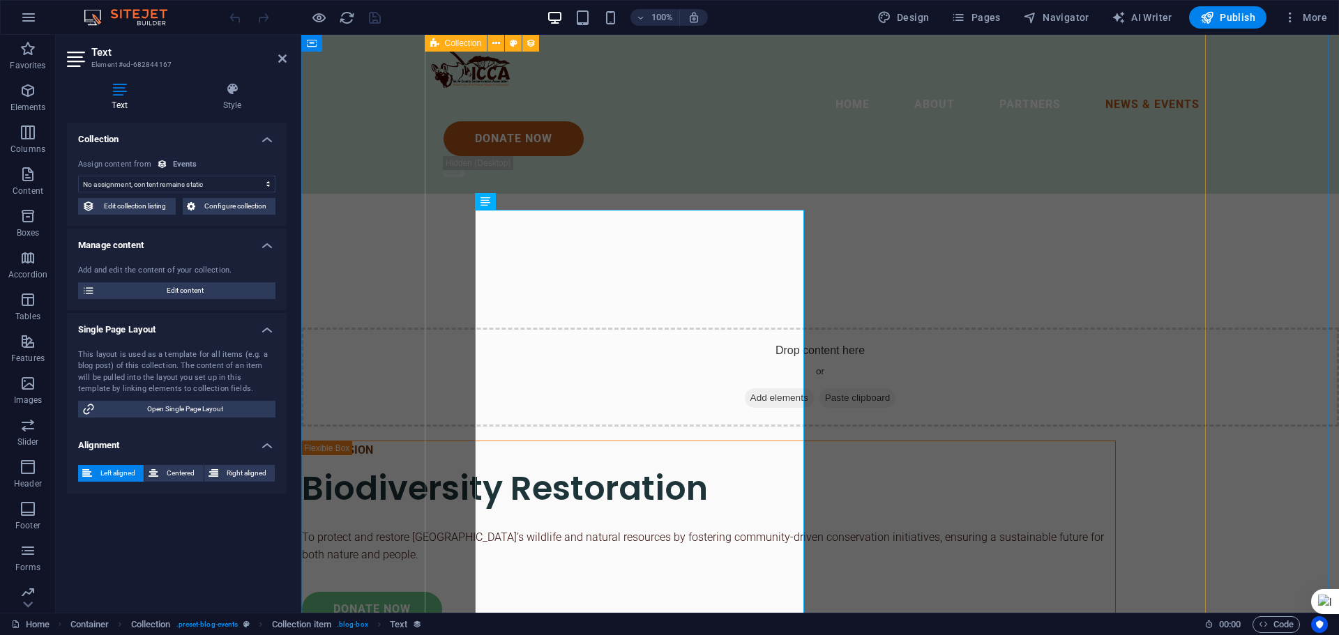
select select "description"
drag, startPoint x: 489, startPoint y: 227, endPoint x: 492, endPoint y: 241, distance: 14.9
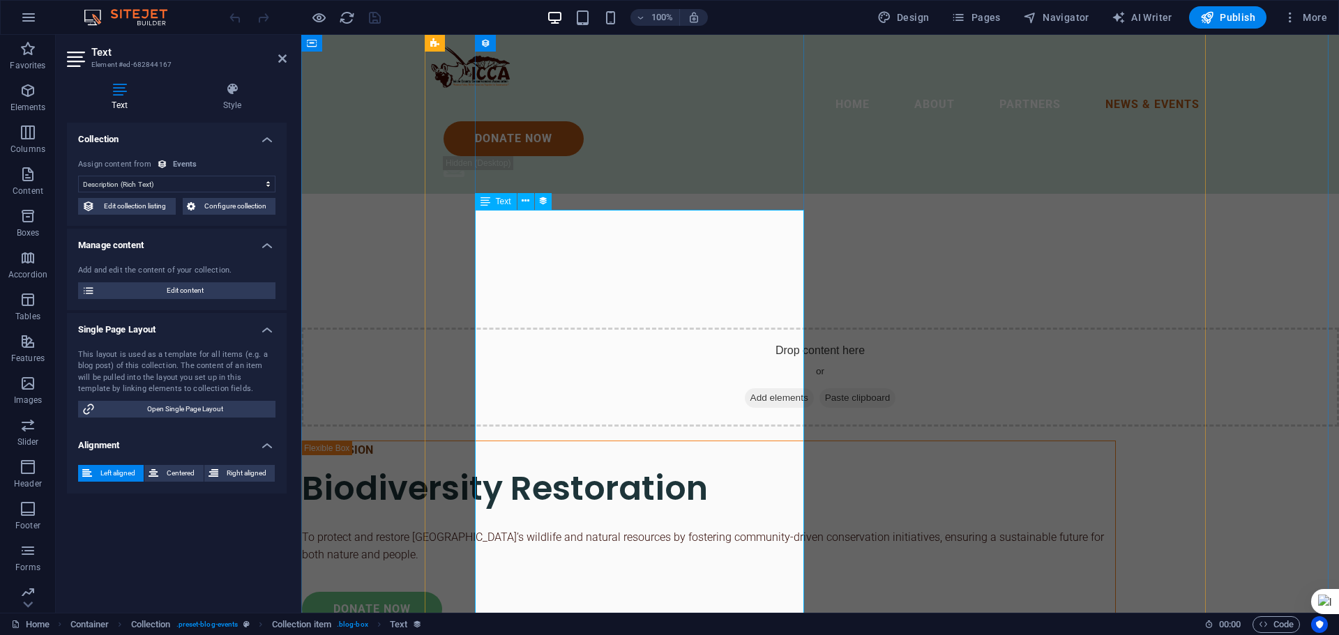
drag, startPoint x: 545, startPoint y: 343, endPoint x: 526, endPoint y: 343, distance: 18.8
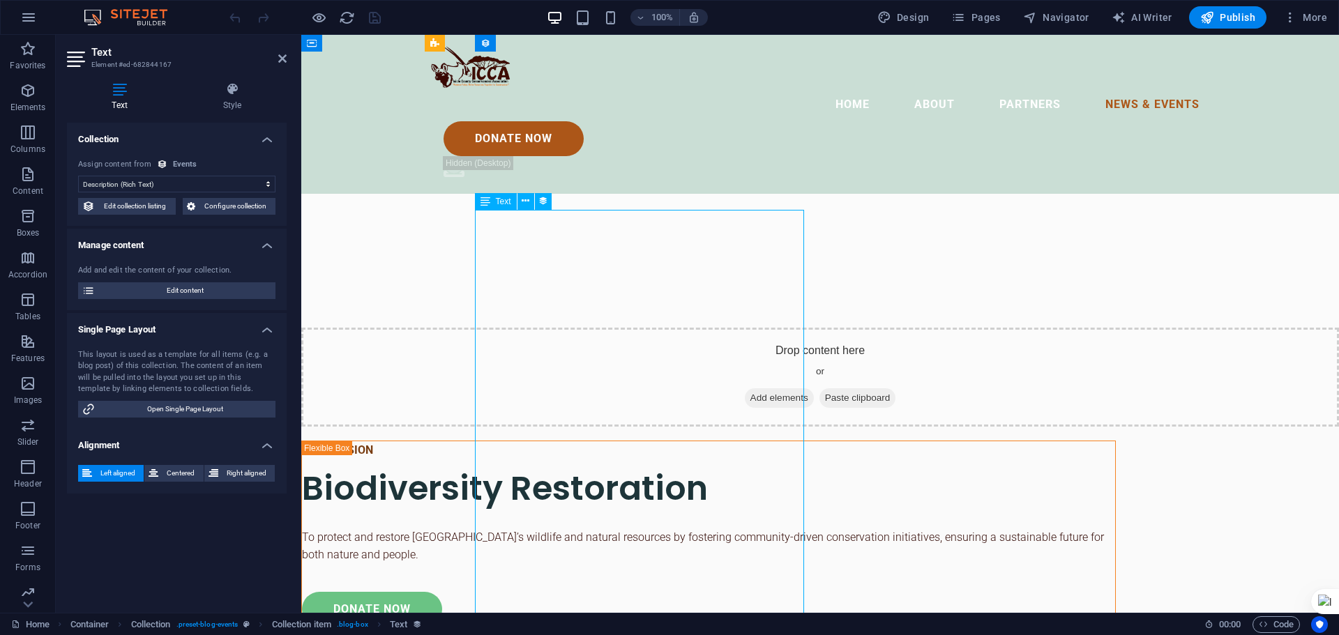
click at [185, 291] on span "Edit content" at bounding box center [185, 290] width 172 height 17
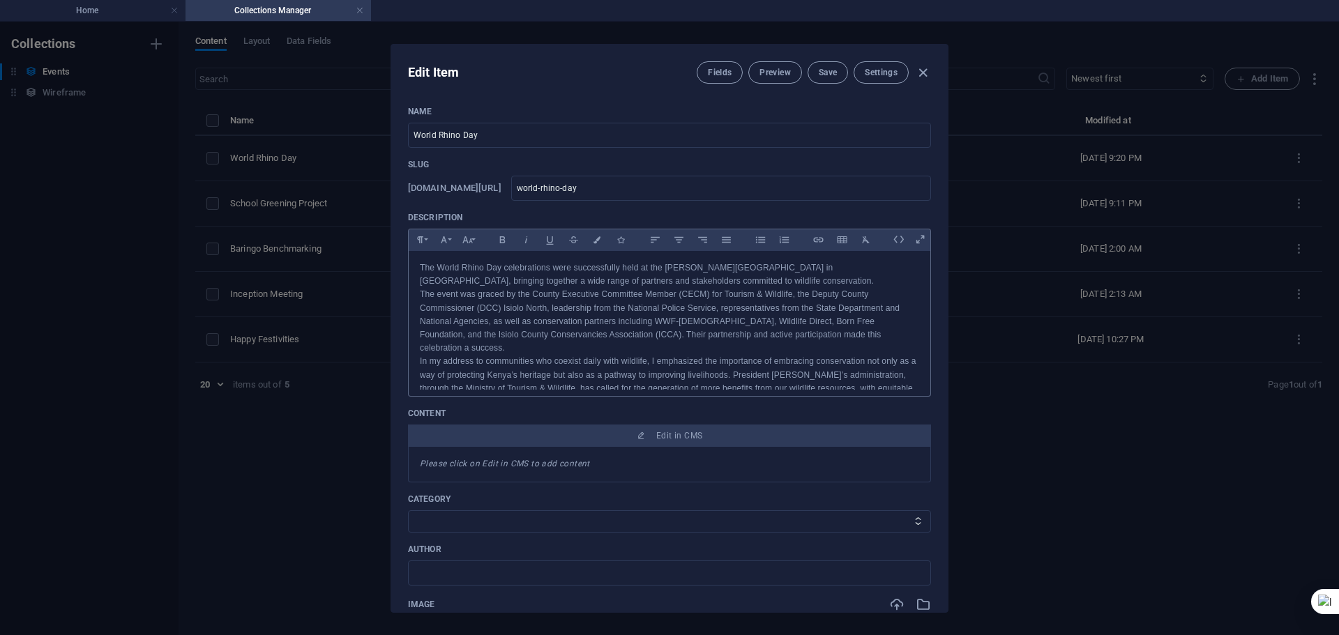
scroll to position [0, 0]
click at [826, 70] on span "Save" at bounding box center [828, 72] width 18 height 11
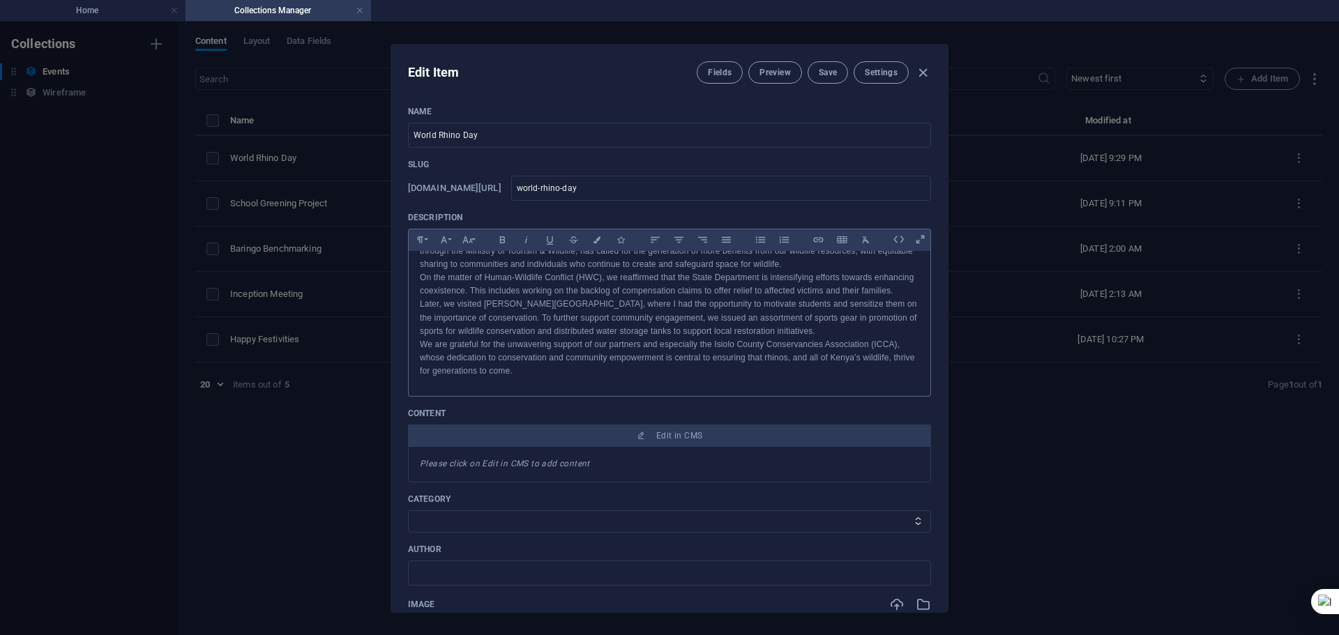
click at [541, 367] on p "We are grateful for the unwavering support of our partners and especially the I…" at bounding box center [669, 358] width 499 height 40
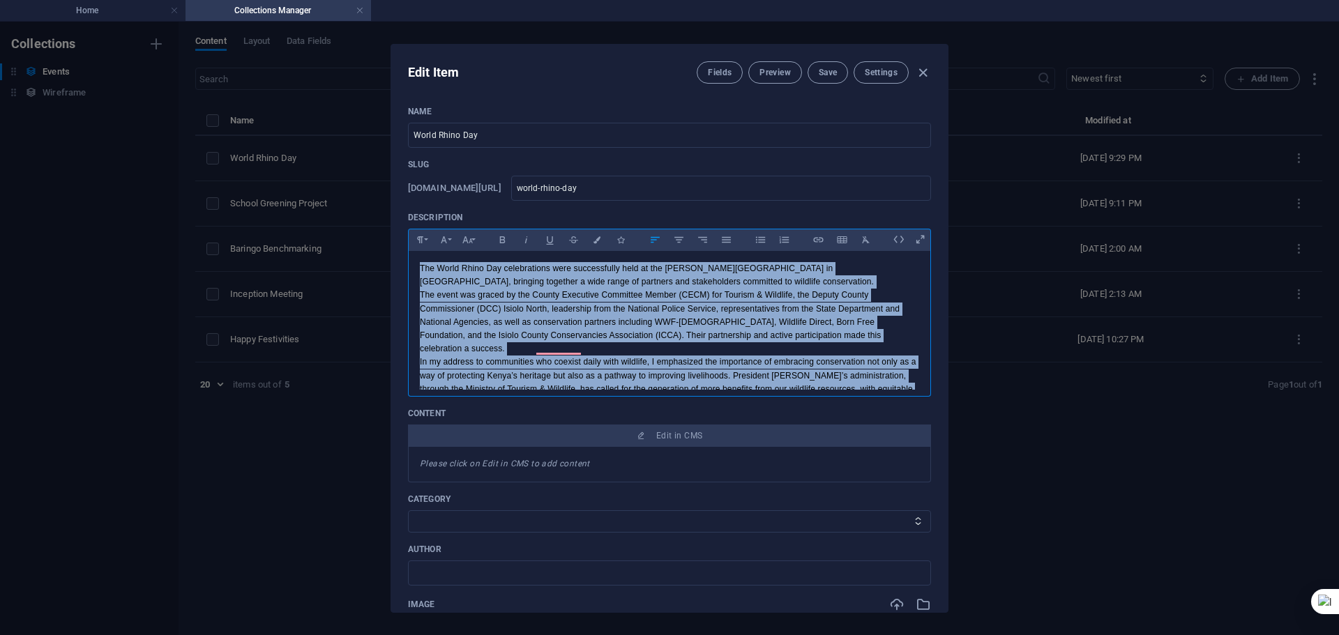
drag, startPoint x: 536, startPoint y: 372, endPoint x: 416, endPoint y: 268, distance: 158.7
click at [416, 268] on div "The World Rhino Day celebrations were successfully held at the [PERSON_NAME][GE…" at bounding box center [670, 389] width 522 height 277
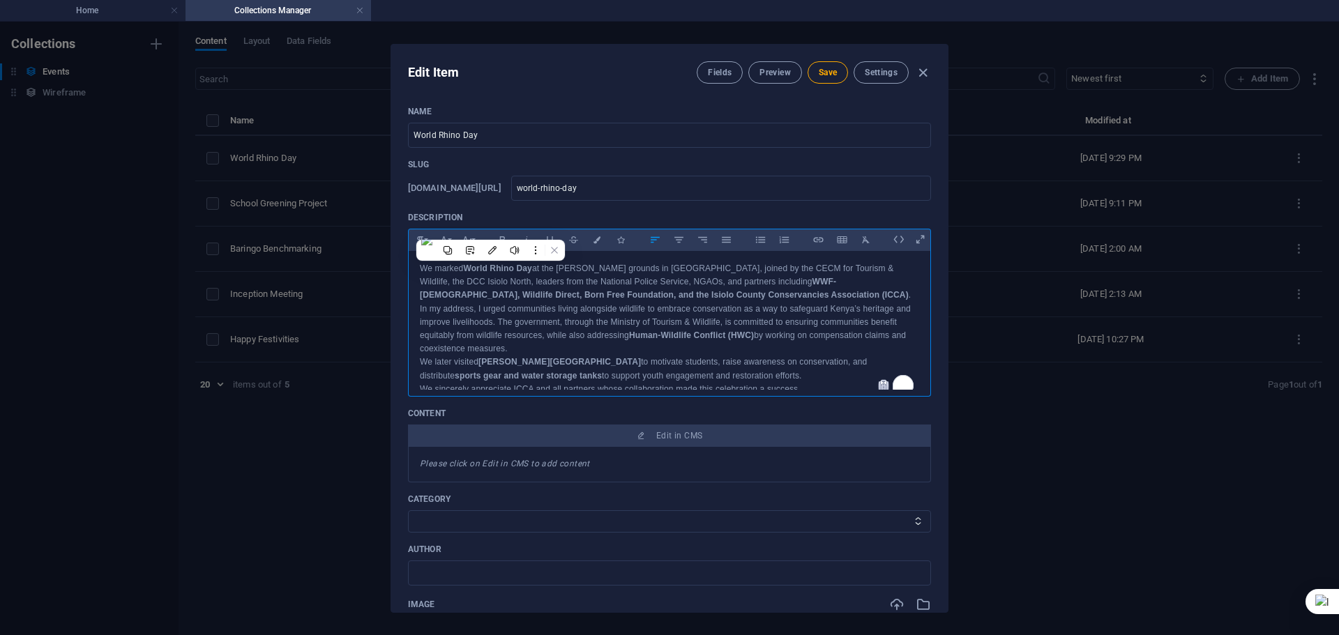
scroll to position [8, 0]
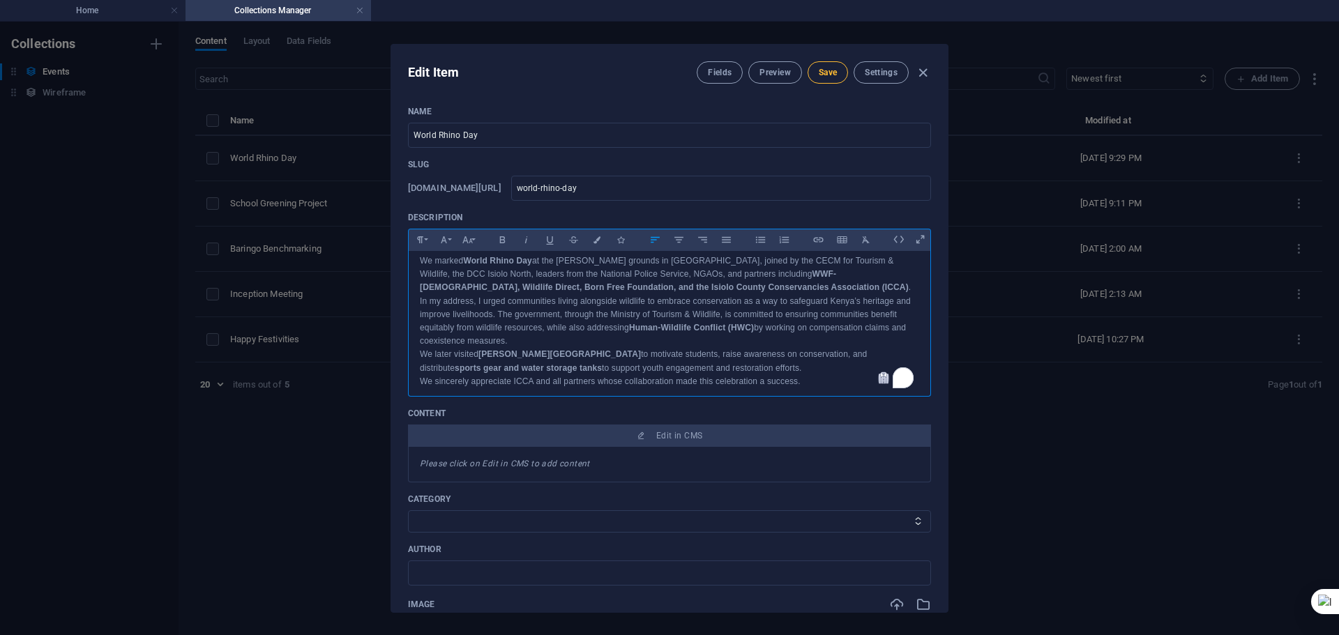
click at [824, 68] on span "Save" at bounding box center [828, 72] width 18 height 11
click at [824, 70] on span "Save" at bounding box center [828, 72] width 18 height 11
